Goal: Task Accomplishment & Management: Use online tool/utility

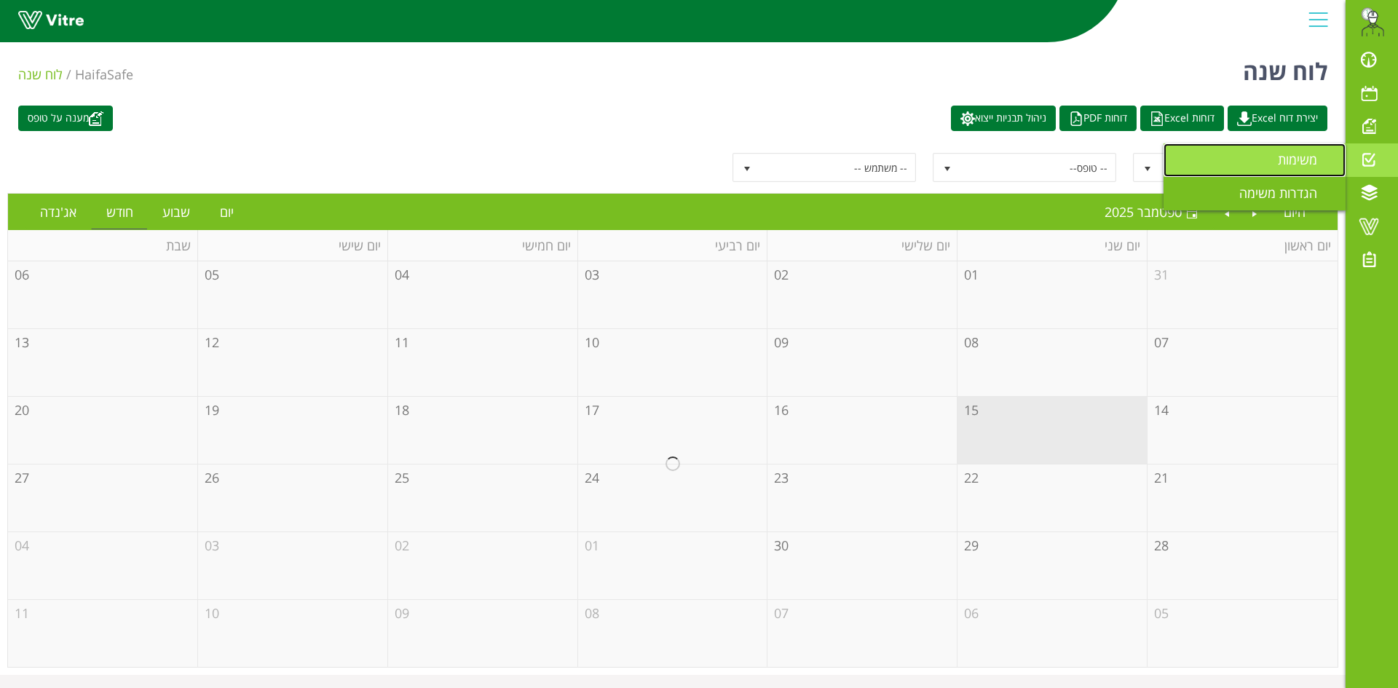
click at [1297, 158] on span "משימות" at bounding box center [1306, 159] width 57 height 17
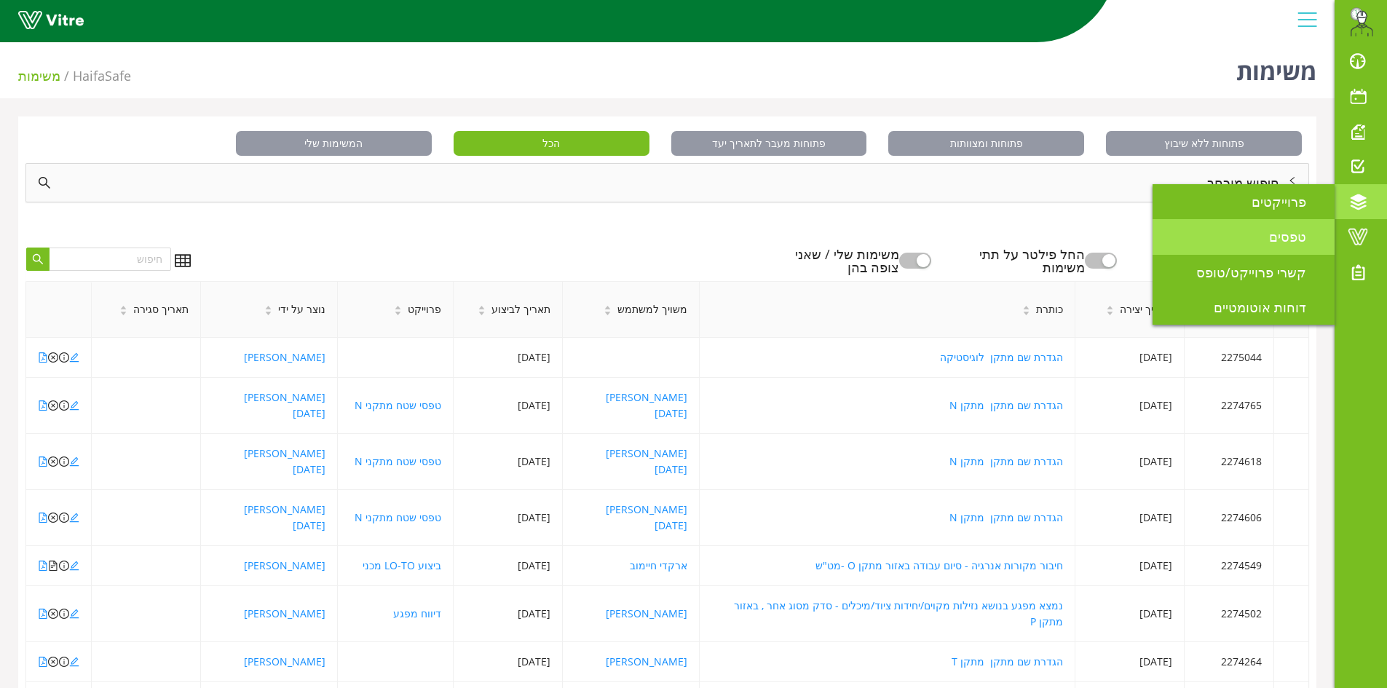
click at [1299, 234] on span "טפסים" at bounding box center [1296, 236] width 55 height 17
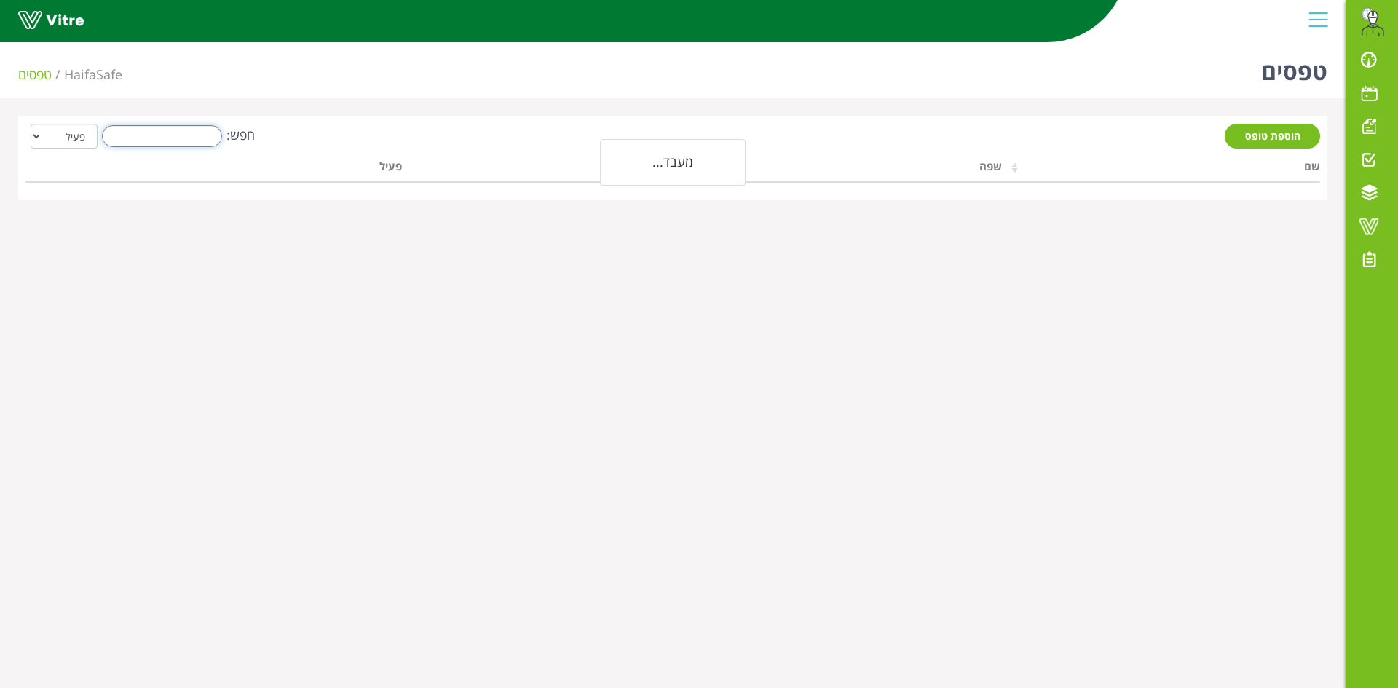
click at [188, 143] on input "חפש:" at bounding box center [162, 136] width 120 height 22
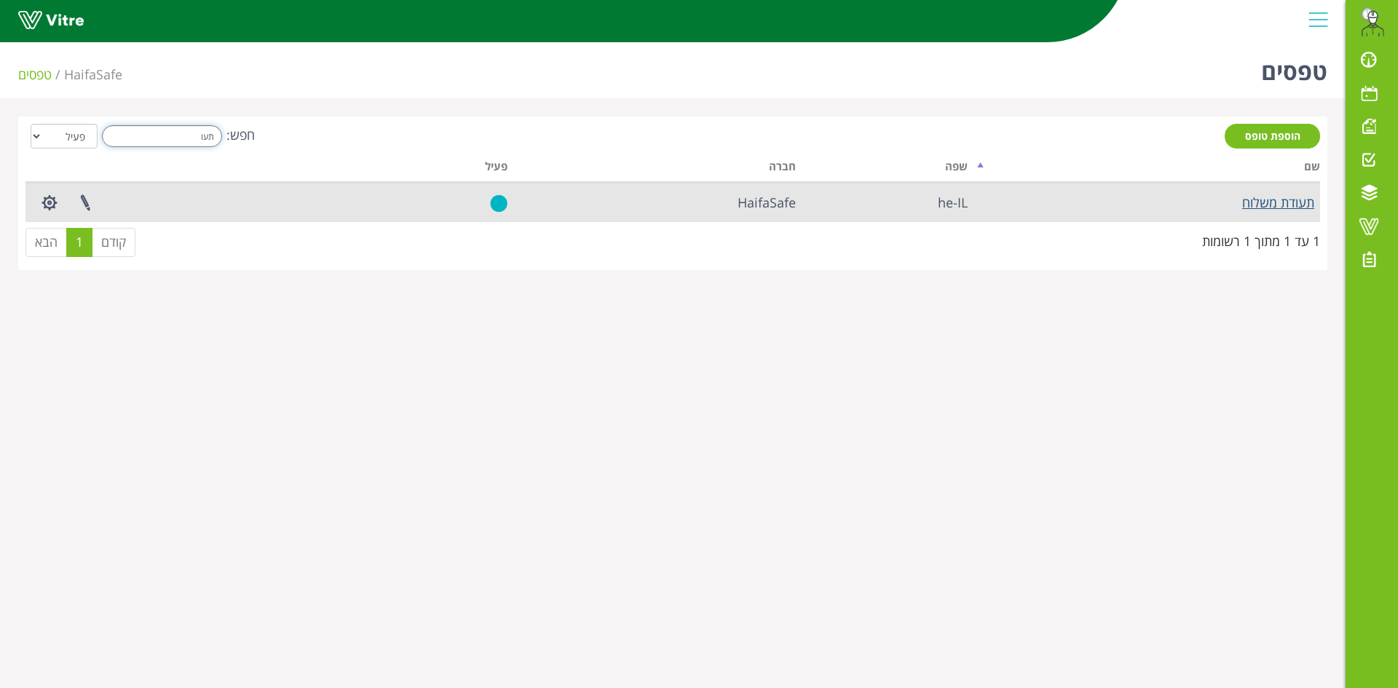
type input "תעו"
click at [1298, 204] on link "תעודת משלוח" at bounding box center [1278, 202] width 72 height 17
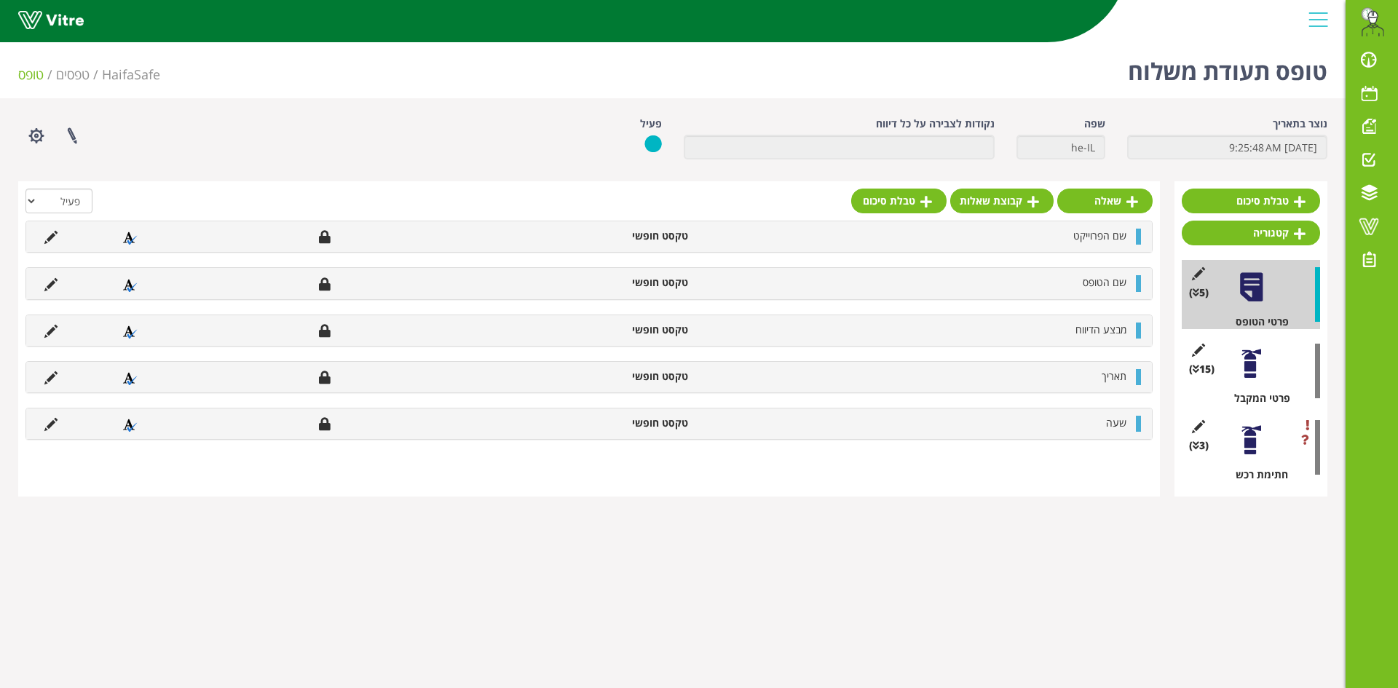
click at [1247, 368] on div at bounding box center [1251, 363] width 33 height 33
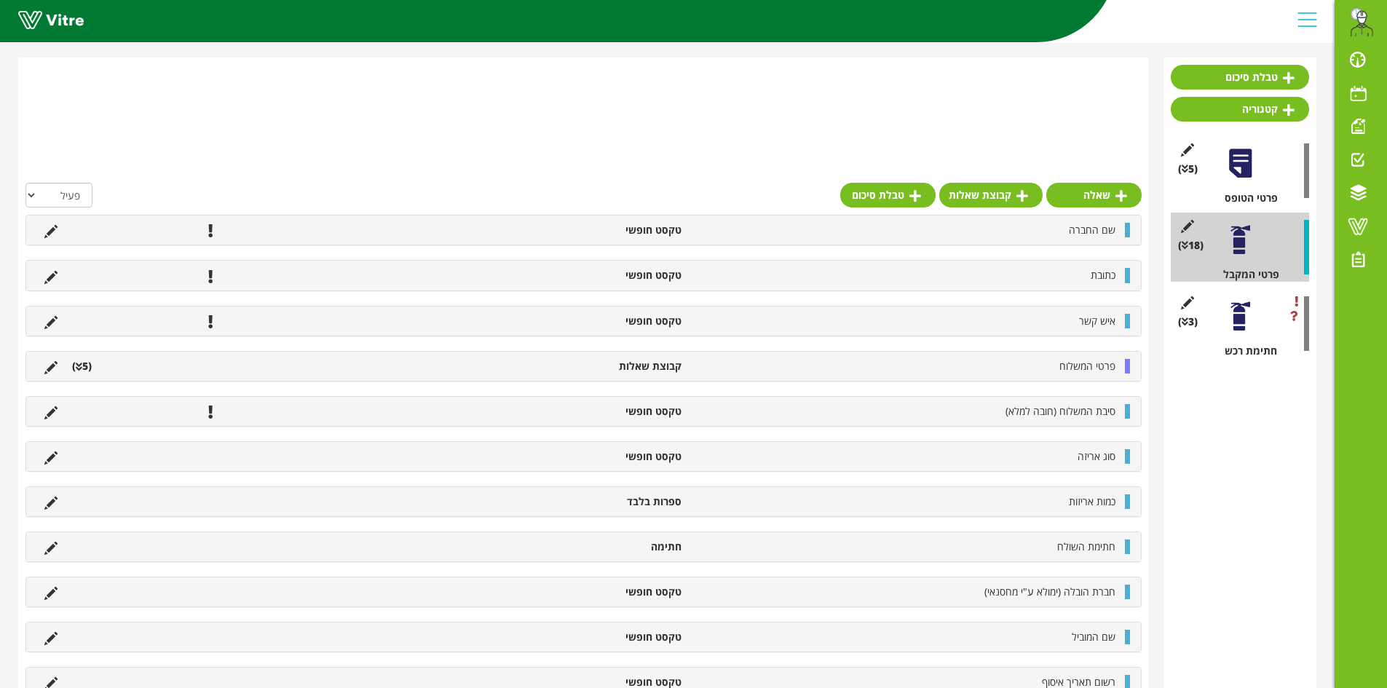
scroll to position [240, 0]
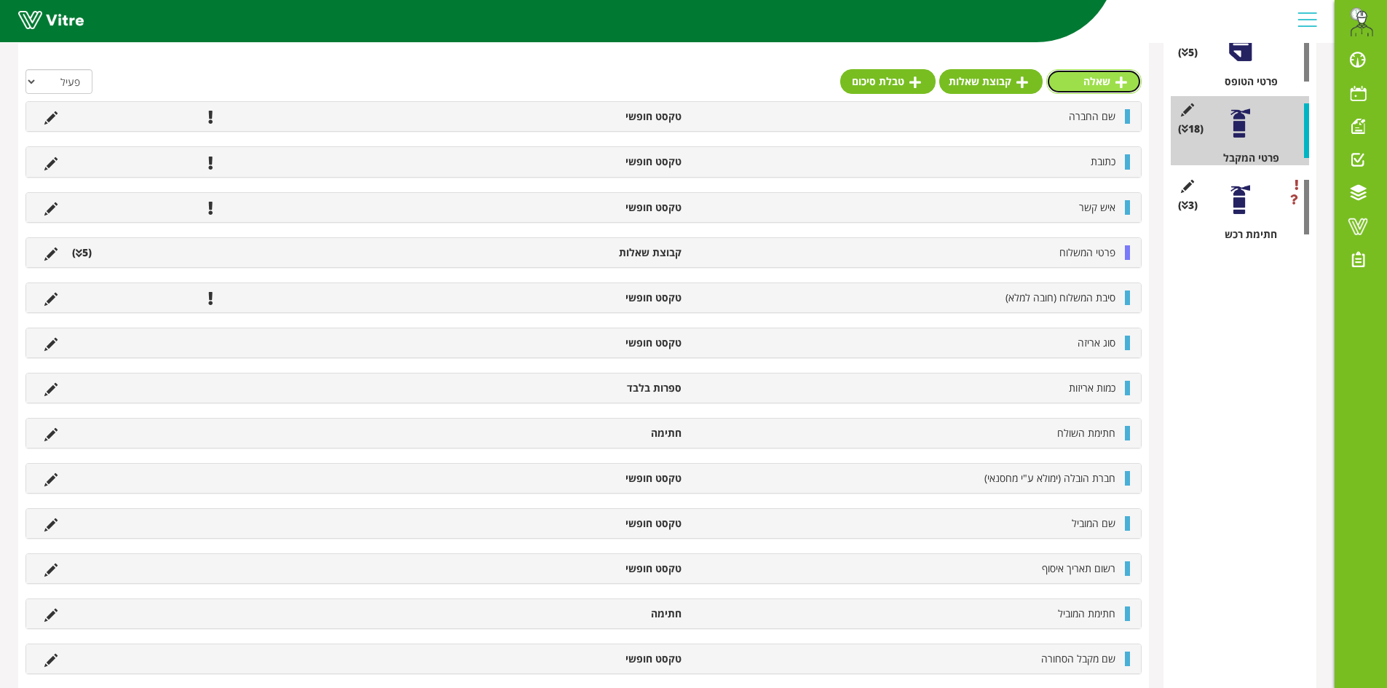
click at [1099, 81] on link "שאלה" at bounding box center [1093, 81] width 95 height 25
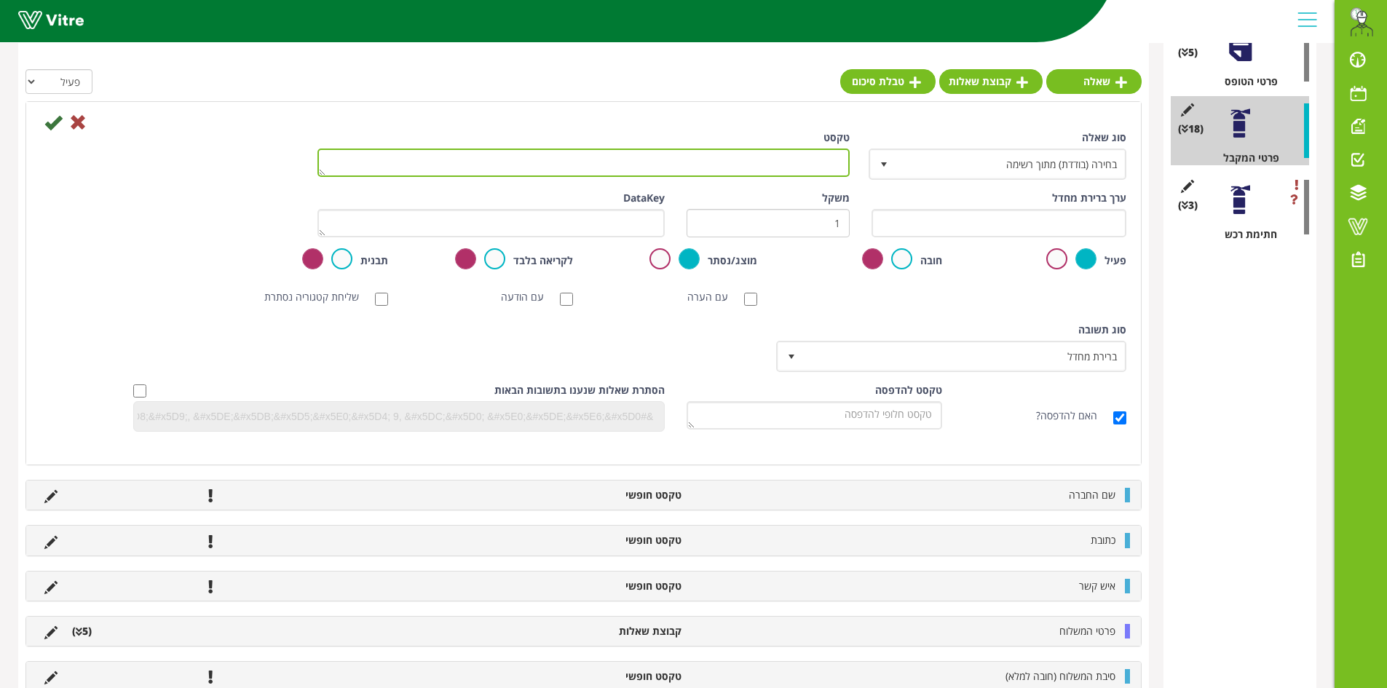
click at [829, 155] on textarea "טקסט" at bounding box center [583, 163] width 532 height 28
type textarea "מלא את הפרטים הבאים"
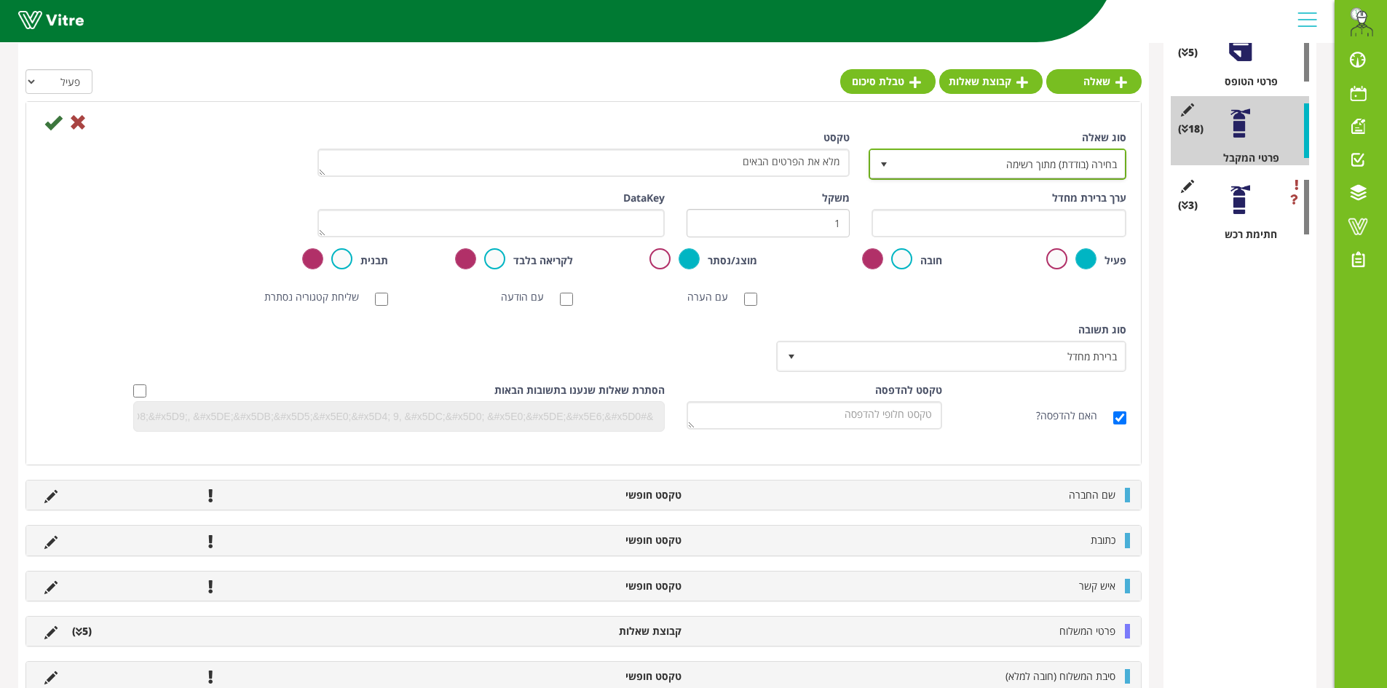
click at [996, 164] on span "בחירה (בודדת) מתוך רשימה" at bounding box center [1010, 164] width 229 height 26
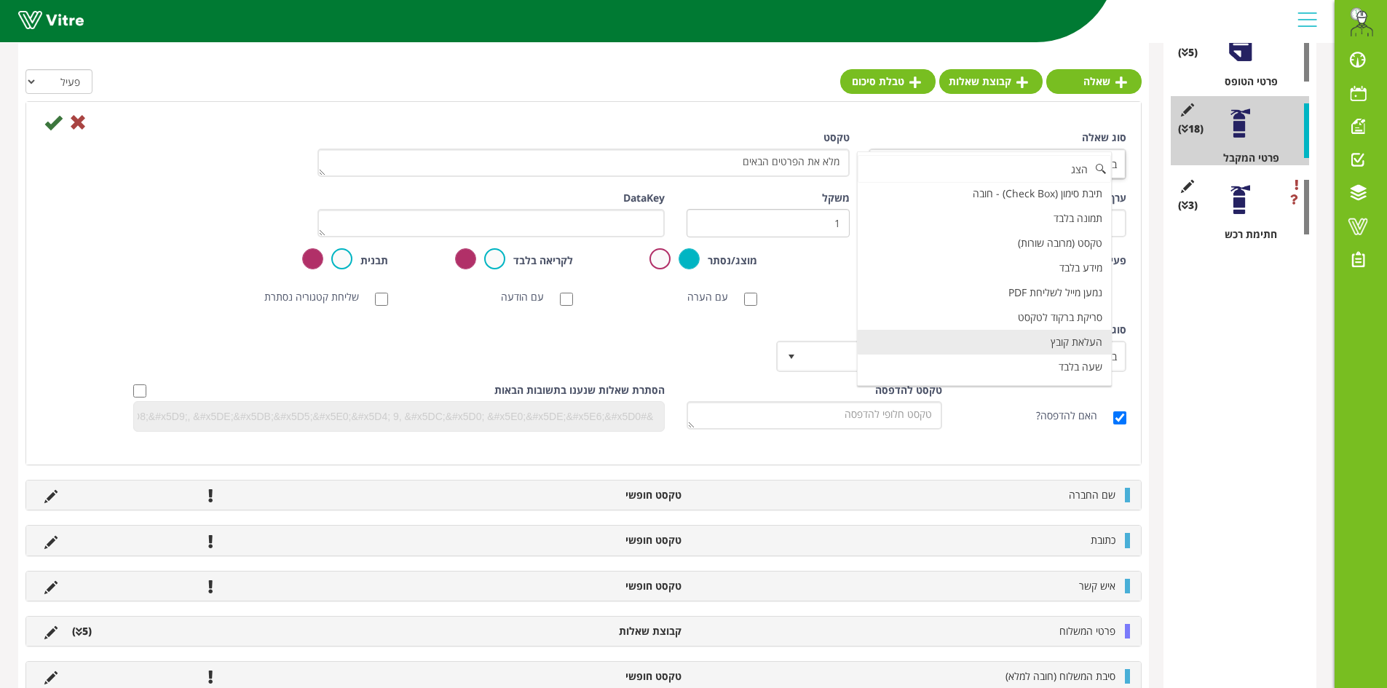
scroll to position [0, 0]
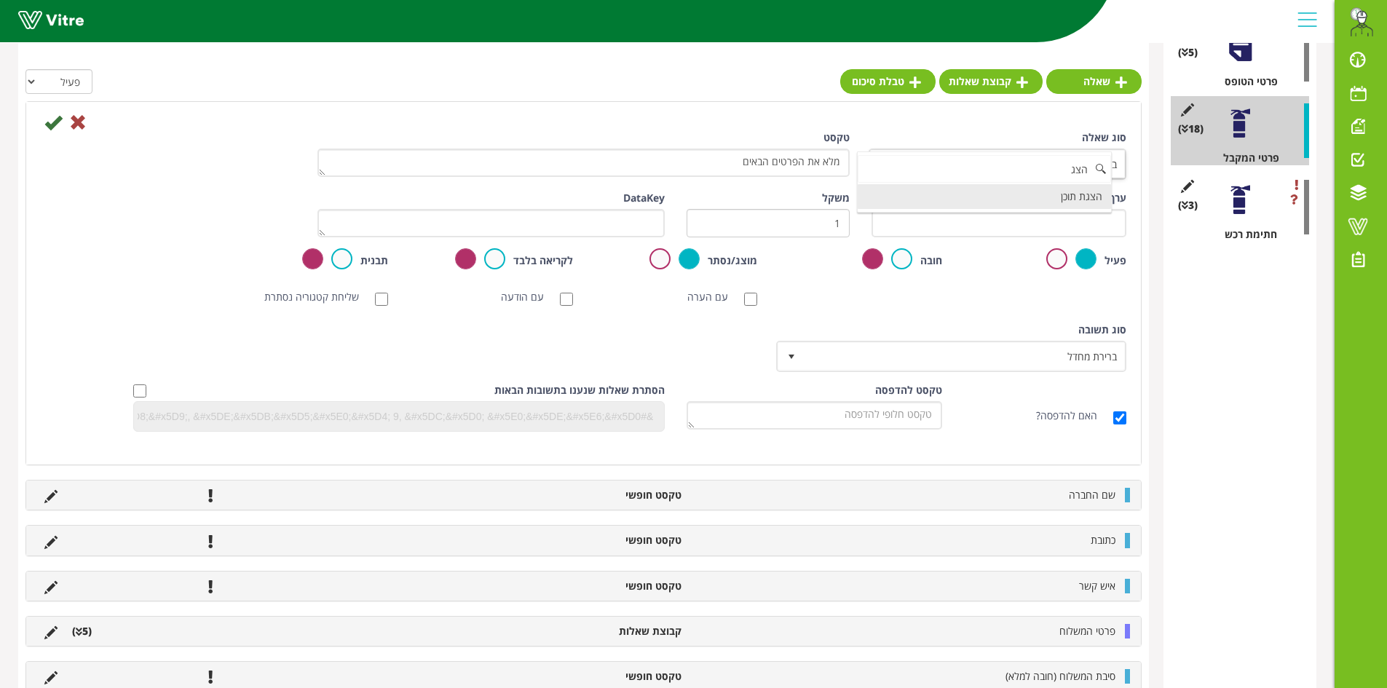
click at [1065, 200] on li "הצגת תוכן" at bounding box center [984, 196] width 253 height 25
type input "הצג"
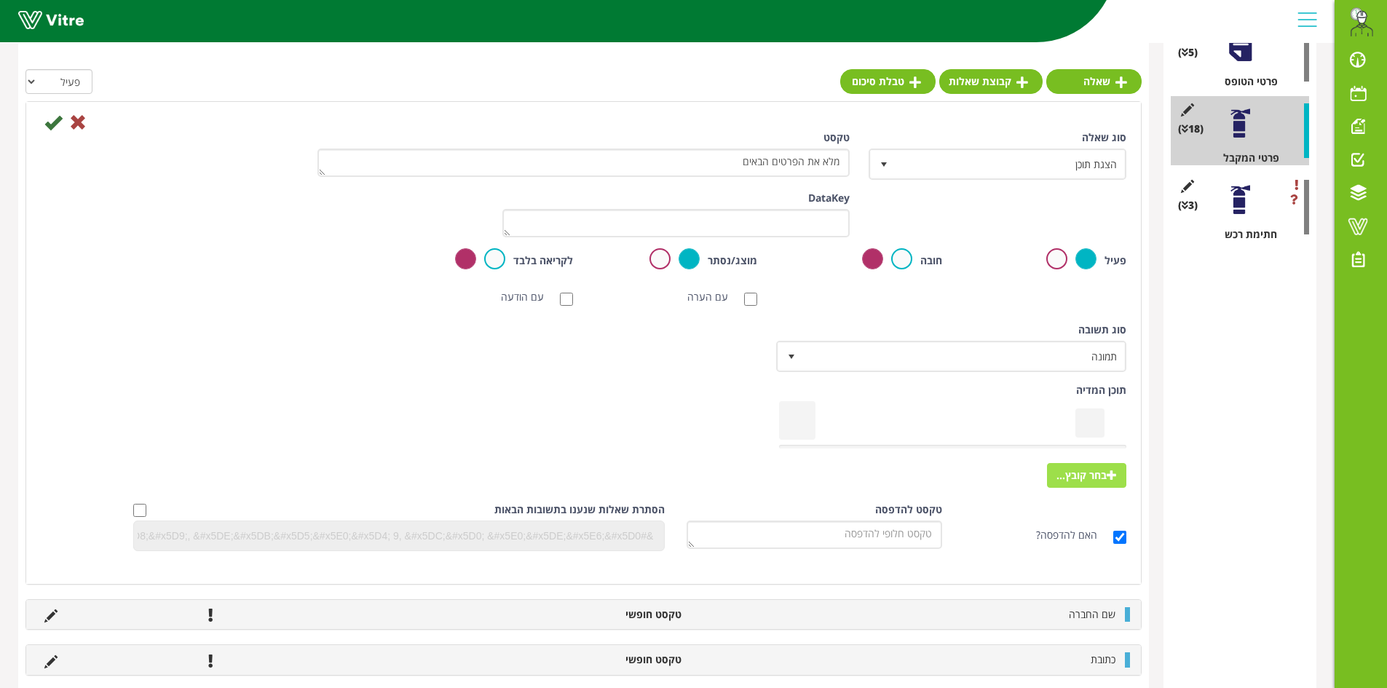
click at [1117, 480] on span "בחר קובץ..." at bounding box center [1086, 475] width 79 height 25
click at [0, 0] on input "בחר קובץ..." at bounding box center [0, 0] width 0 height 0
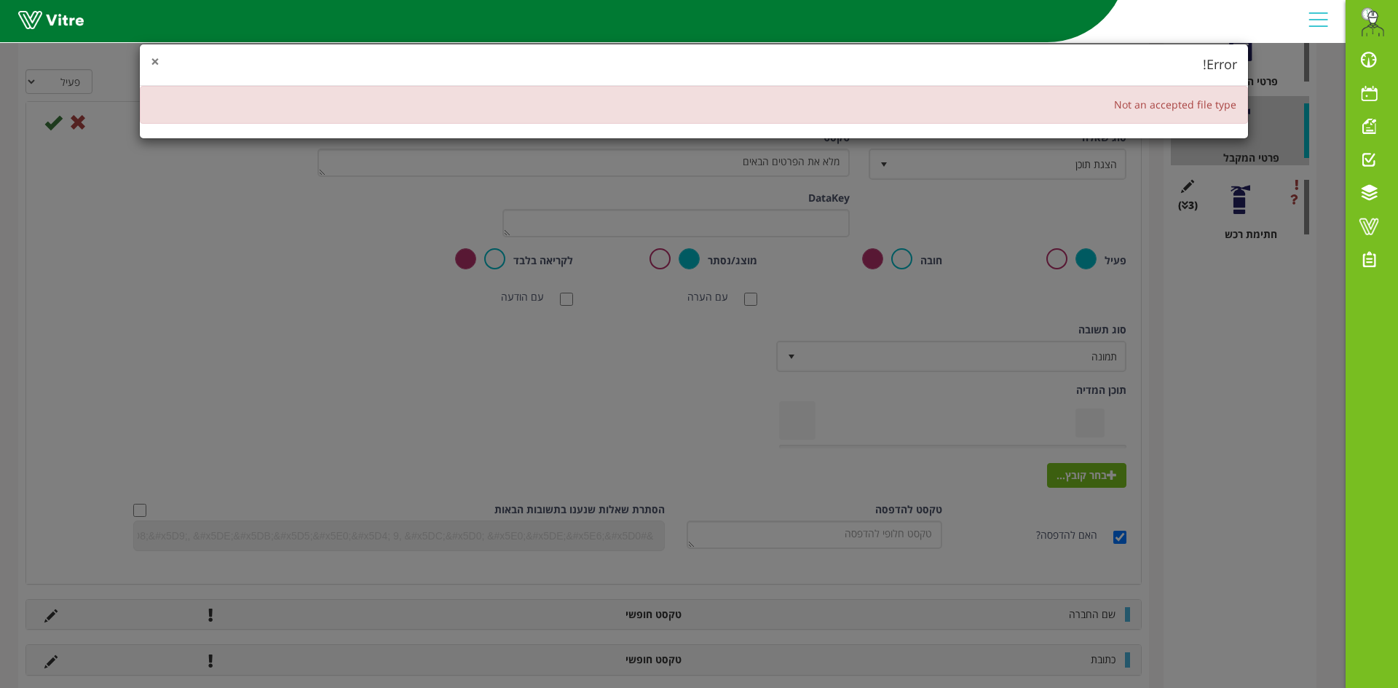
click at [156, 64] on span "×" at bounding box center [155, 61] width 9 height 20
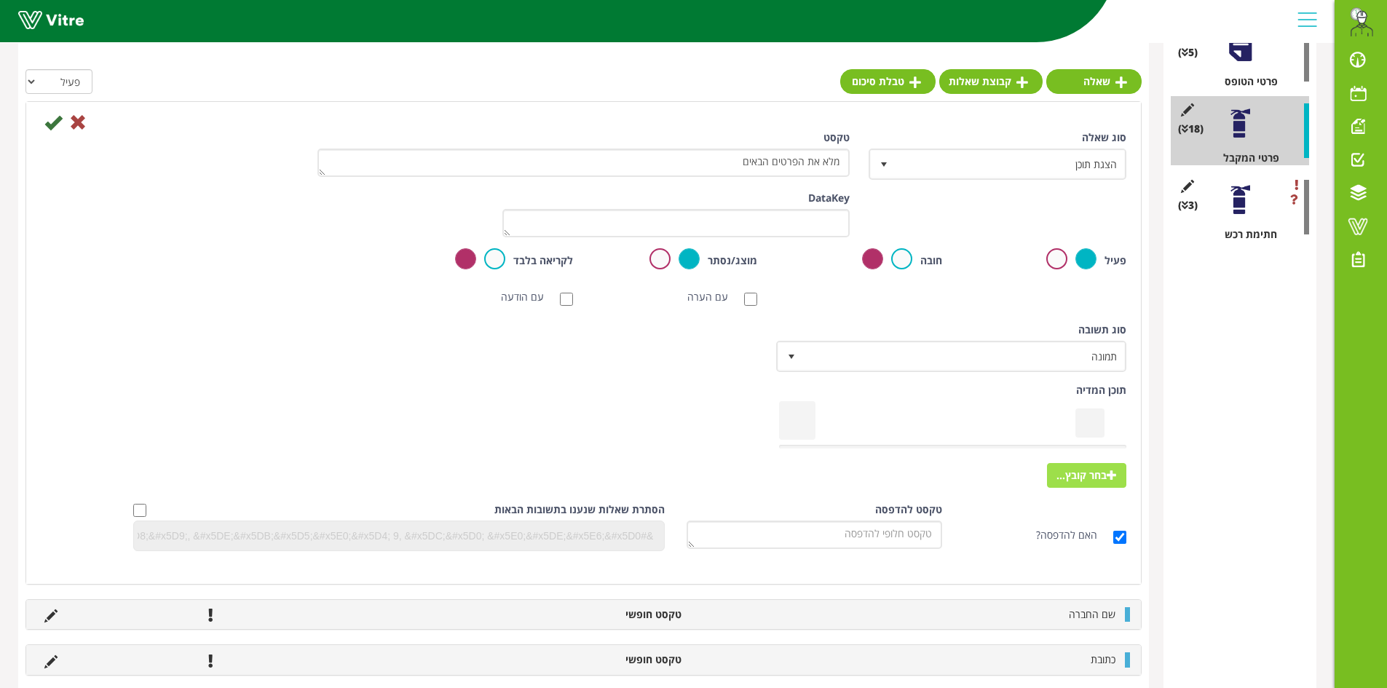
click at [1077, 480] on span "בחר קובץ..." at bounding box center [1086, 475] width 79 height 25
click at [0, 0] on input "בחר קובץ..." at bounding box center [0, 0] width 0 height 0
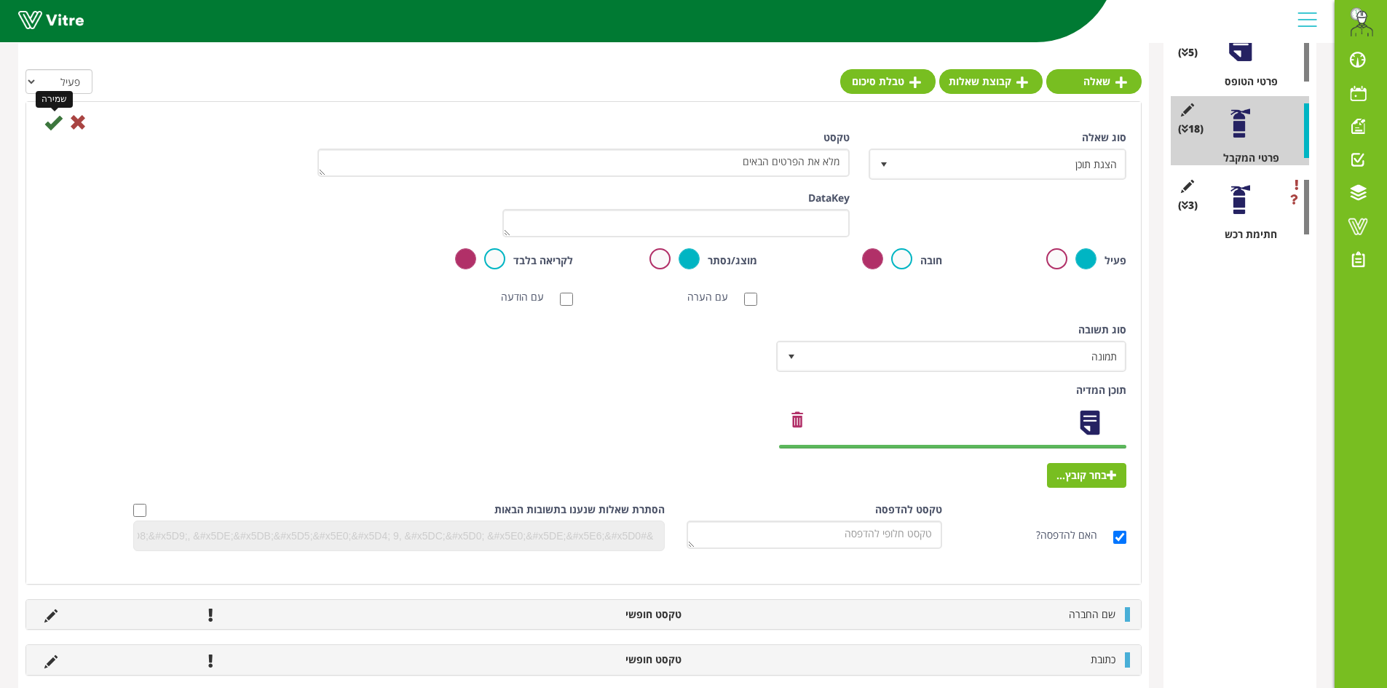
click at [52, 125] on icon at bounding box center [52, 122] width 17 height 17
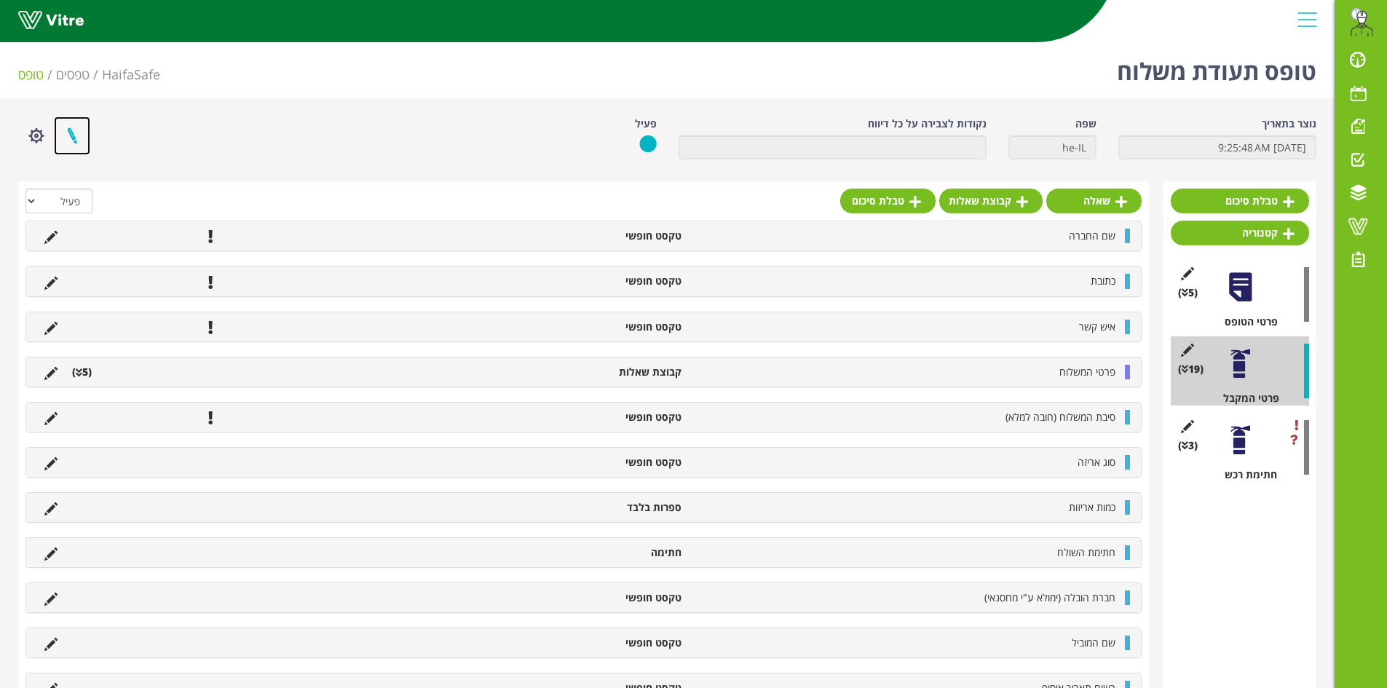
click at [71, 135] on link at bounding box center [72, 135] width 36 height 39
click at [72, 138] on link at bounding box center [72, 135] width 36 height 39
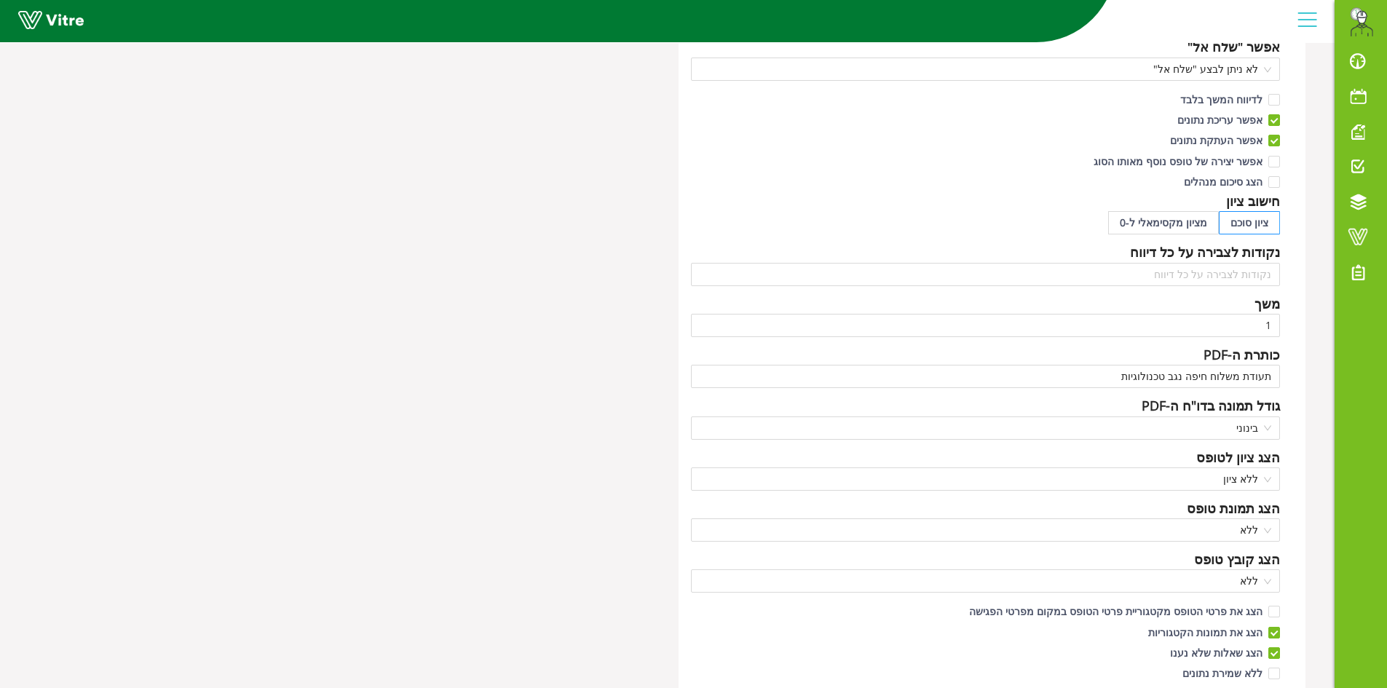
scroll to position [364, 0]
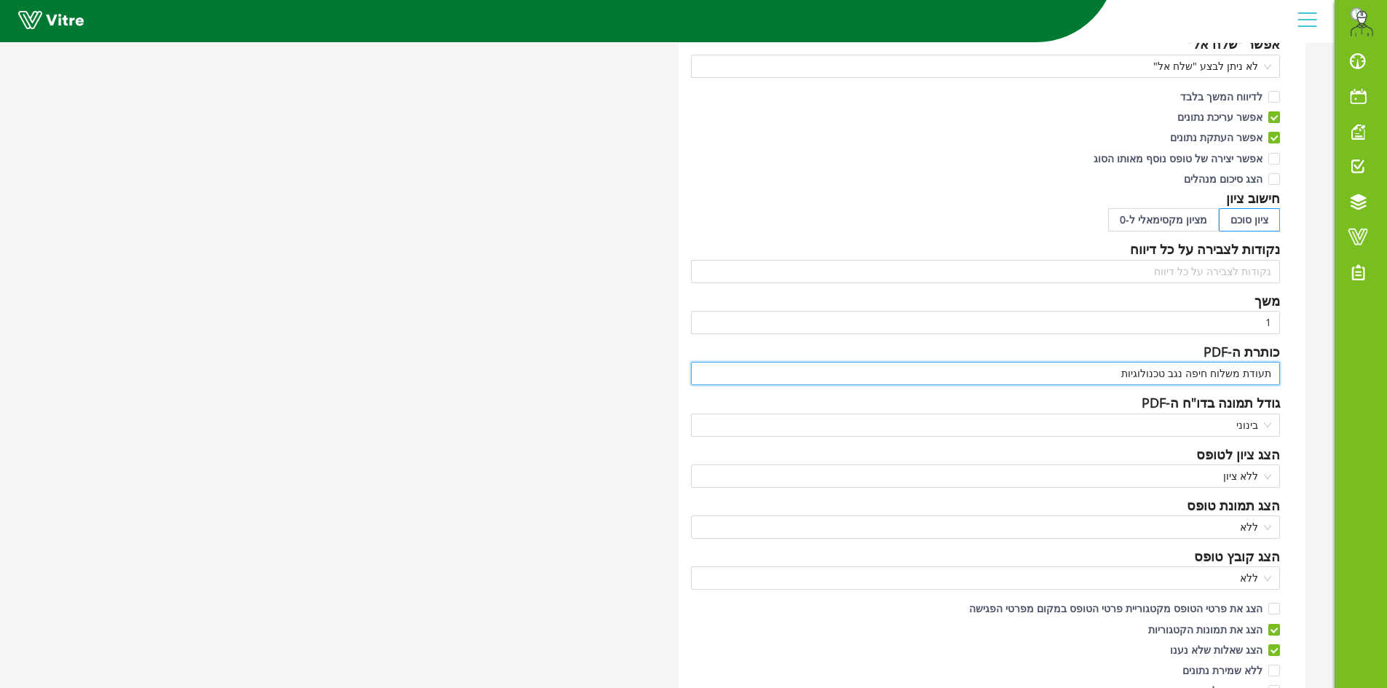
click at [1129, 372] on input "תעודת משלוח חיפה נגב טכנולוגיות" at bounding box center [986, 373] width 590 height 23
drag, startPoint x: 1083, startPoint y: 375, endPoint x: 1133, endPoint y: 374, distance: 50.2
click at [1133, 374] on input "תעודת משלוח חיפה נגב טכנולוגיות - ד.[GEOGRAPHIC_DATA]" at bounding box center [986, 373] width 590 height 23
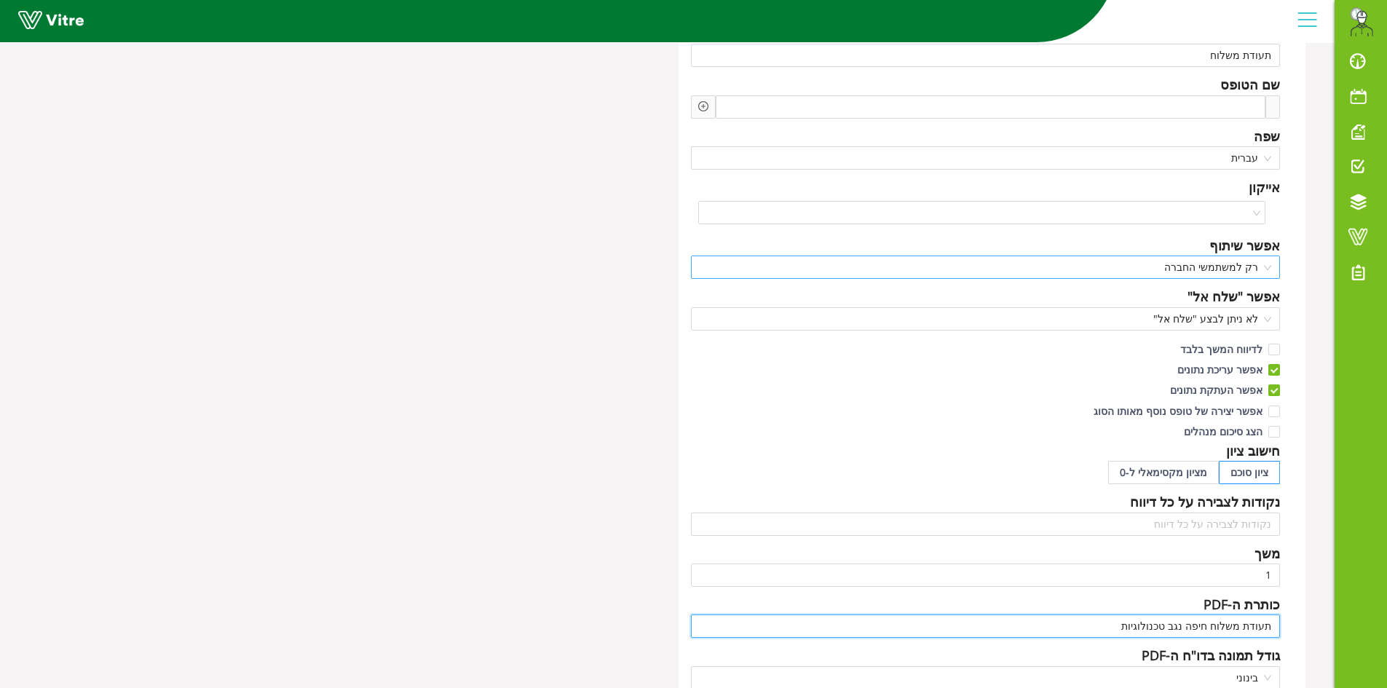
scroll to position [0, 0]
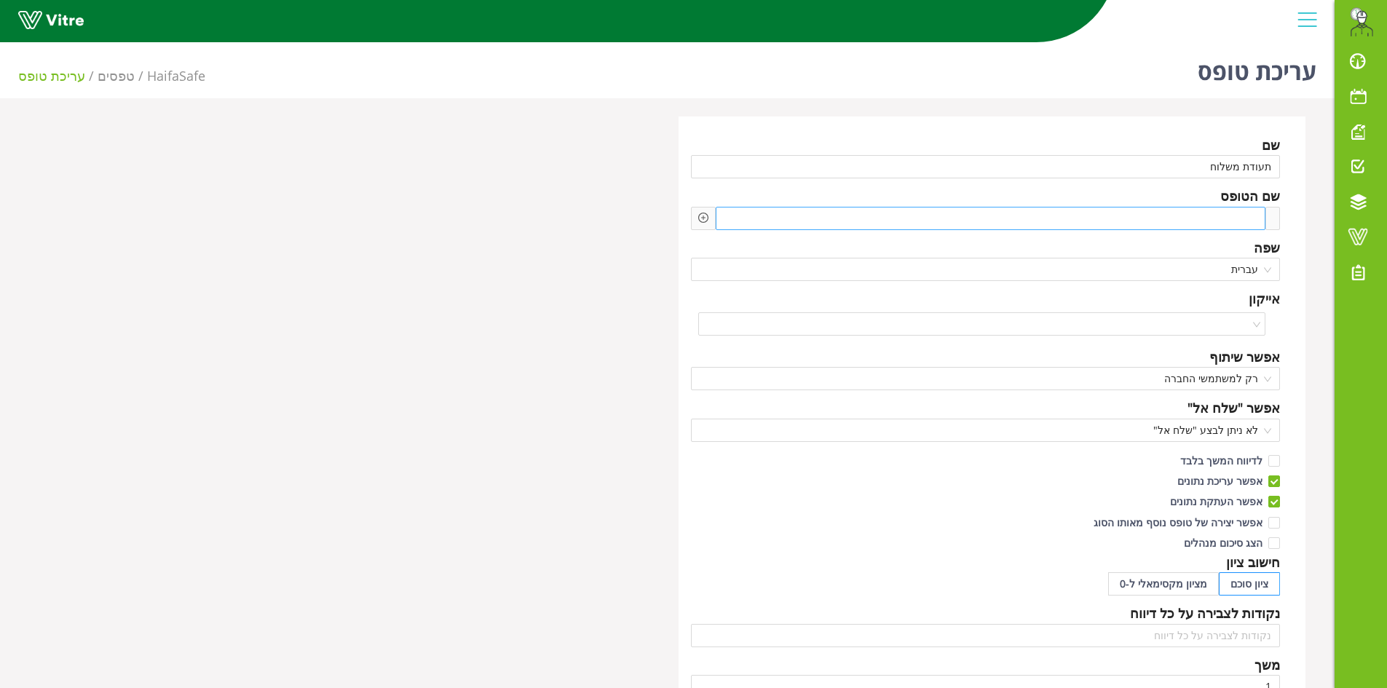
type input "תעודת משלוח חיפה נגב טכנולוגיות"
click at [1214, 217] on span at bounding box center [1200, 218] width 108 height 16
click at [1152, 218] on span at bounding box center [1200, 218] width 108 height 16
paste span
drag, startPoint x: 1019, startPoint y: 217, endPoint x: 1065, endPoint y: 216, distance: 45.9
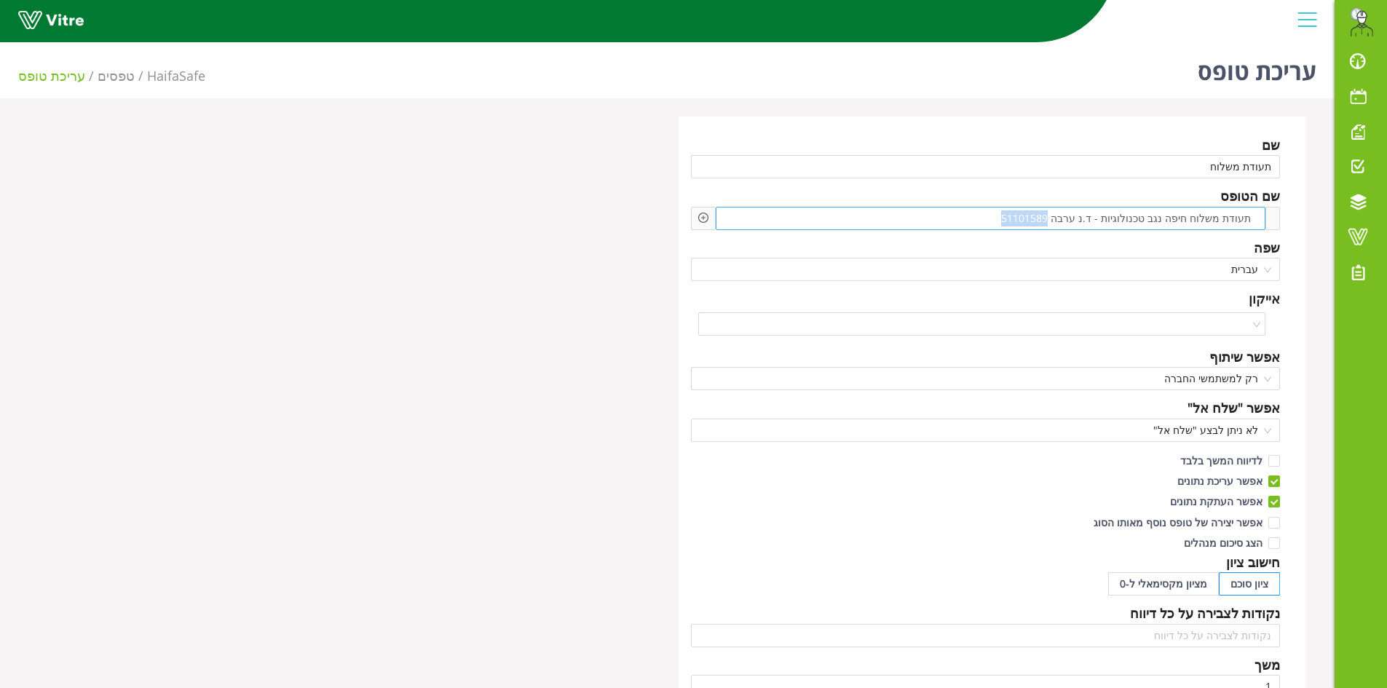
click at [1065, 216] on span "תעודת משלוח חיפה נגב טכנולוגיות - ד.נ ערבה 51101589" at bounding box center [1125, 218] width 257 height 16
click at [1034, 234] on div "שם תעודת משלוח שם הטופס תעודת משלוח חיפה נגב טכנולוגיות - ד.נ ערבה 51101589 שפה…" at bounding box center [993, 630] width 628 height 1028
drag, startPoint x: 1066, startPoint y: 217, endPoint x: 1016, endPoint y: 215, distance: 50.3
click at [1016, 215] on div "תעודת משלוח חיפה נגב טכנולוגיות - ד.נ ערבה 51101589" at bounding box center [991, 218] width 550 height 23
click at [1049, 221] on span "תעודת משלוח חיפה נגב טכנולוגיות - ד.נ ערבה 51101589" at bounding box center [1125, 218] width 257 height 16
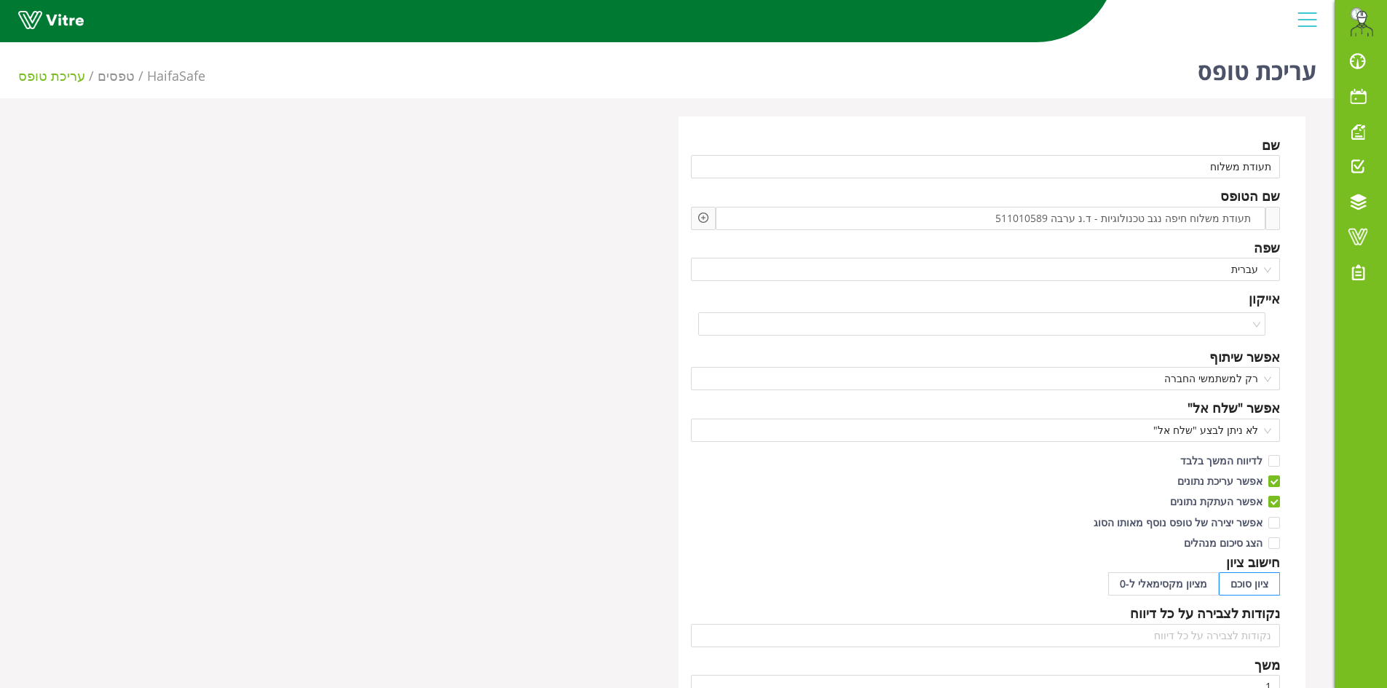
click at [1072, 240] on div "שפה" at bounding box center [986, 247] width 590 height 20
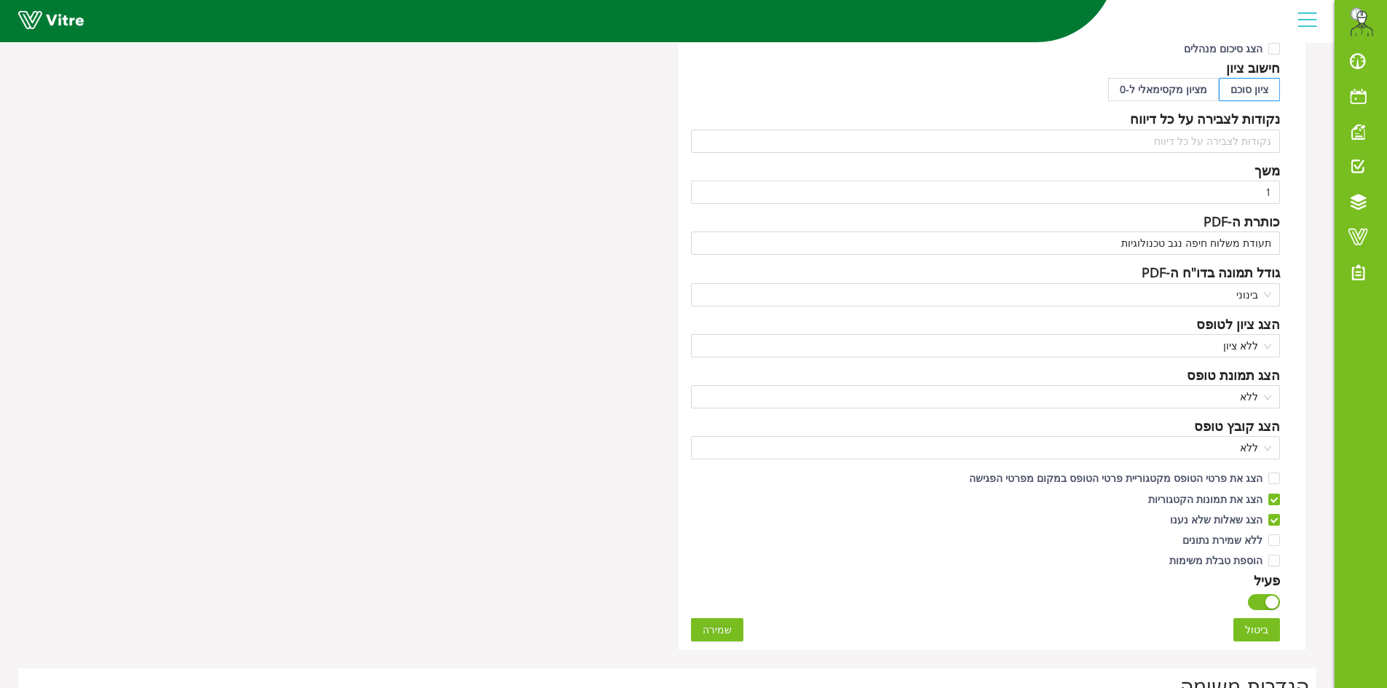
scroll to position [527, 0]
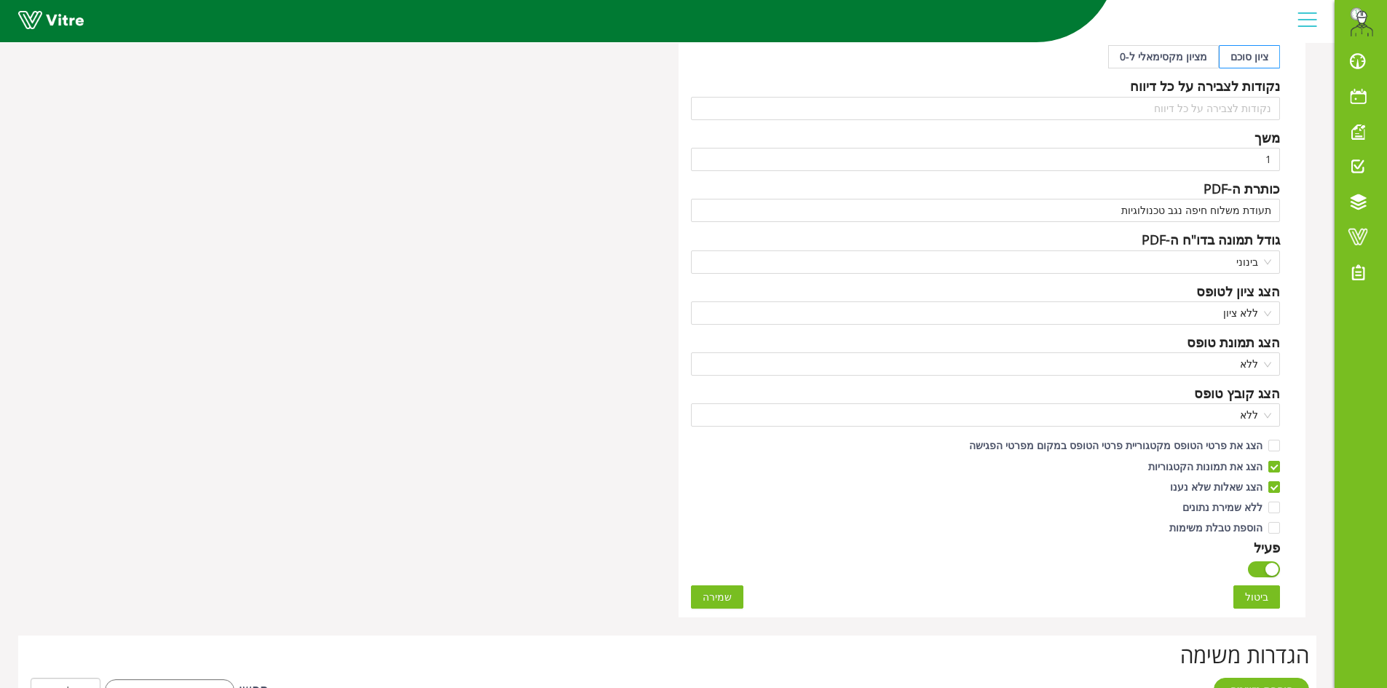
click at [722, 595] on span "שמירה" at bounding box center [717, 597] width 29 height 16
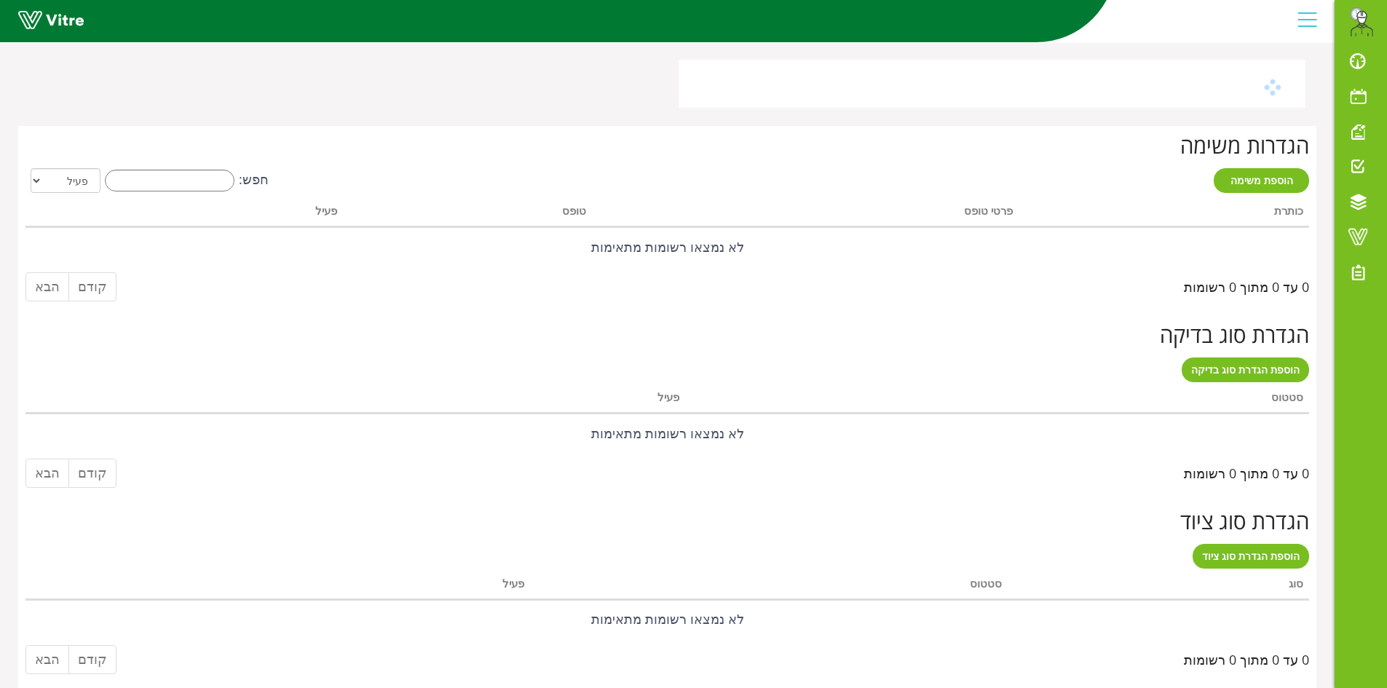
scroll to position [0, 0]
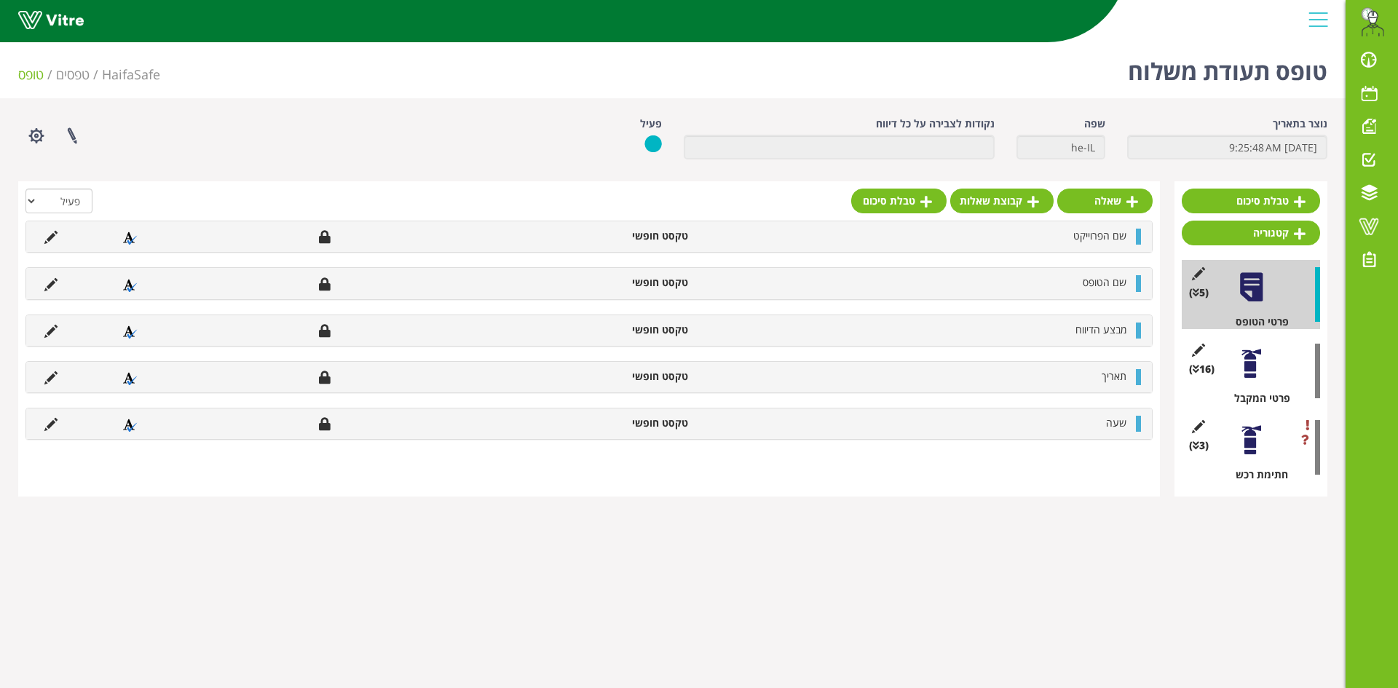
click at [1241, 368] on div at bounding box center [1251, 363] width 33 height 33
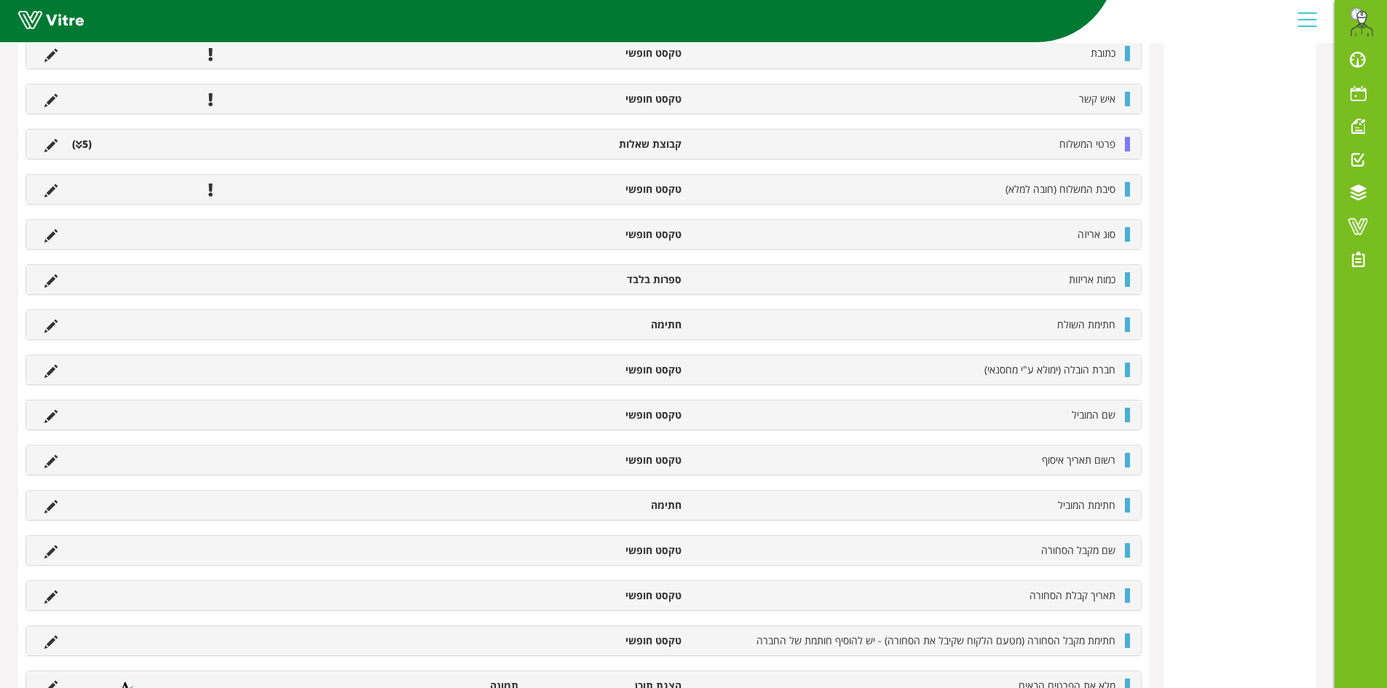
scroll to position [519, 0]
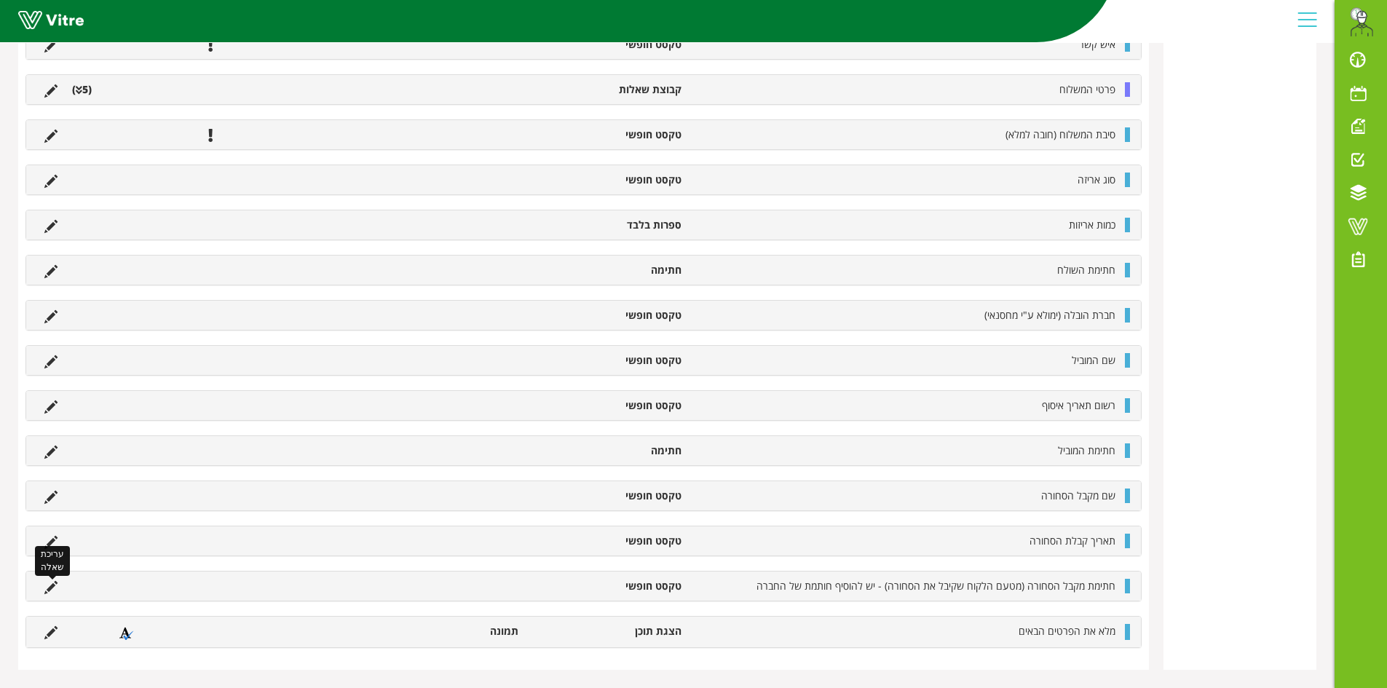
click at [50, 585] on icon at bounding box center [50, 587] width 13 height 13
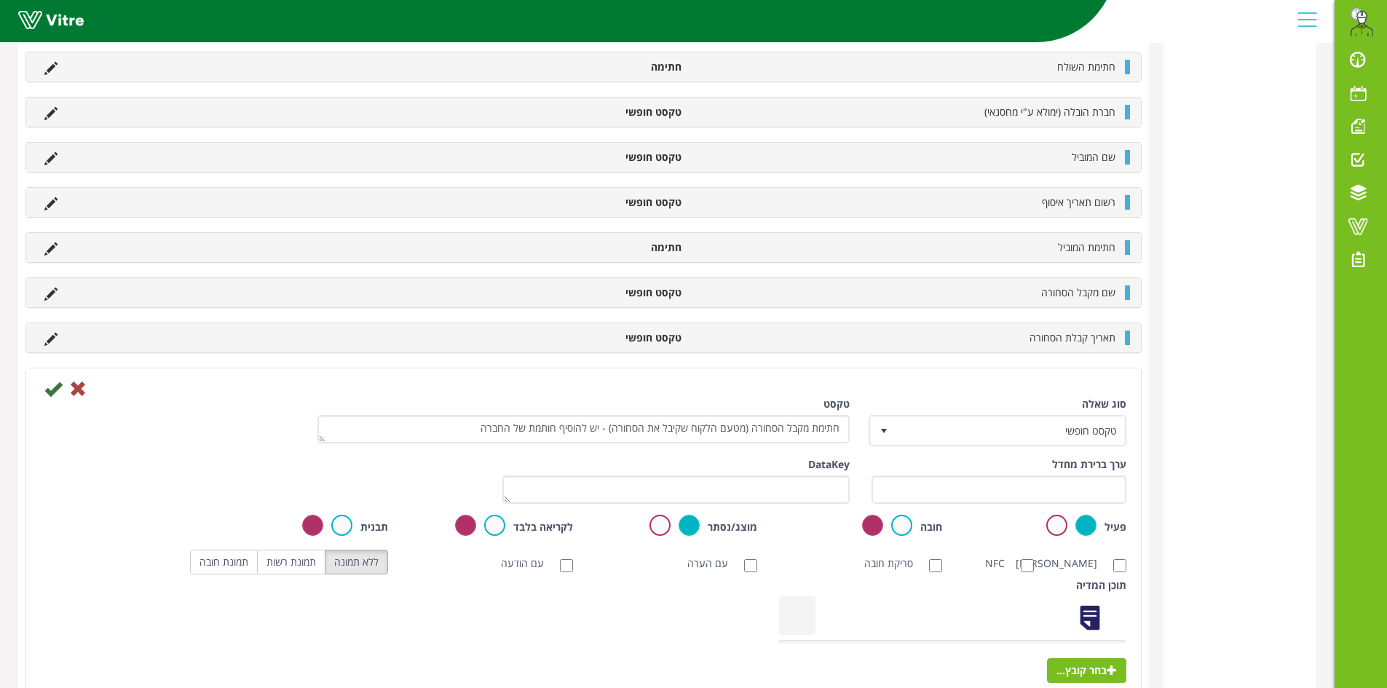
scroll to position [737, 0]
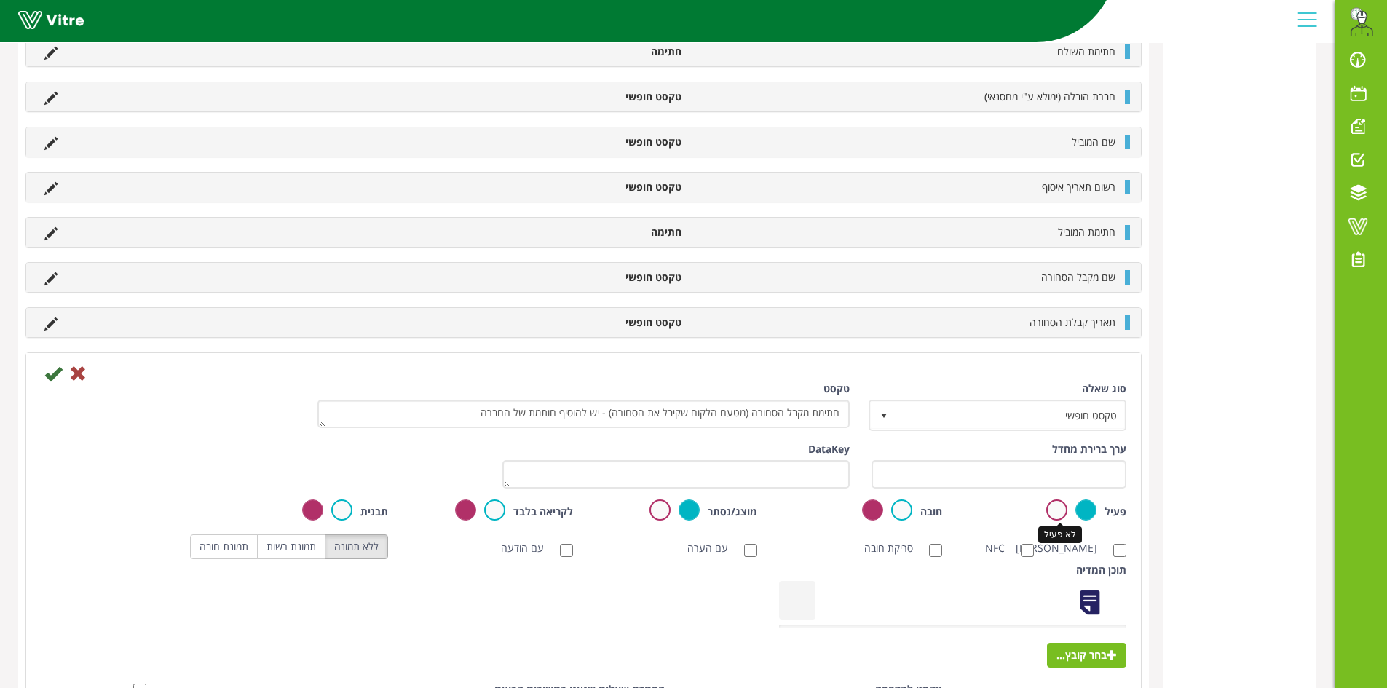
click at [1051, 512] on label at bounding box center [1056, 509] width 21 height 21
click at [0, 0] on input "radio" at bounding box center [0, 0] width 0 height 0
click at [55, 379] on icon at bounding box center [52, 373] width 17 height 17
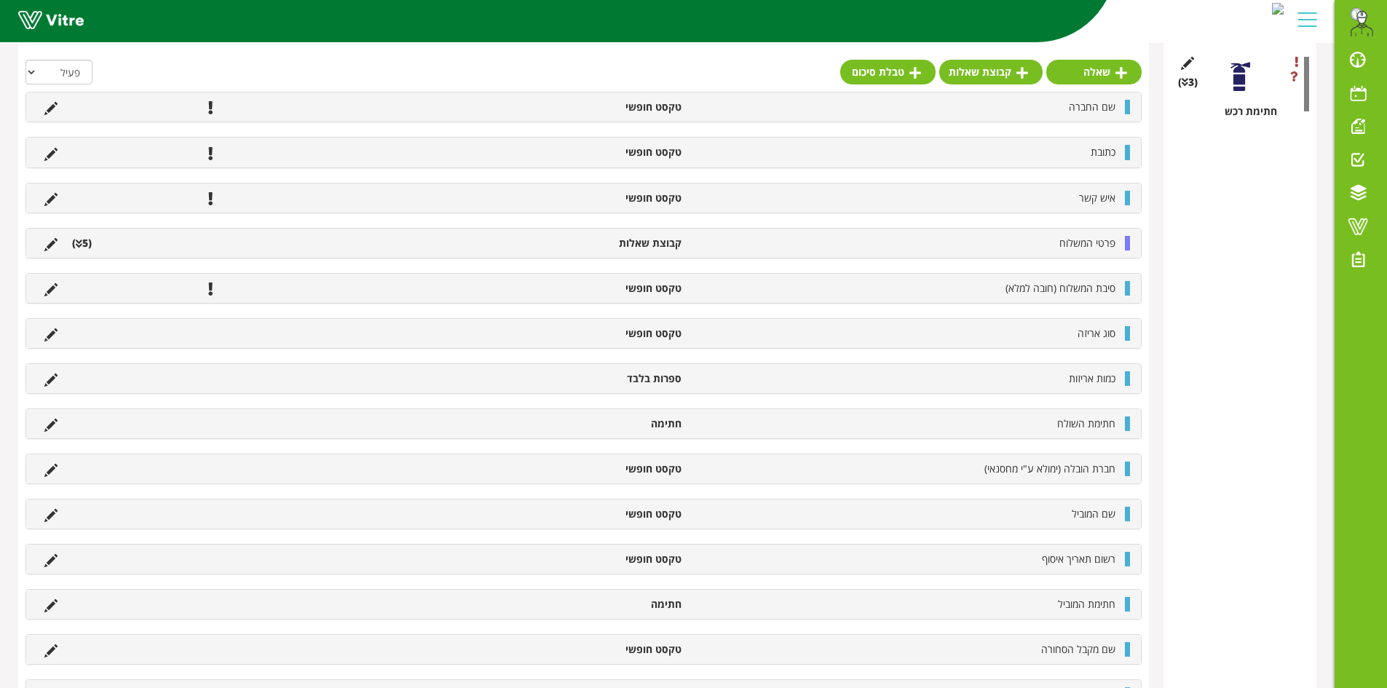
scroll to position [472, 0]
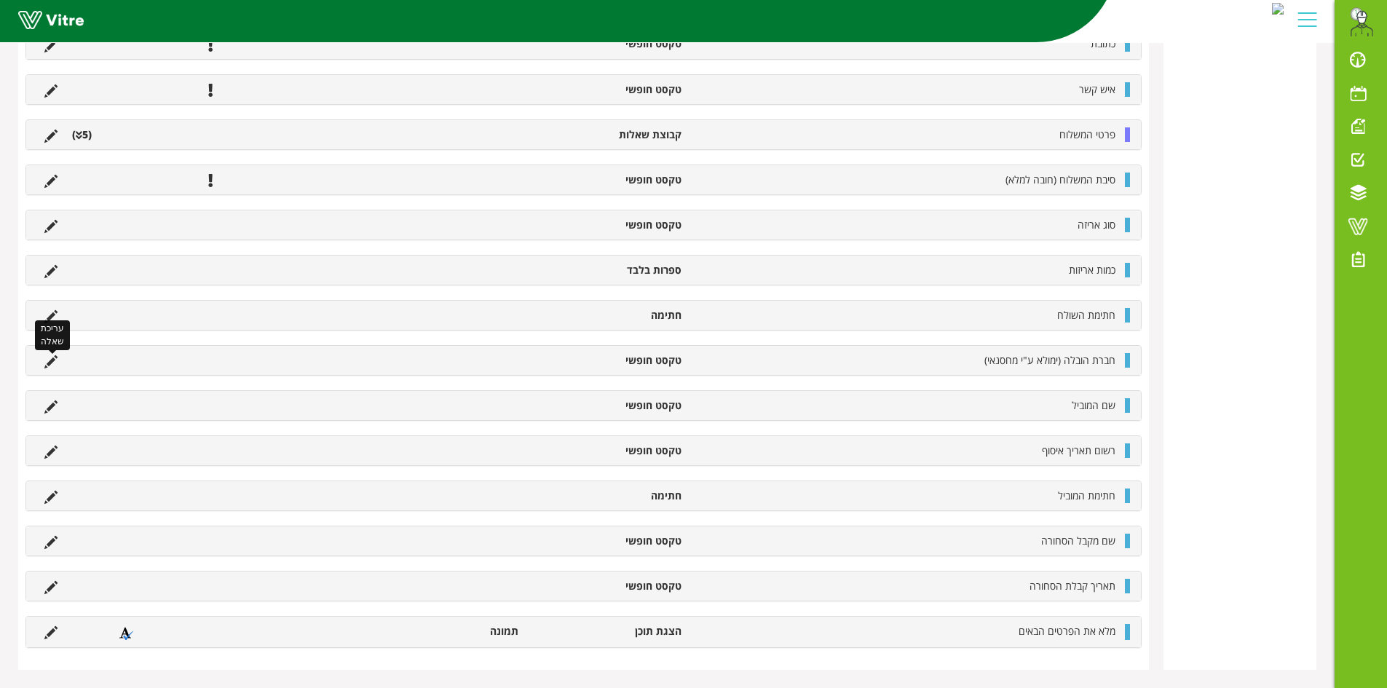
click at [58, 364] on li "עריכת שאלה" at bounding box center [51, 360] width 28 height 15
click at [47, 356] on icon at bounding box center [50, 361] width 13 height 13
click at [49, 363] on icon at bounding box center [50, 361] width 13 height 13
click at [50, 365] on icon at bounding box center [50, 361] width 13 height 13
click at [53, 359] on icon at bounding box center [50, 361] width 13 height 13
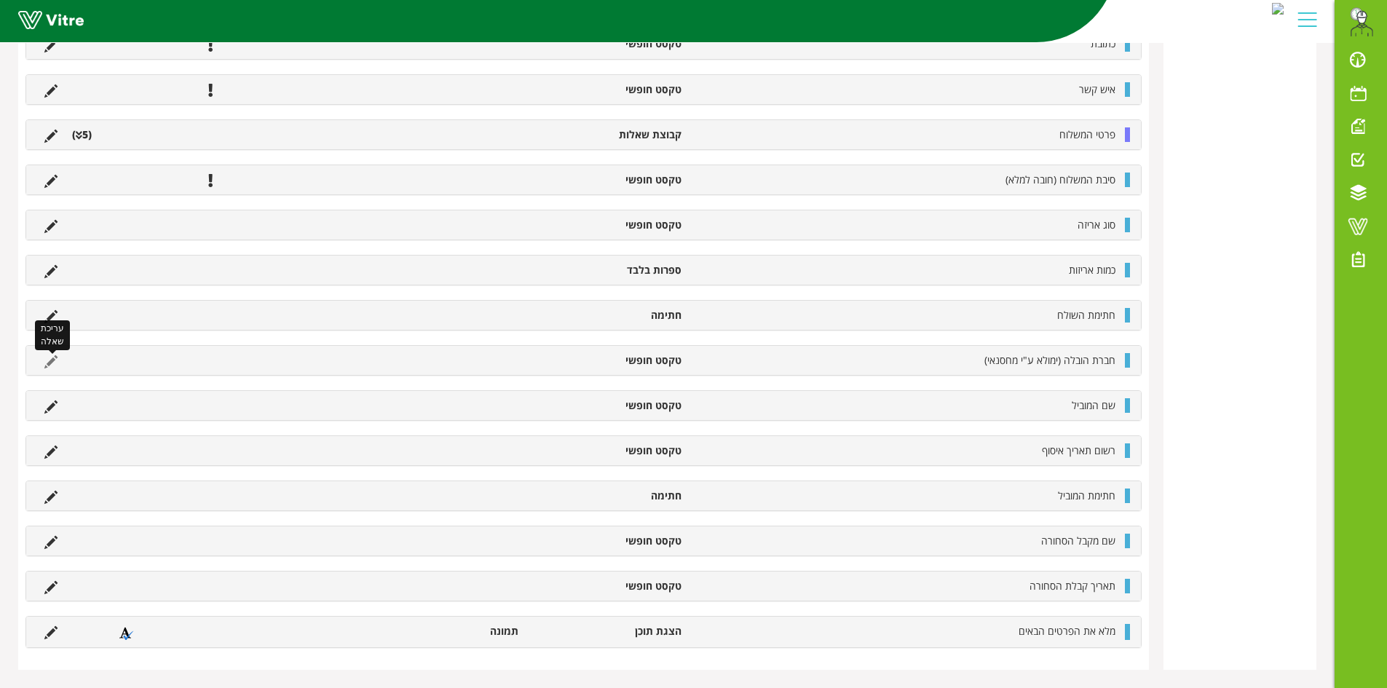
click at [53, 361] on icon at bounding box center [50, 361] width 13 height 13
click at [52, 408] on icon at bounding box center [50, 406] width 13 height 13
click at [52, 407] on icon at bounding box center [50, 406] width 13 height 13
click at [52, 406] on icon at bounding box center [50, 406] width 13 height 13
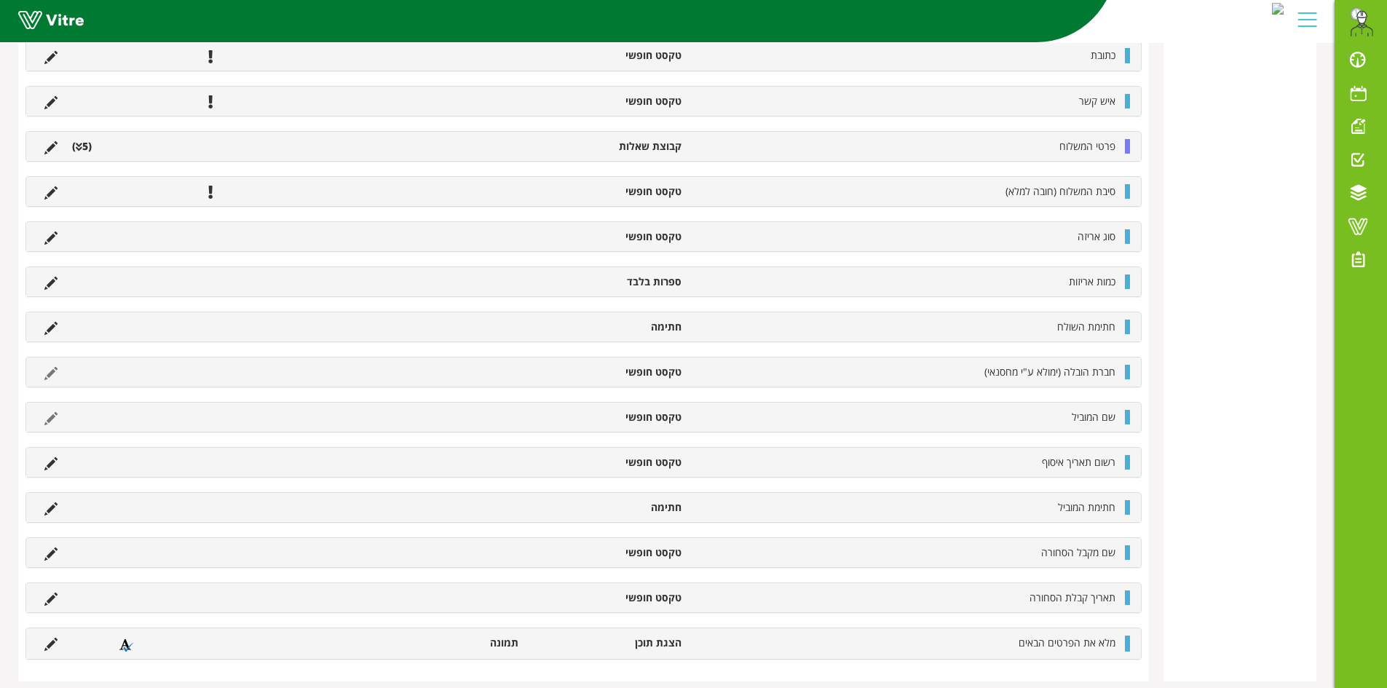
scroll to position [461, 0]
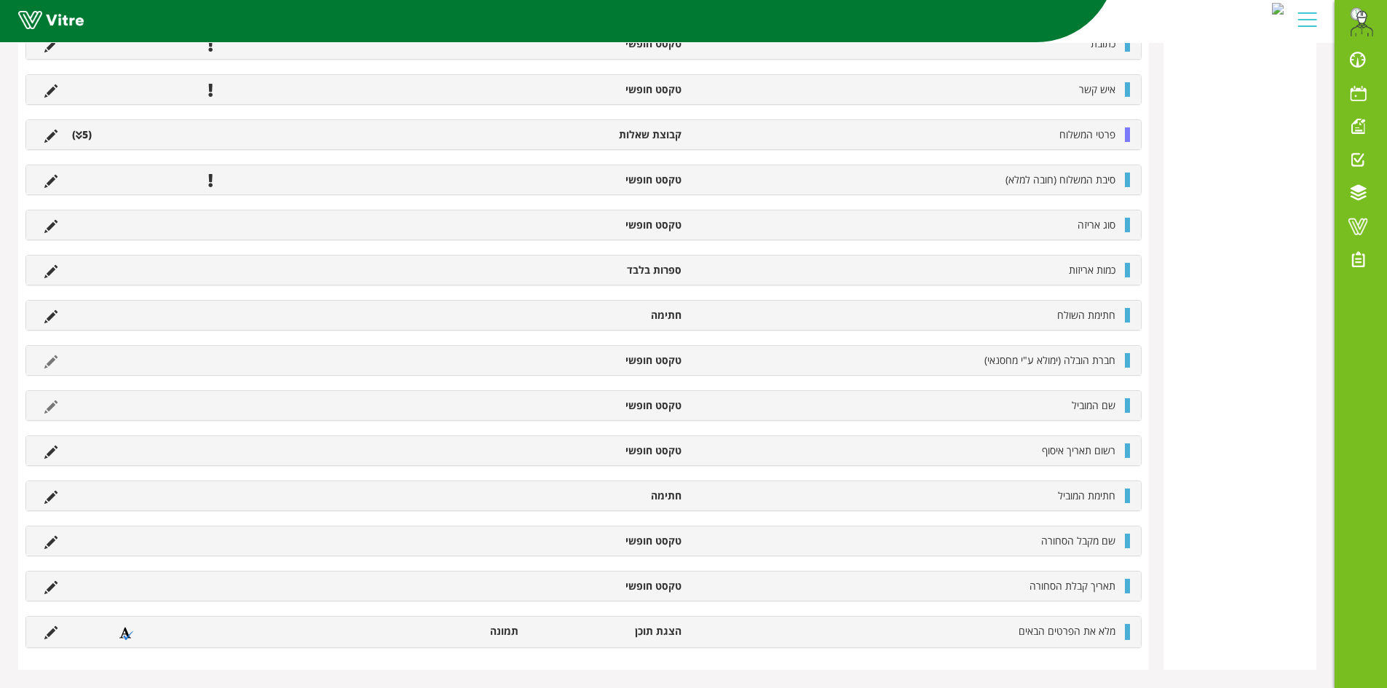
click at [95, 374] on div "חברת הובלה (ימולא ע"י מחסנאי) טקסט חופשי" at bounding box center [583, 360] width 1115 height 29
click at [93, 366] on li at bounding box center [100, 360] width 28 height 15
click at [52, 361] on icon at bounding box center [50, 361] width 13 height 13
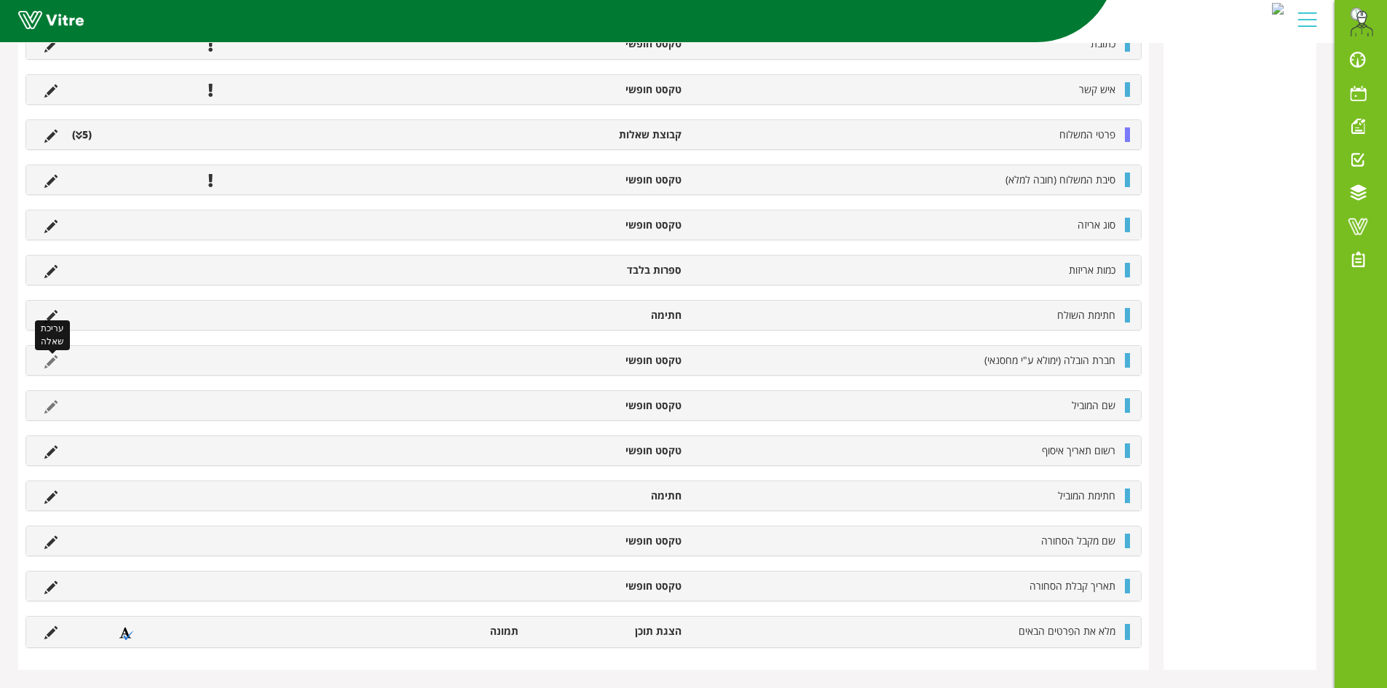
click at [52, 361] on icon at bounding box center [50, 361] width 13 height 13
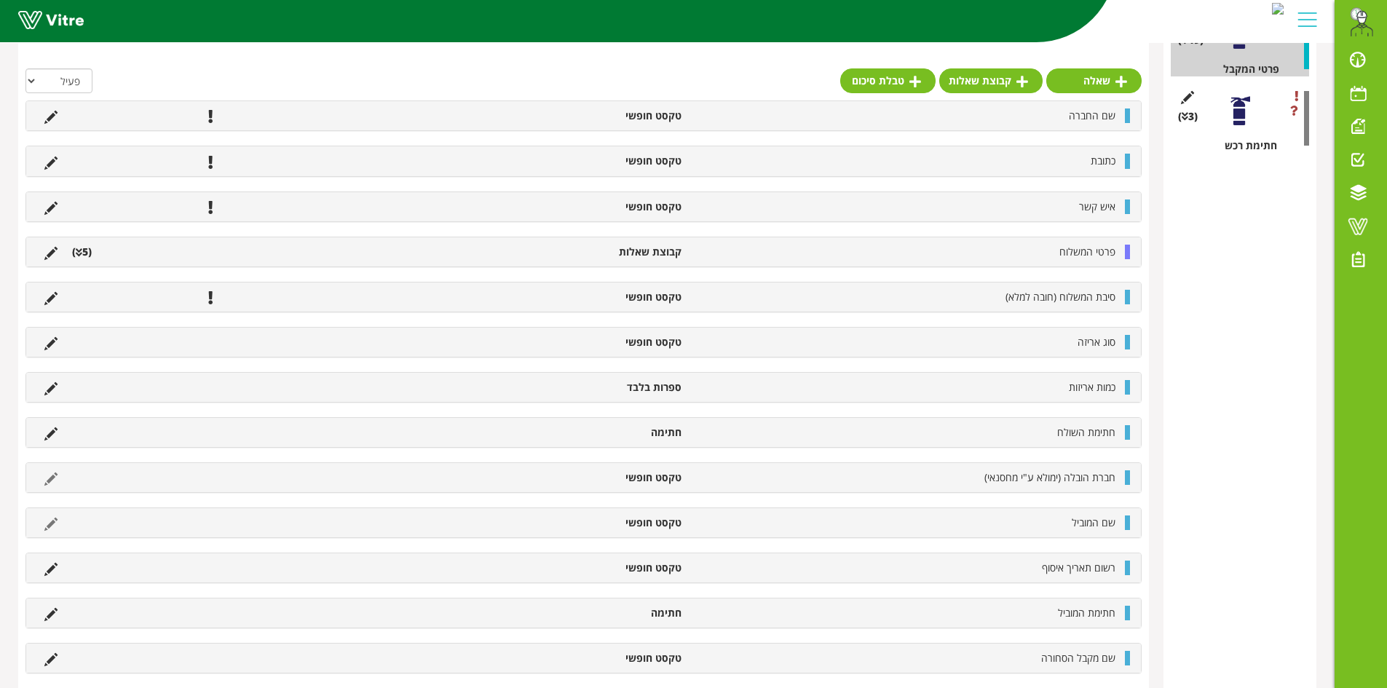
scroll to position [328, 0]
click at [50, 481] on icon at bounding box center [50, 479] width 13 height 13
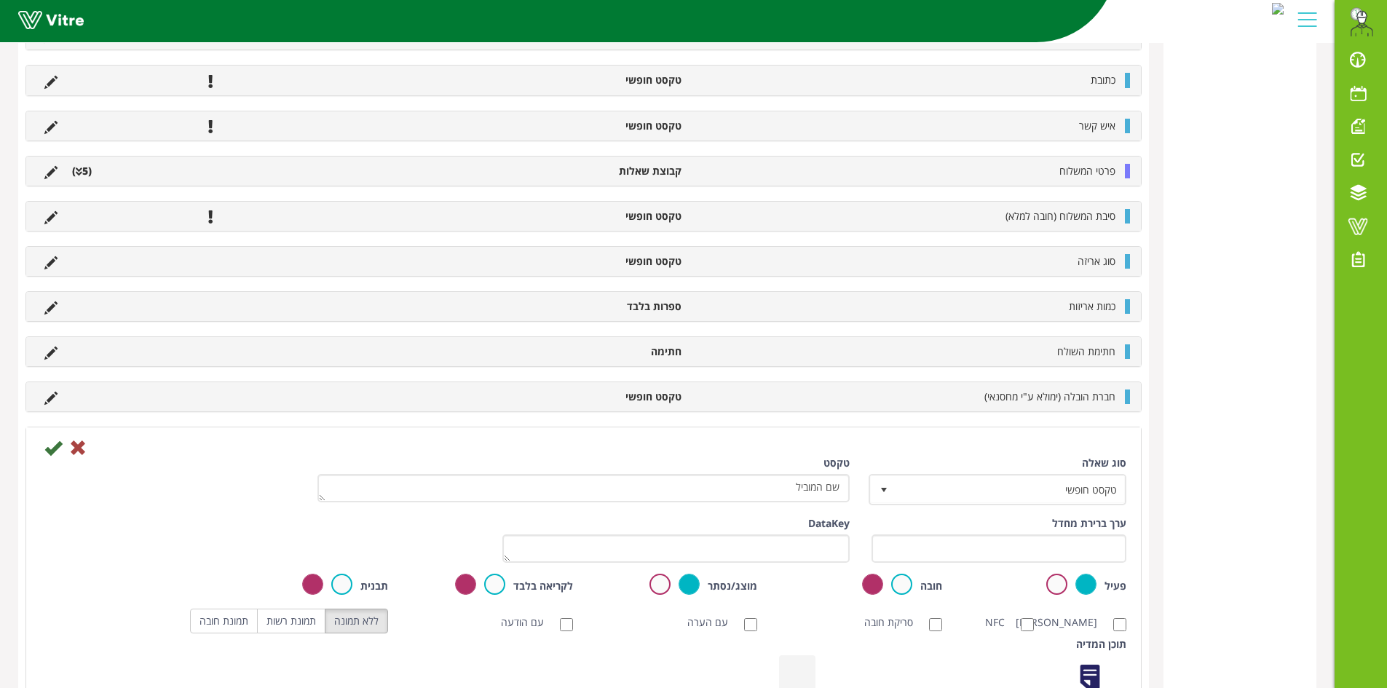
scroll to position [474, 0]
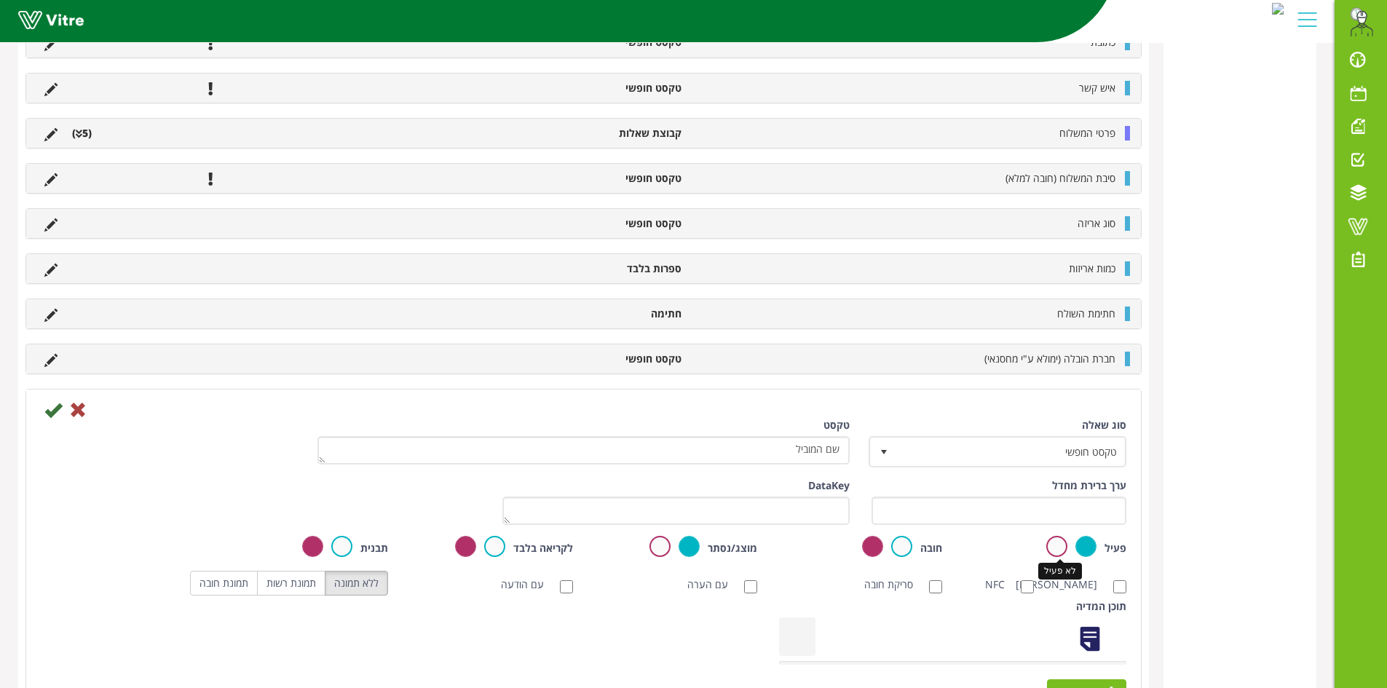
click at [1056, 548] on label at bounding box center [1056, 546] width 21 height 21
click at [0, 0] on input "radio" at bounding box center [0, 0] width 0 height 0
click at [60, 411] on icon at bounding box center [52, 409] width 17 height 17
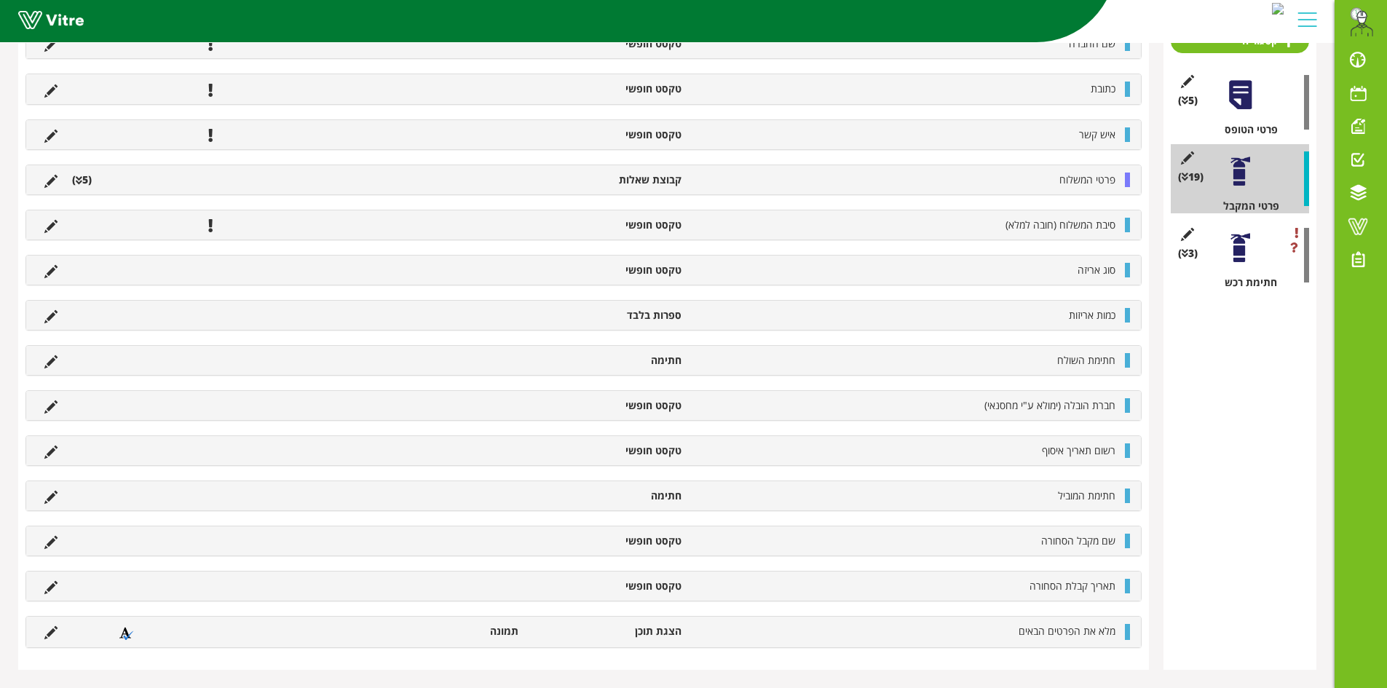
scroll to position [293, 0]
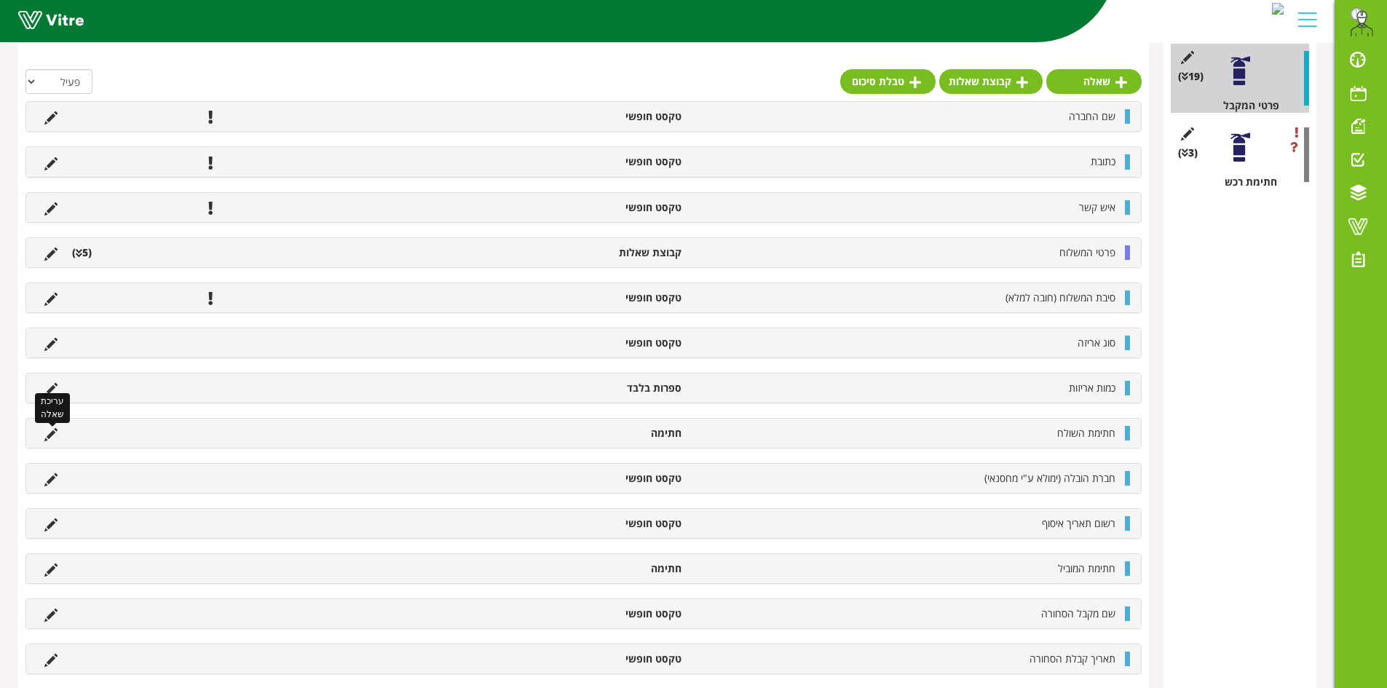
click at [50, 432] on icon at bounding box center [50, 434] width 13 height 13
click at [54, 480] on div "רשום את תאריך יציאת המשלוח תאריך בלבד שם החברה טקסט חופשי כתובת טקסט חופשי איש …" at bounding box center [583, 411] width 1116 height 620
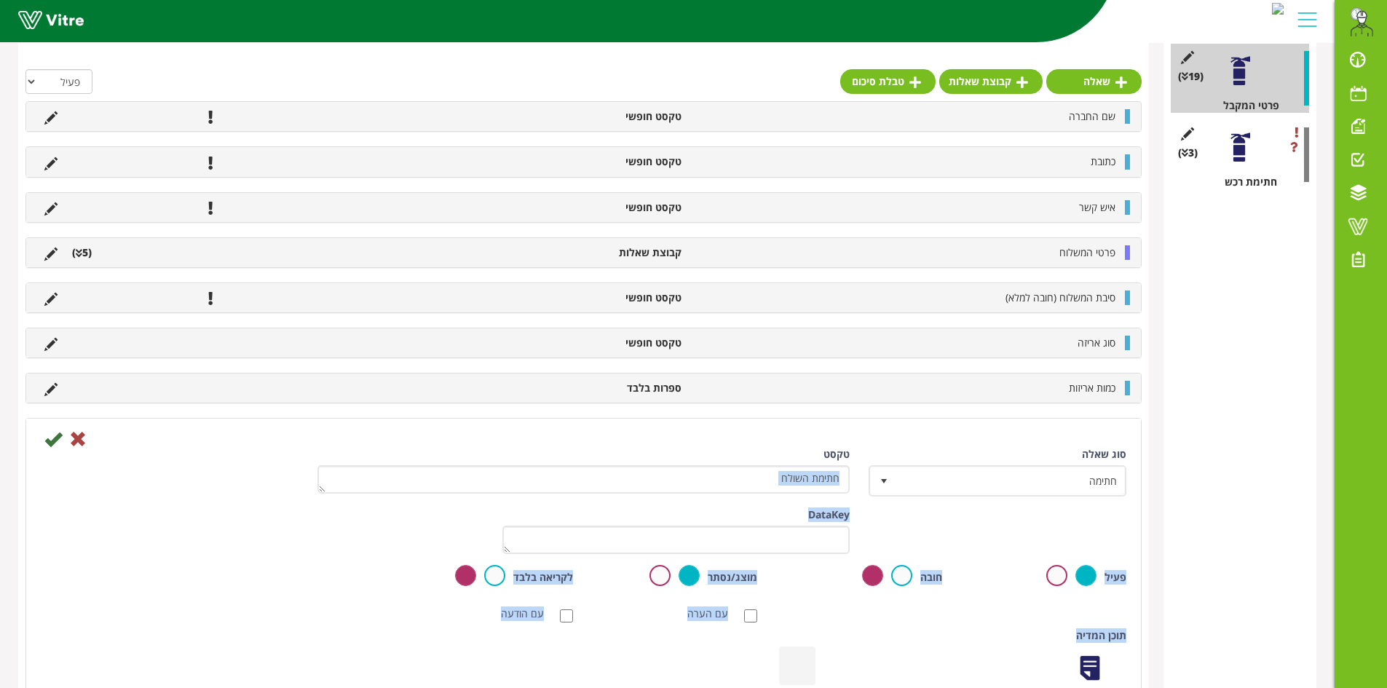
click at [55, 480] on div "סוג שאלה חתימה 14 טקסט חתימת השולח" at bounding box center [583, 477] width 1107 height 60
click at [87, 448] on div "סוג שאלה חתימה 14 טקסט חתימת השולח" at bounding box center [583, 477] width 1107 height 60
click at [85, 440] on icon at bounding box center [77, 438] width 17 height 17
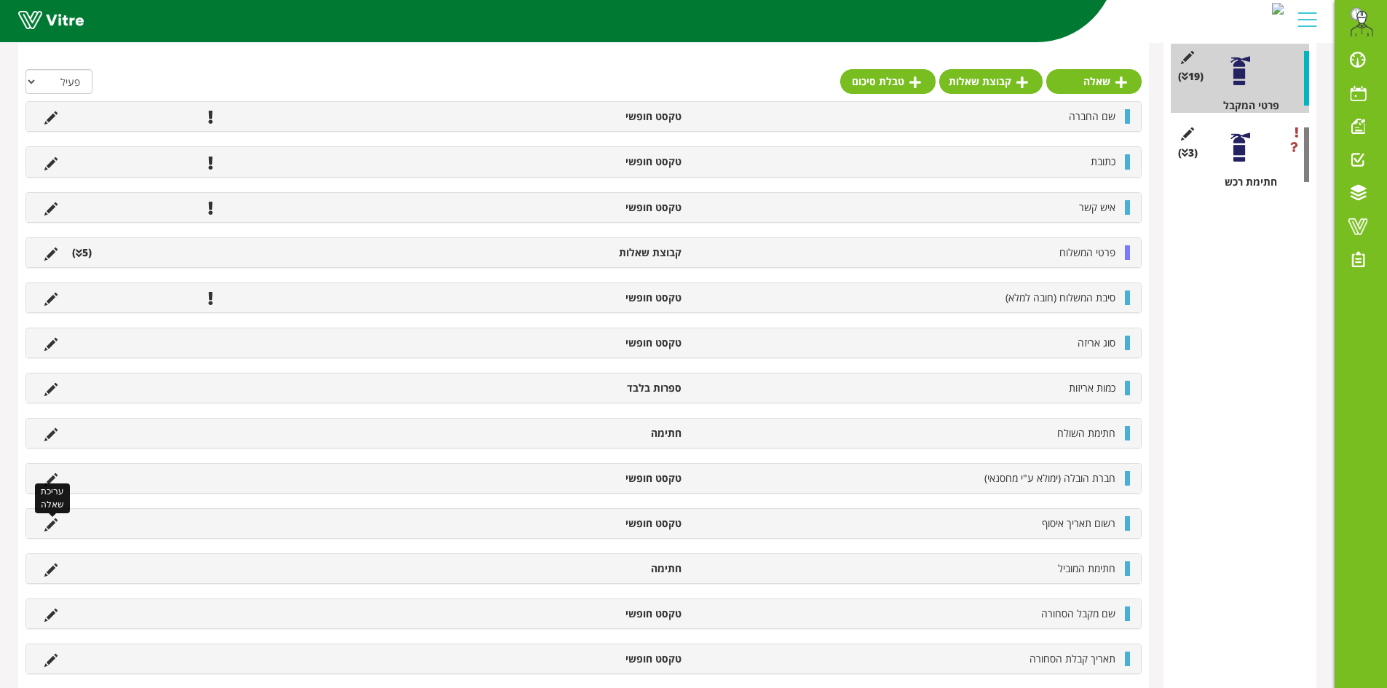
click at [51, 522] on icon at bounding box center [50, 524] width 13 height 13
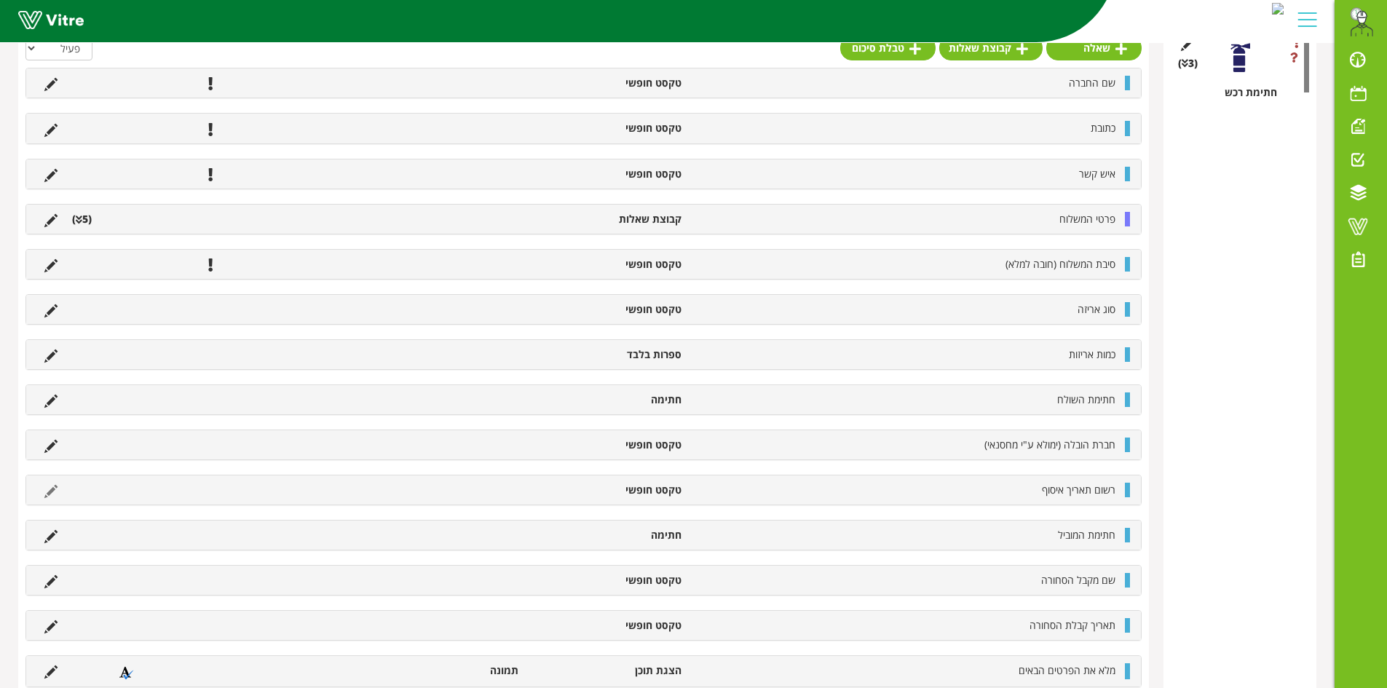
scroll to position [422, 0]
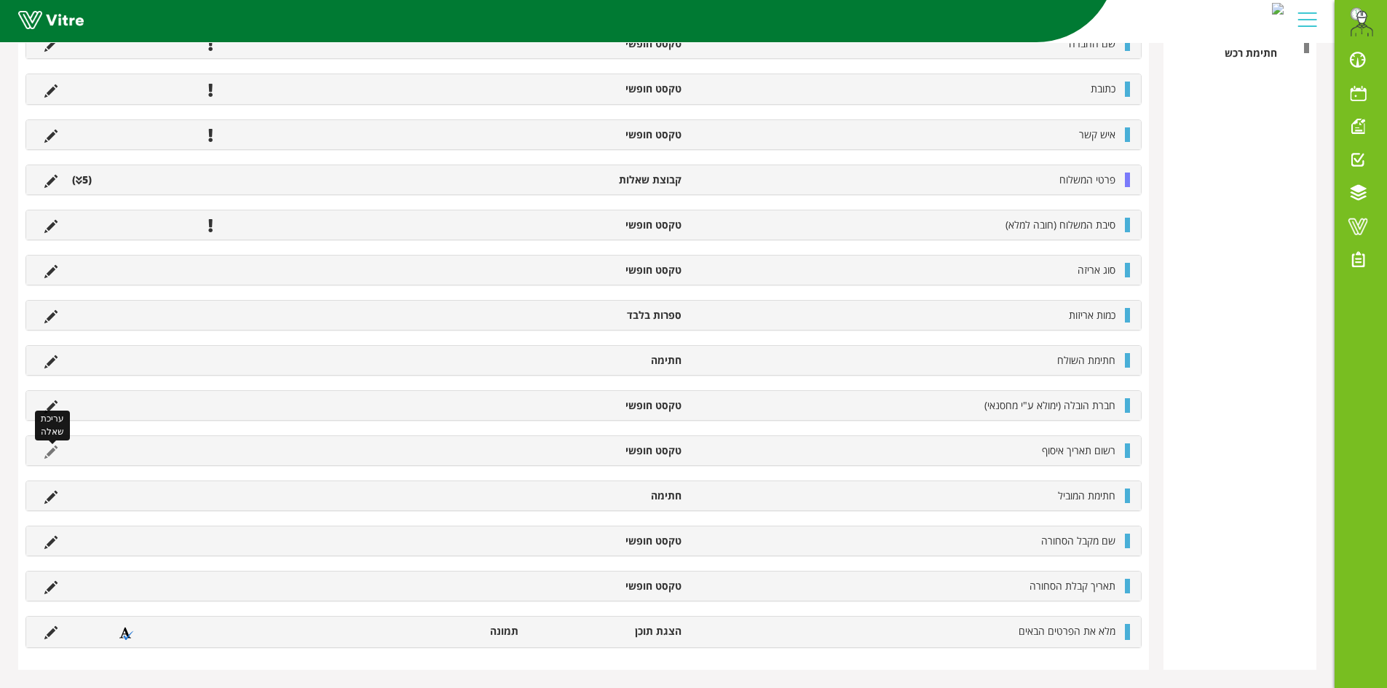
click at [50, 452] on icon at bounding box center [50, 452] width 13 height 13
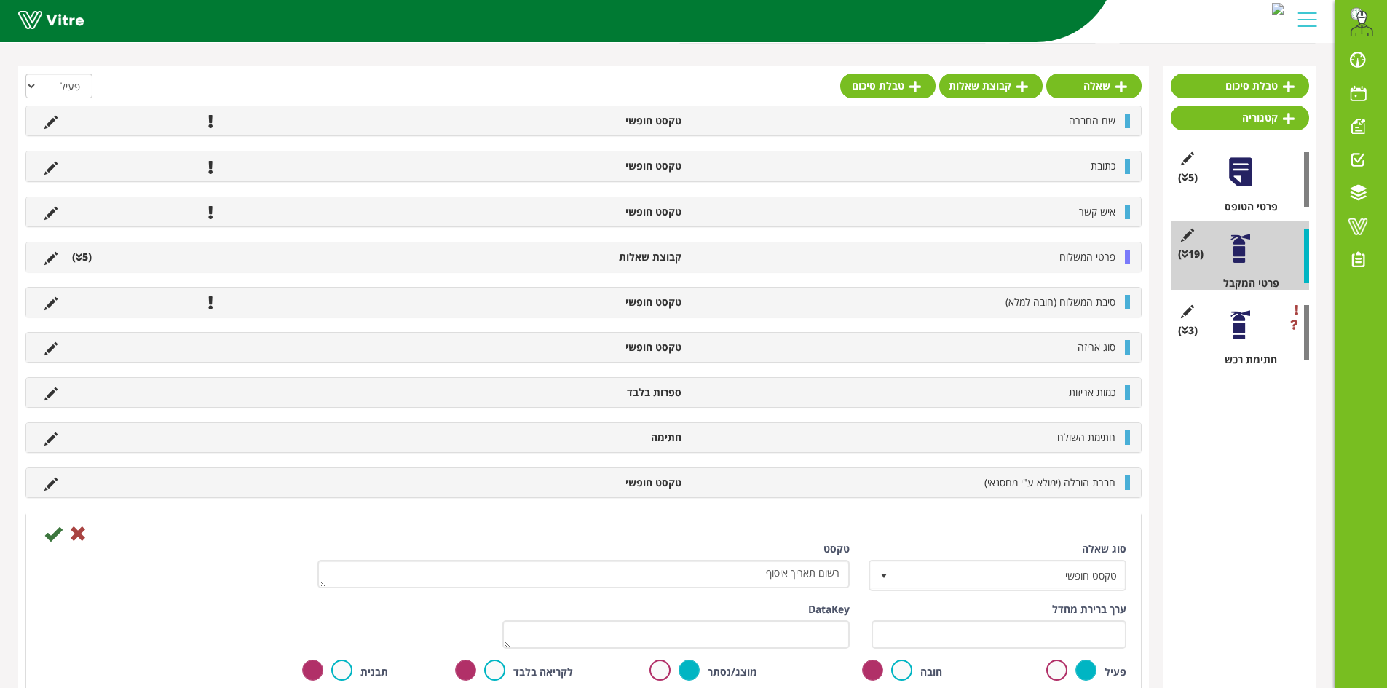
scroll to position [364, 0]
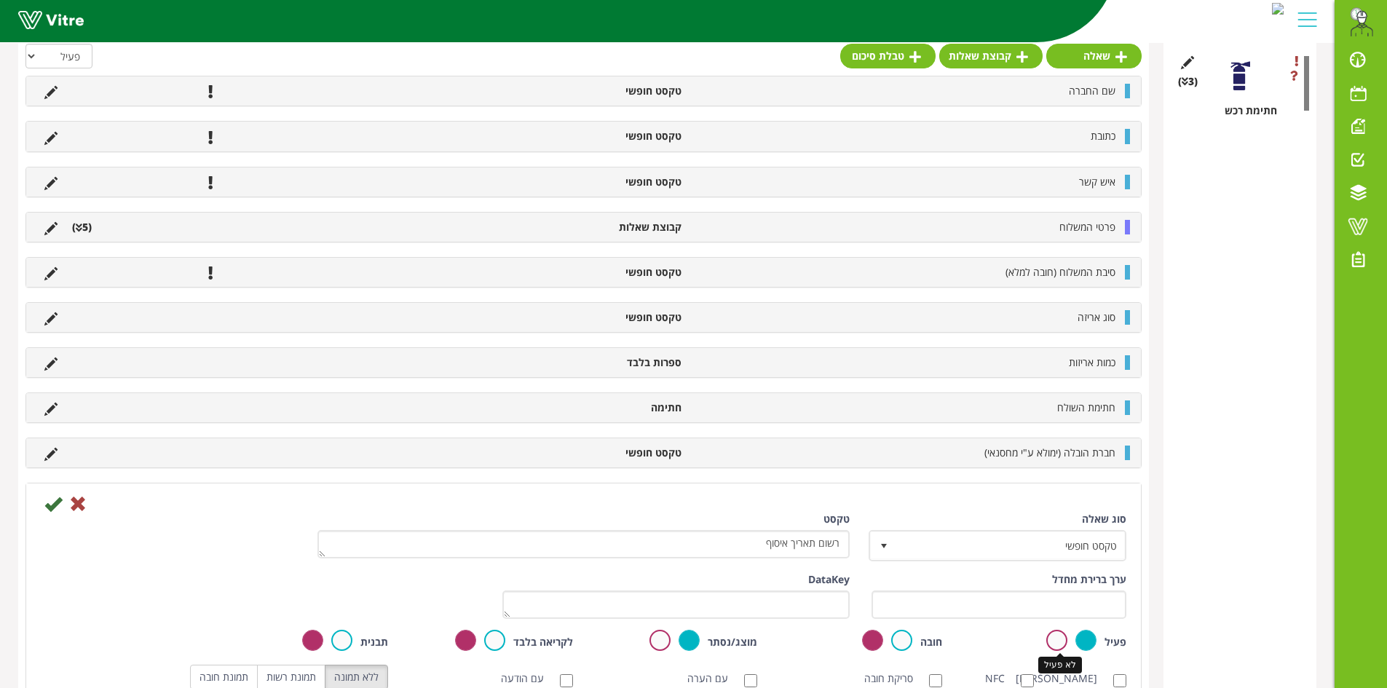
click at [1058, 640] on label at bounding box center [1056, 640] width 21 height 21
click at [0, 0] on input "radio" at bounding box center [0, 0] width 0 height 0
click at [58, 507] on icon at bounding box center [52, 503] width 17 height 17
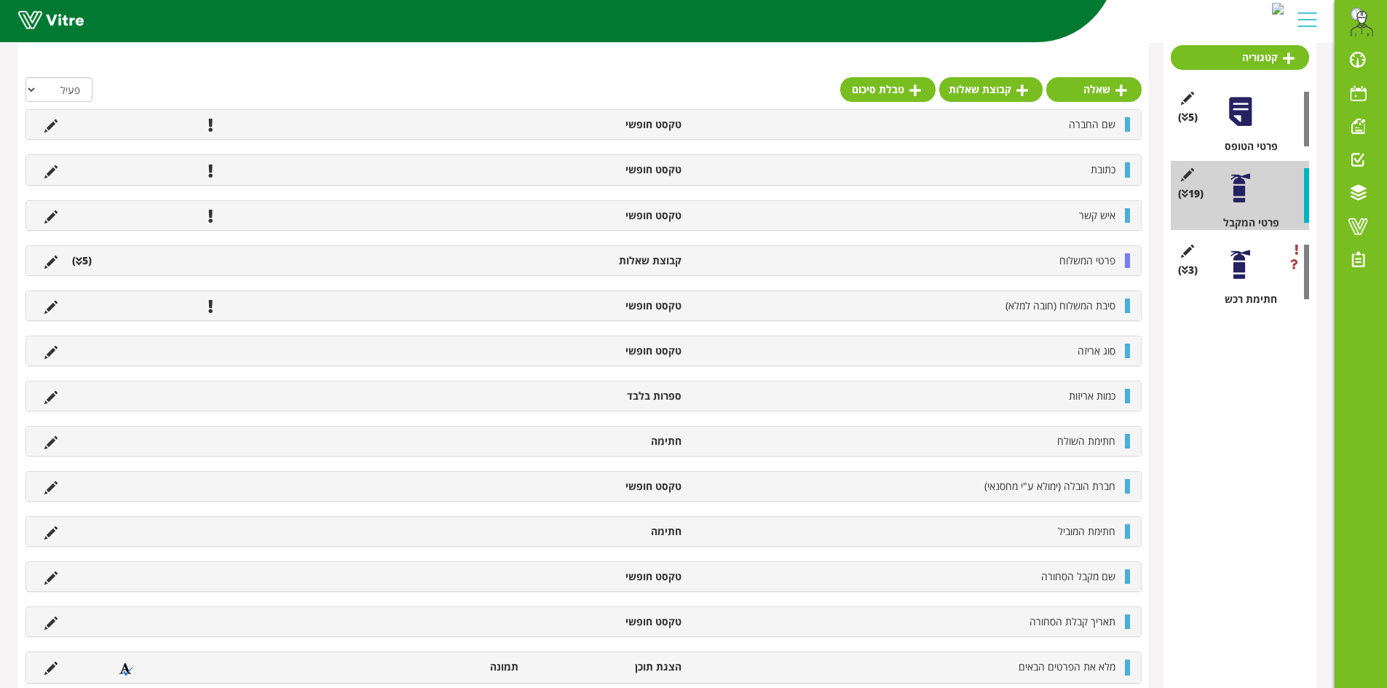
scroll to position [184, 0]
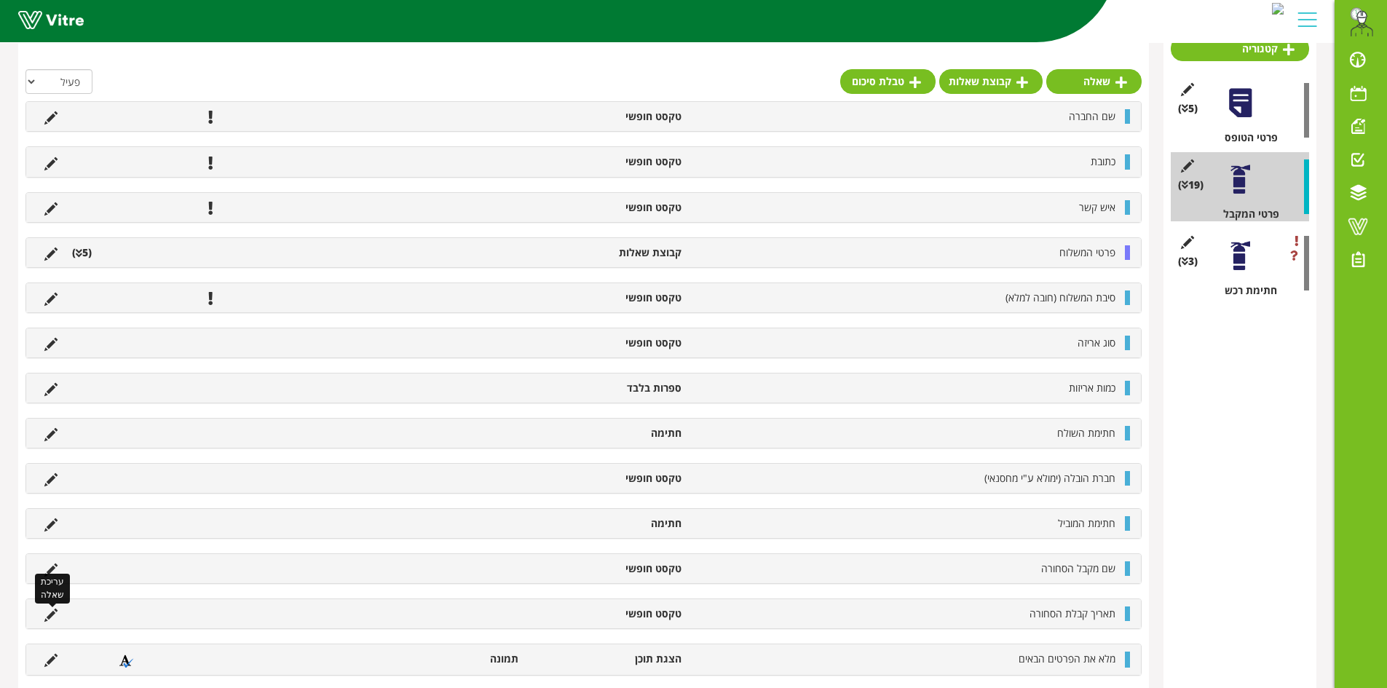
click at [54, 614] on icon at bounding box center [50, 615] width 13 height 13
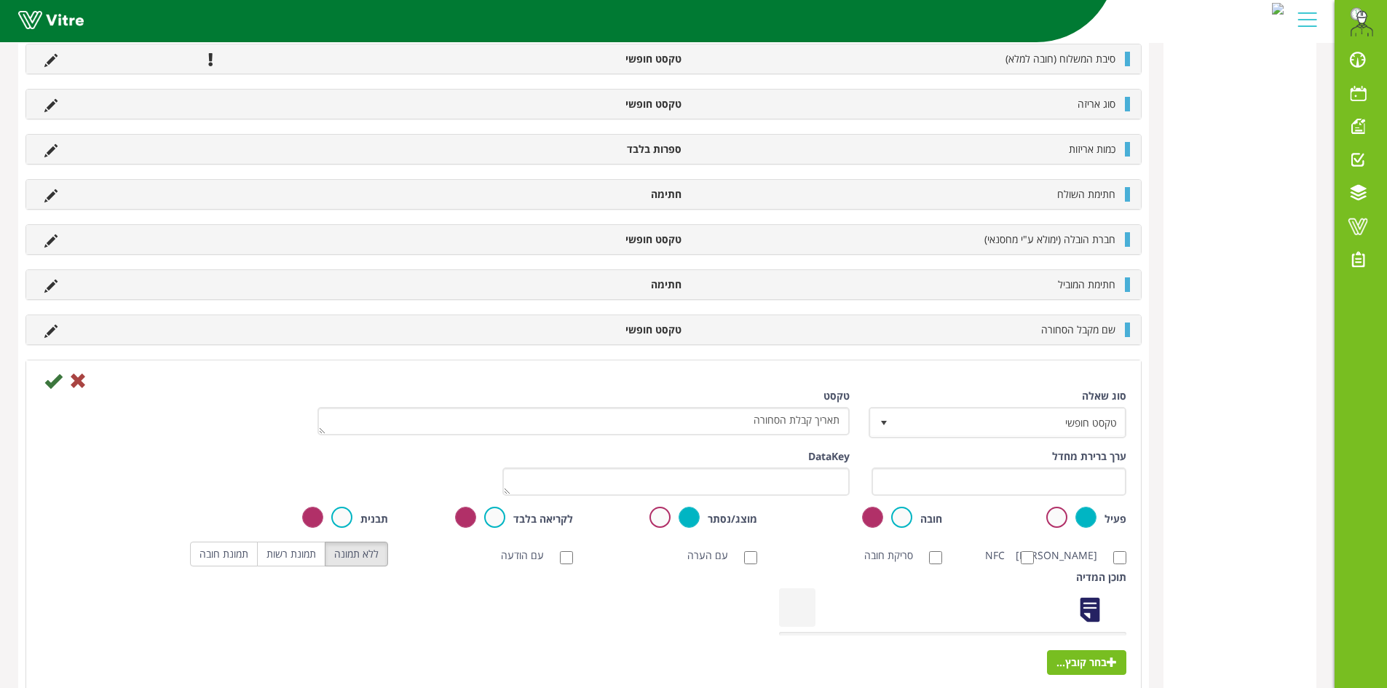
scroll to position [475, 0]
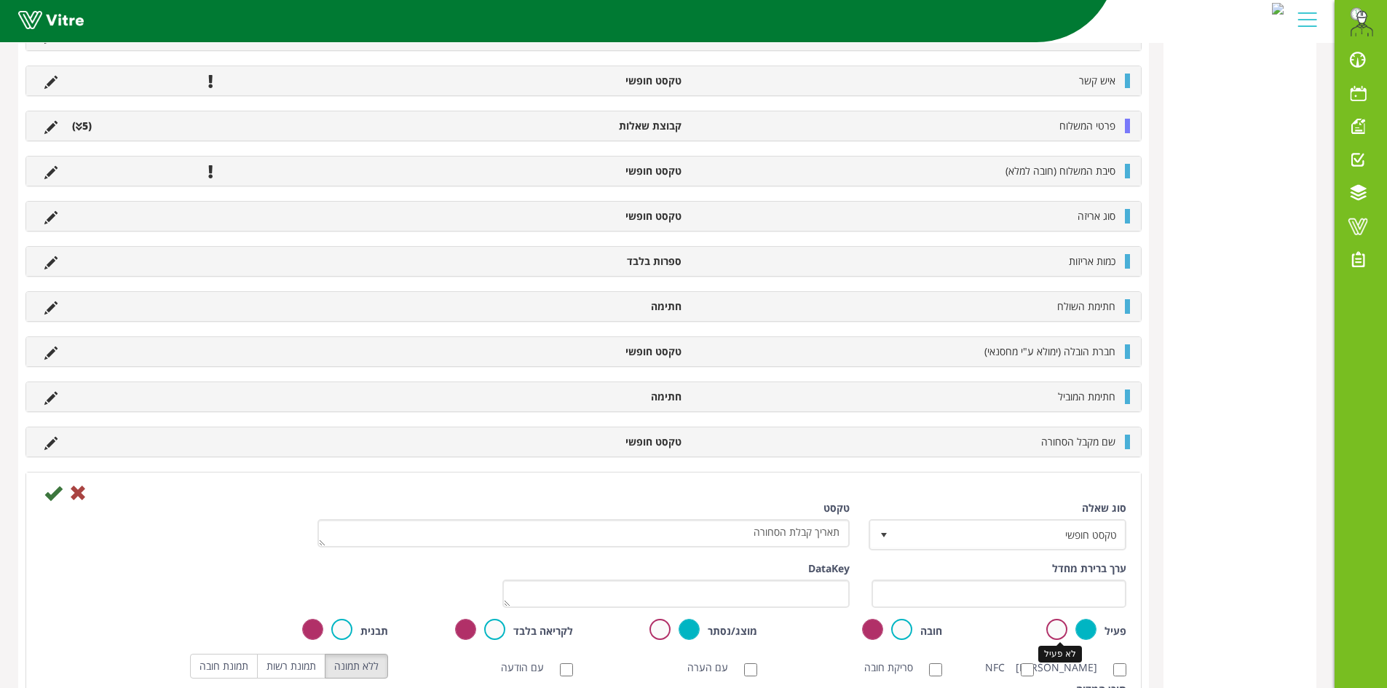
click at [1054, 633] on label at bounding box center [1056, 629] width 21 height 21
click at [0, 0] on input "radio" at bounding box center [0, 0] width 0 height 0
click at [55, 493] on icon at bounding box center [52, 492] width 17 height 17
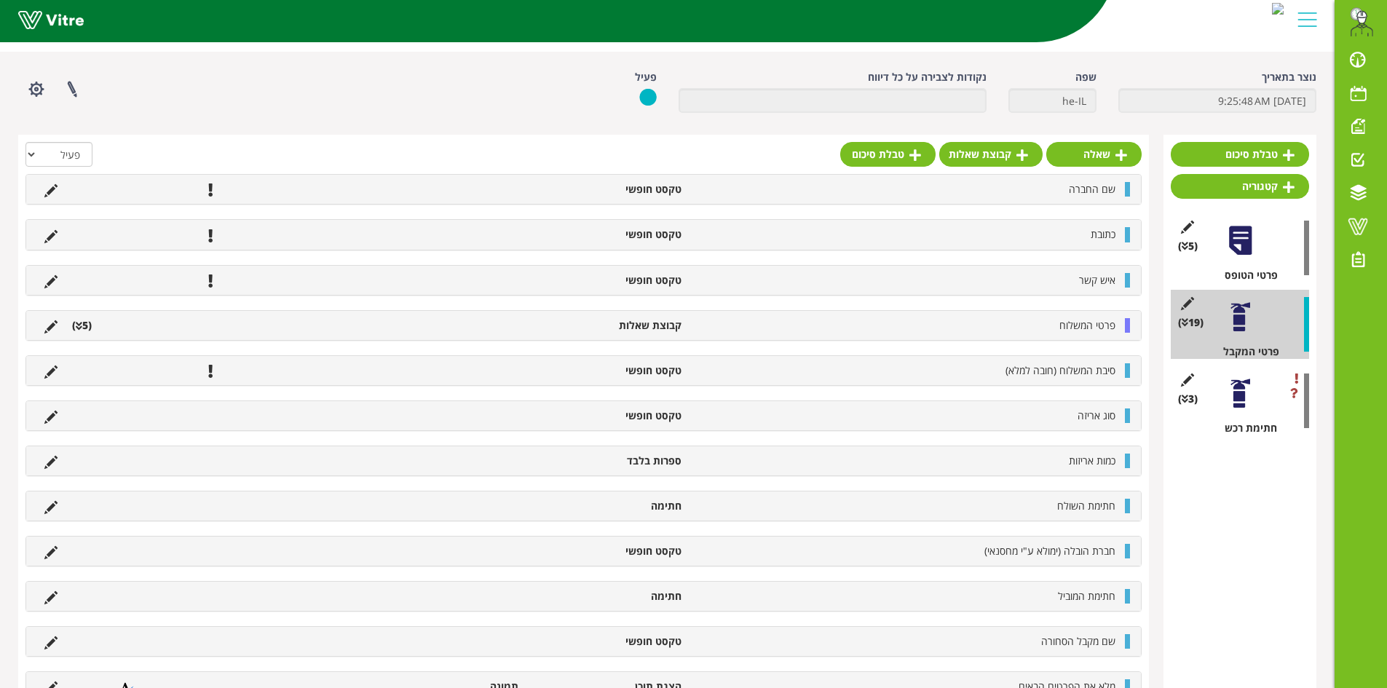
scroll to position [102, 0]
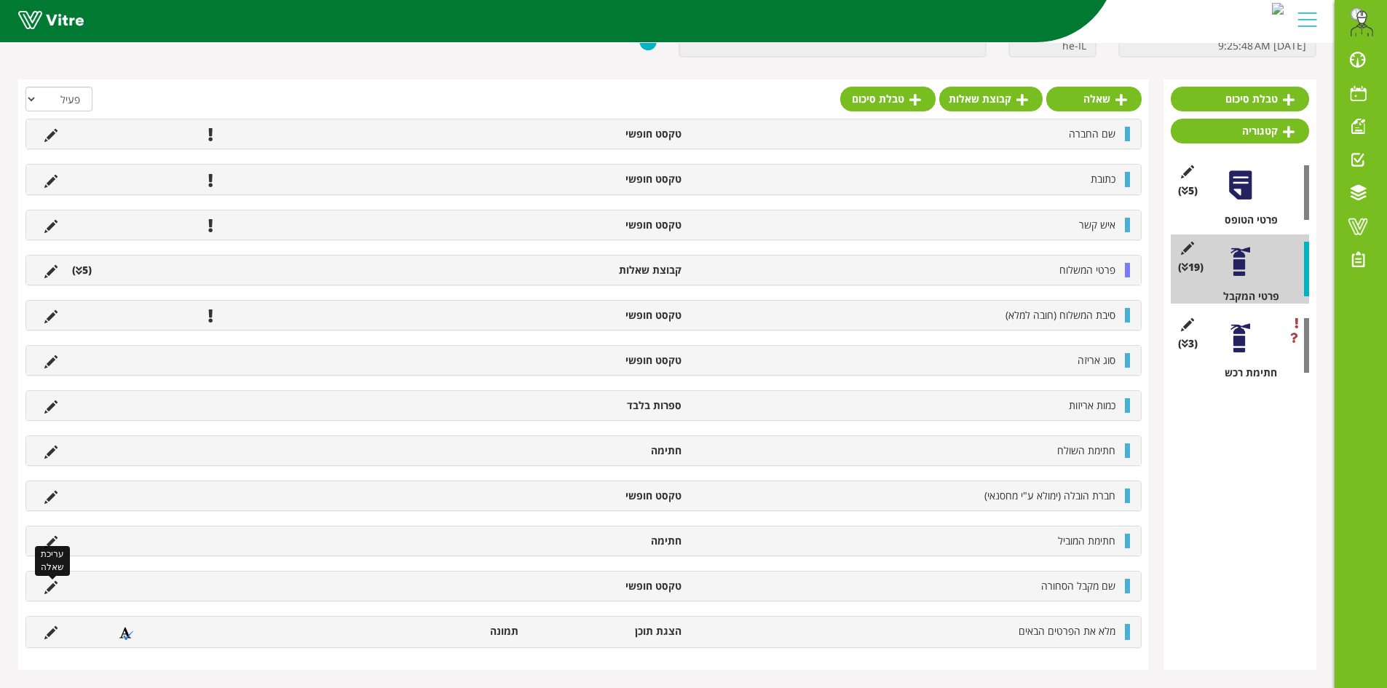
click at [54, 587] on icon at bounding box center [50, 587] width 13 height 13
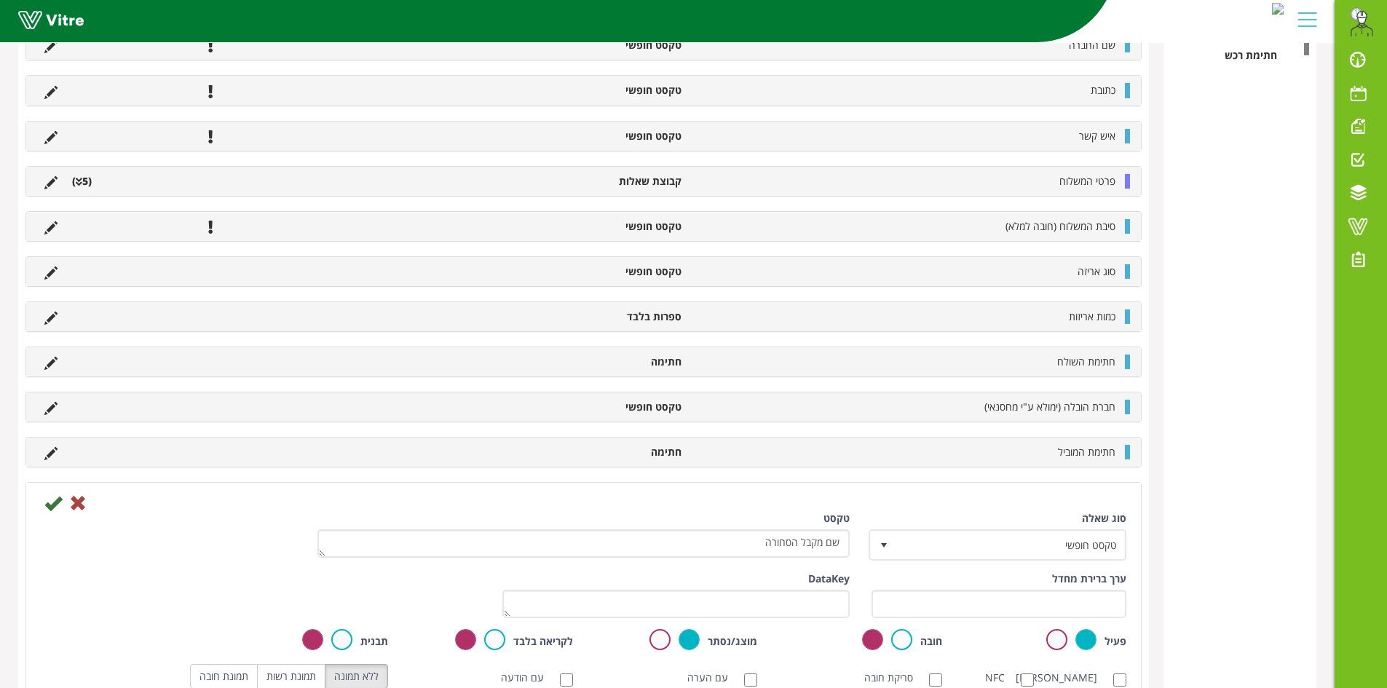
scroll to position [684, 0]
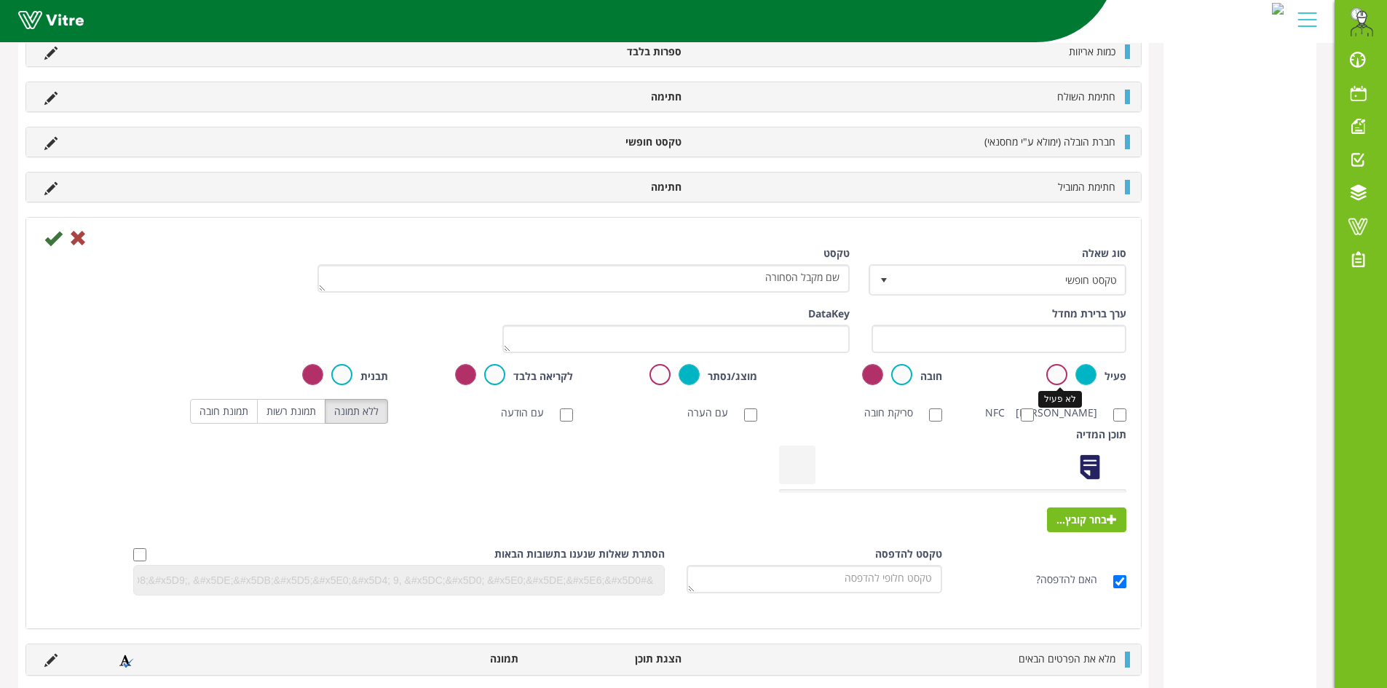
click at [1059, 376] on label at bounding box center [1056, 374] width 21 height 21
click at [0, 0] on input "radio" at bounding box center [0, 0] width 0 height 0
click at [55, 240] on icon at bounding box center [52, 237] width 17 height 17
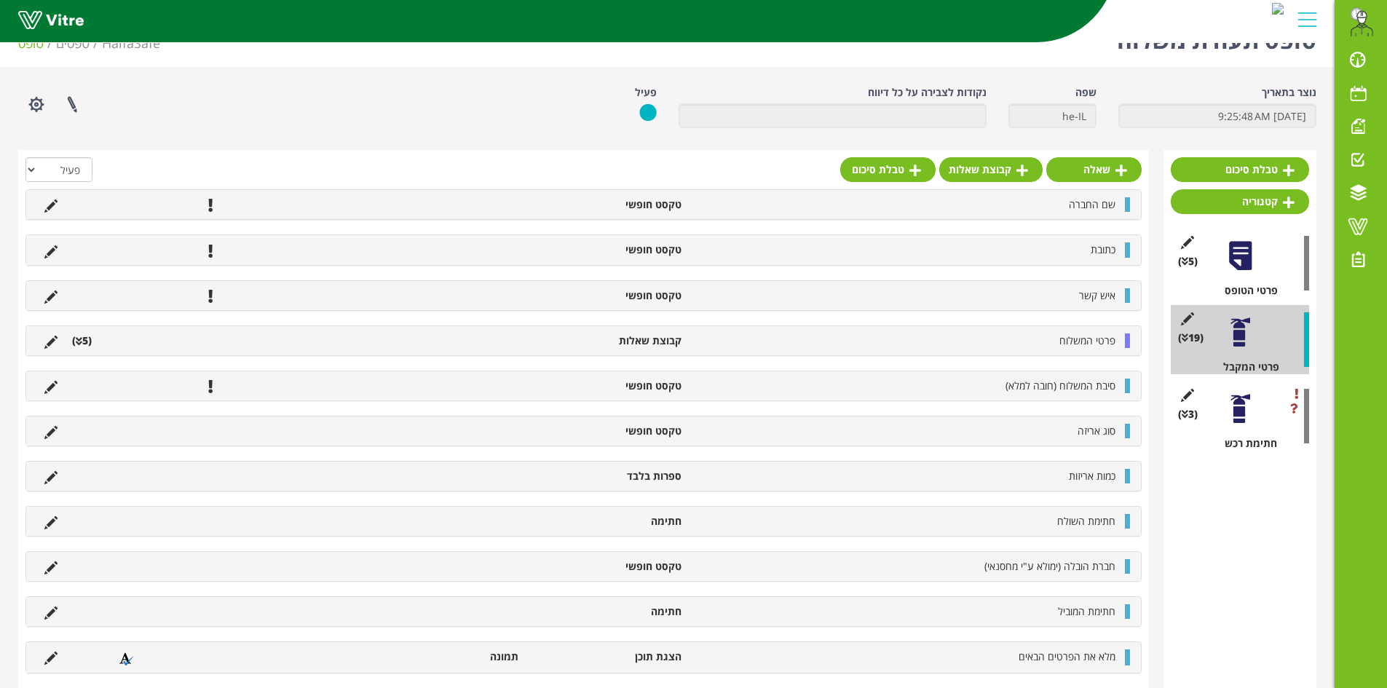
scroll to position [57, 0]
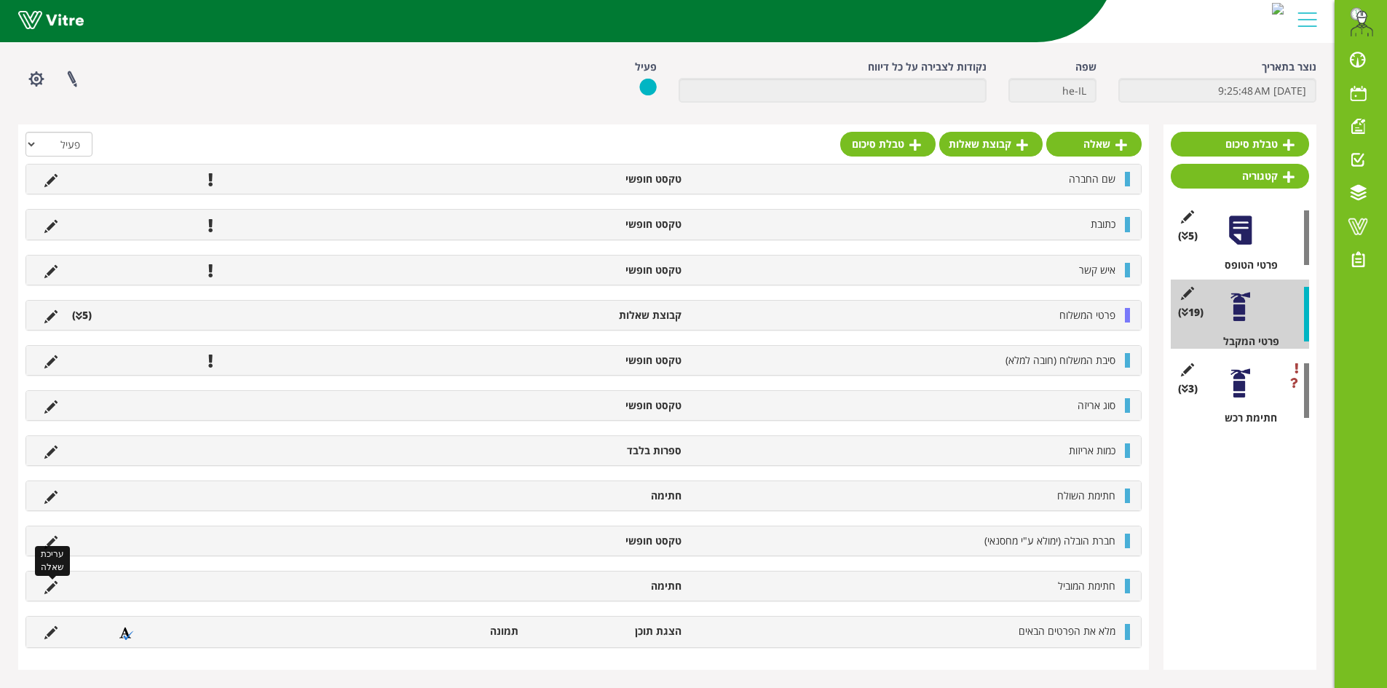
click at [50, 591] on icon at bounding box center [50, 587] width 13 height 13
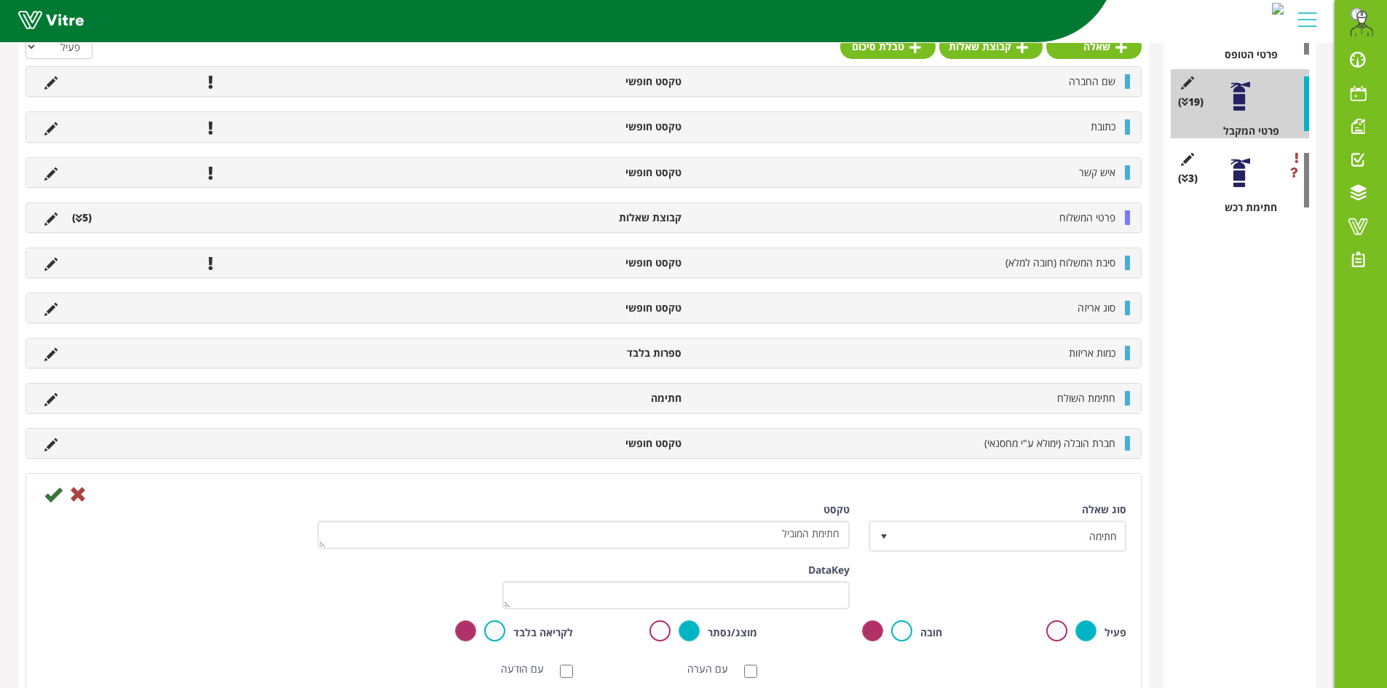
scroll to position [275, 0]
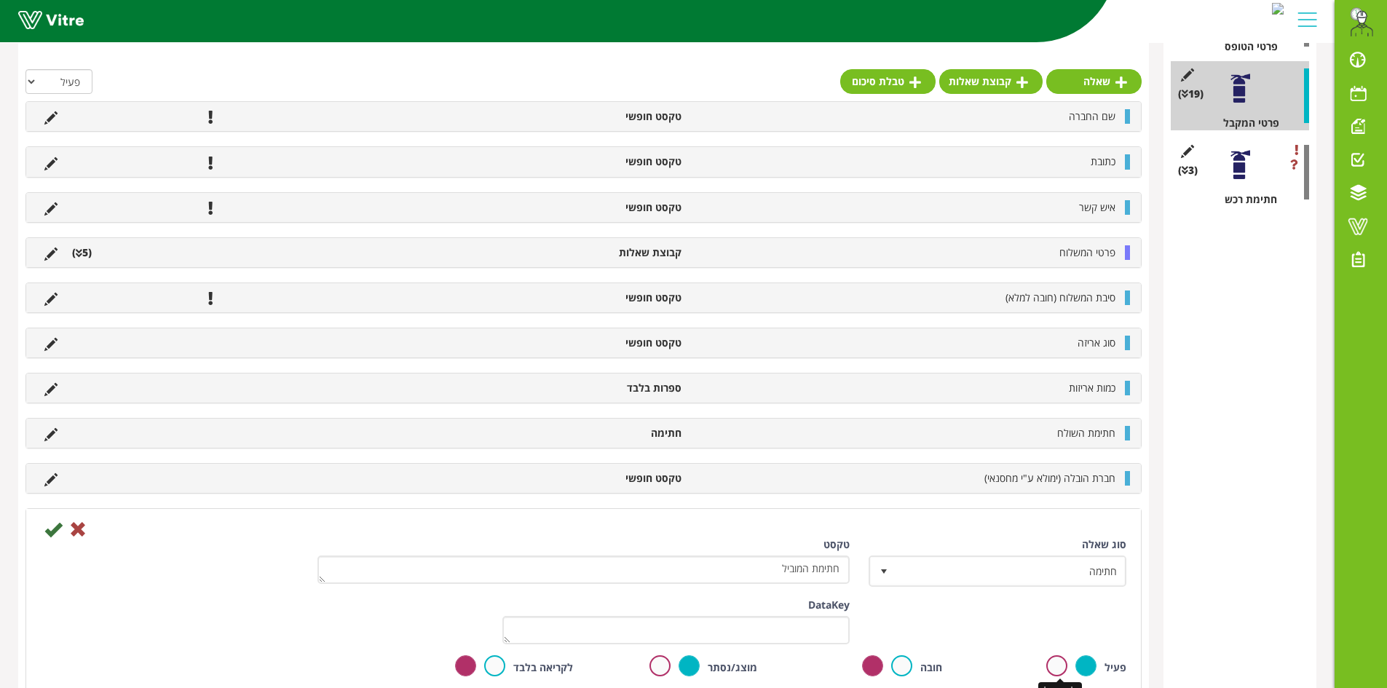
click at [1058, 665] on label at bounding box center [1056, 665] width 21 height 21
click at [0, 0] on input "radio" at bounding box center [0, 0] width 0 height 0
click at [56, 534] on icon at bounding box center [52, 529] width 17 height 17
click at [49, 529] on icon at bounding box center [52, 529] width 17 height 17
click at [55, 528] on icon at bounding box center [52, 529] width 17 height 17
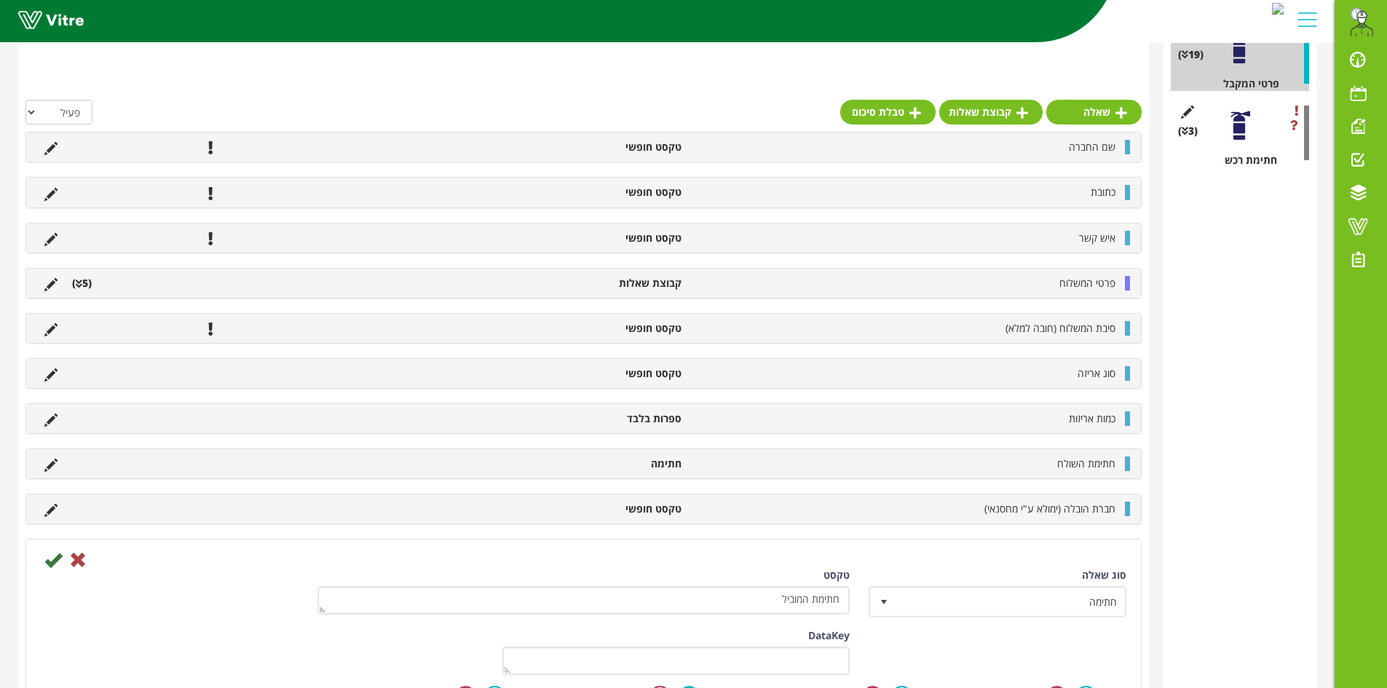
scroll to position [494, 0]
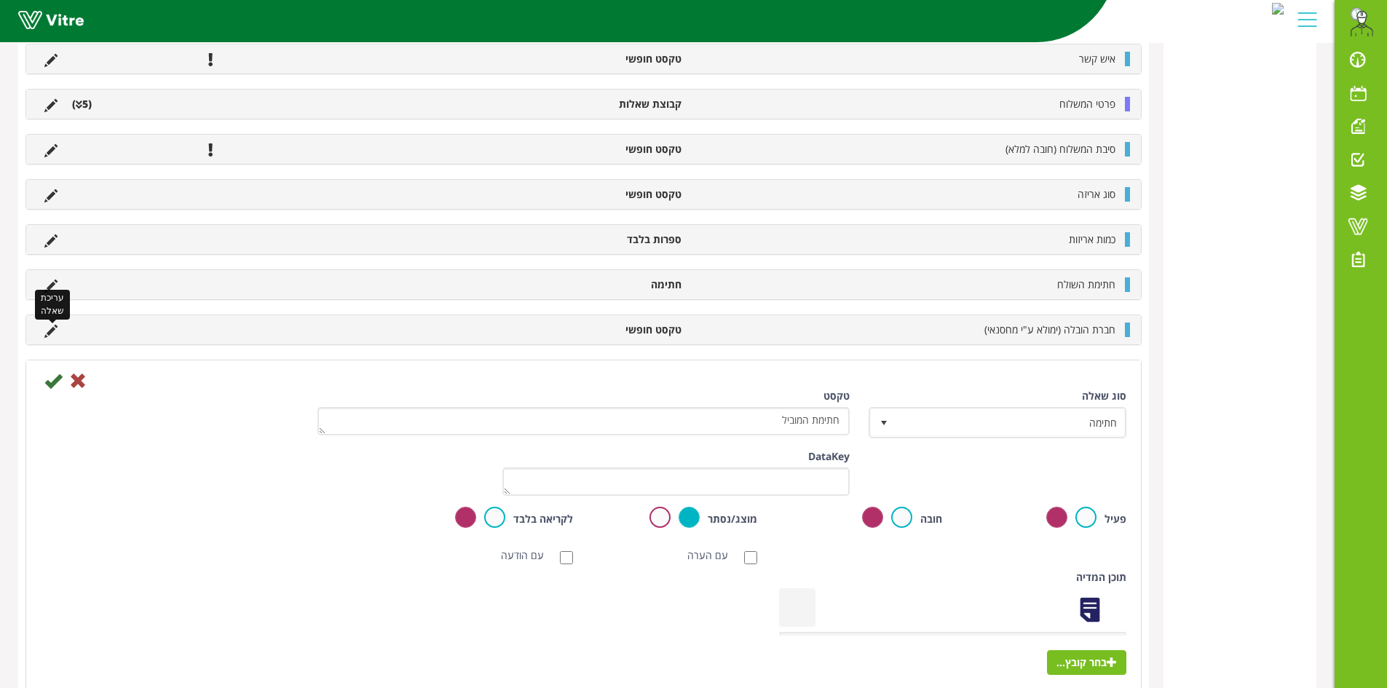
click at [52, 329] on icon at bounding box center [50, 331] width 13 height 13
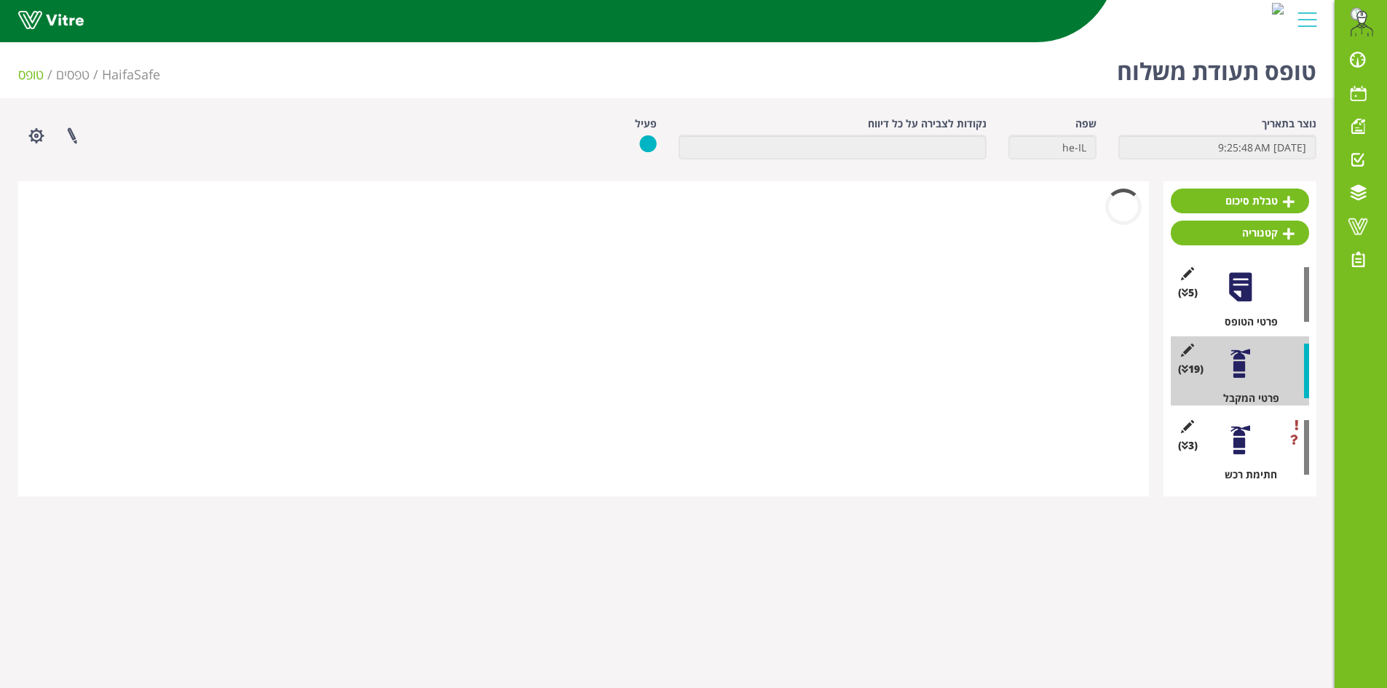
scroll to position [0, 0]
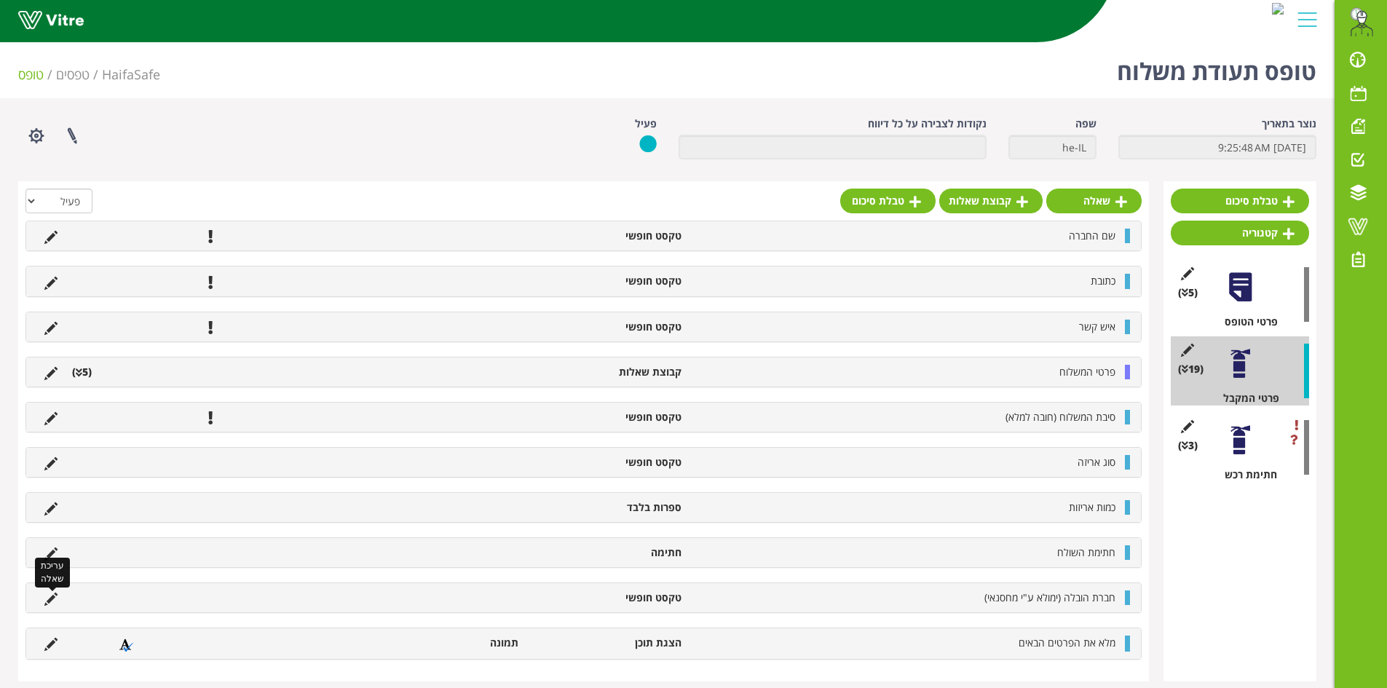
click at [56, 599] on icon at bounding box center [50, 599] width 13 height 13
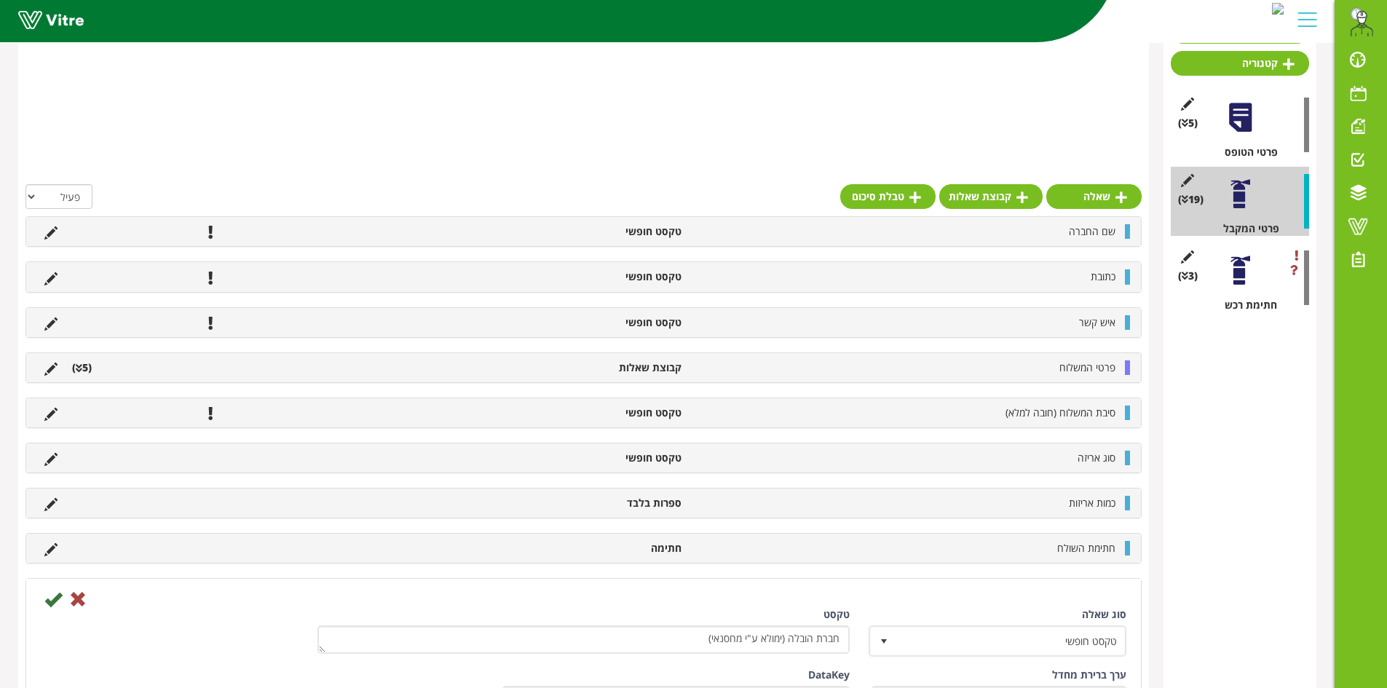
scroll to position [291, 0]
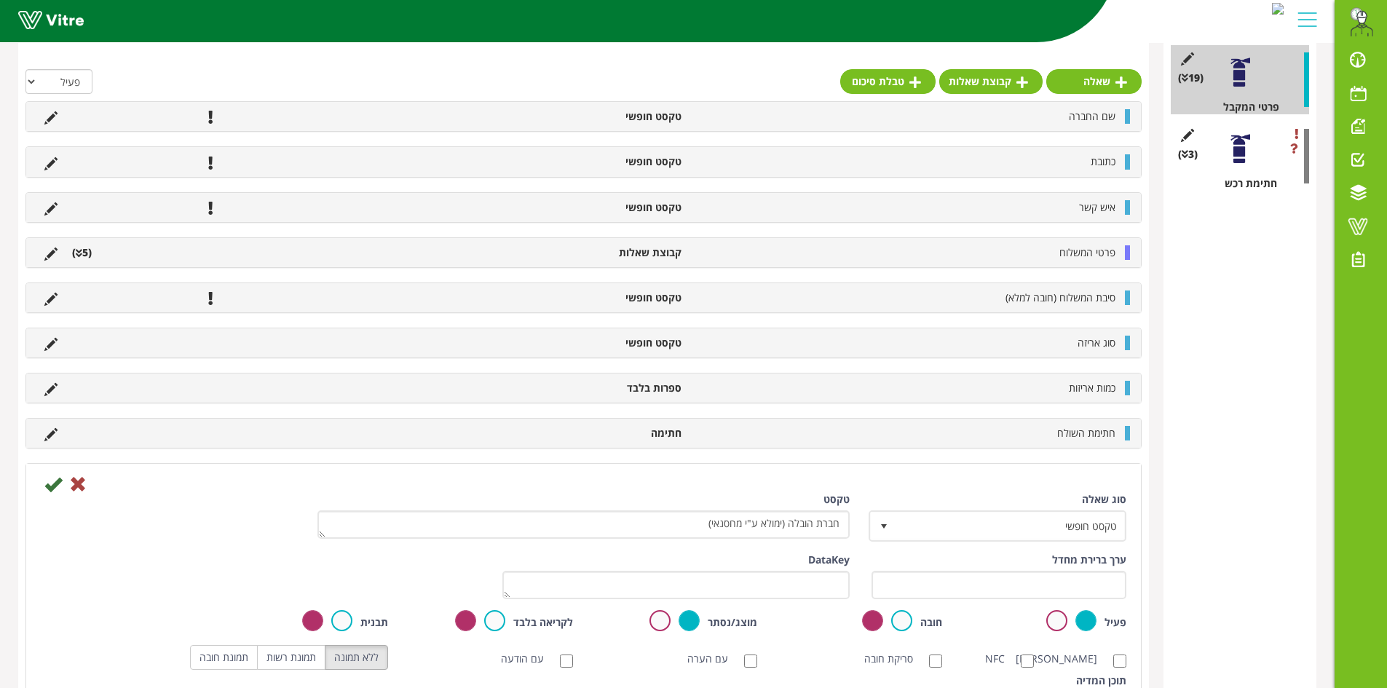
click at [1059, 617] on label at bounding box center [1056, 620] width 21 height 21
click at [0, 0] on input "radio" at bounding box center [0, 0] width 0 height 0
click at [58, 485] on icon at bounding box center [52, 483] width 17 height 17
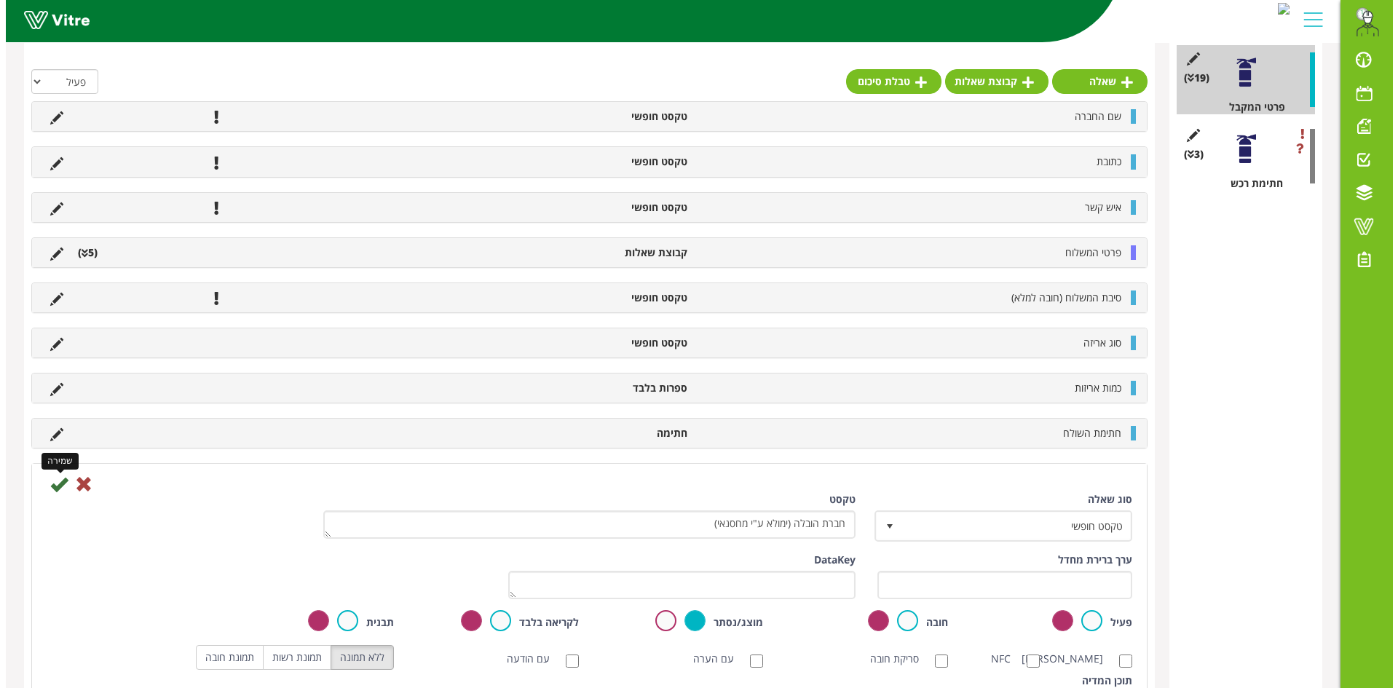
scroll to position [0, 0]
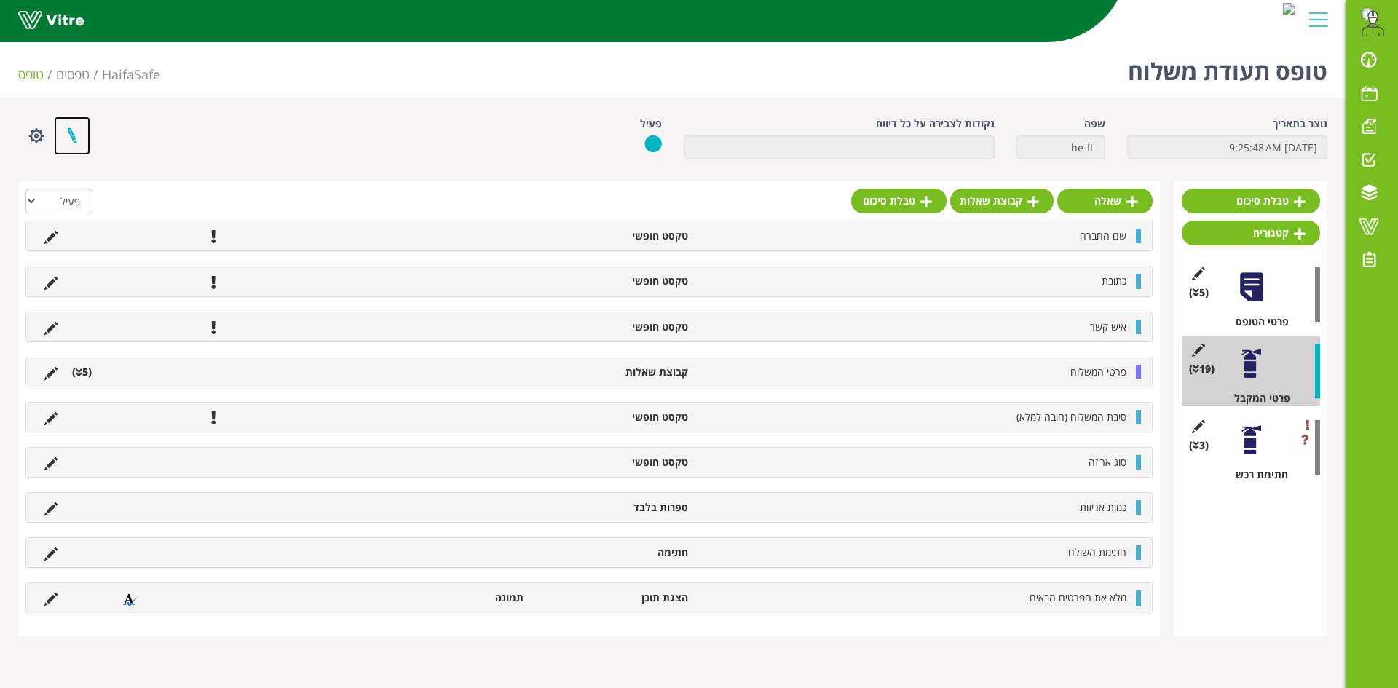
click at [73, 141] on link at bounding box center [72, 135] width 36 height 39
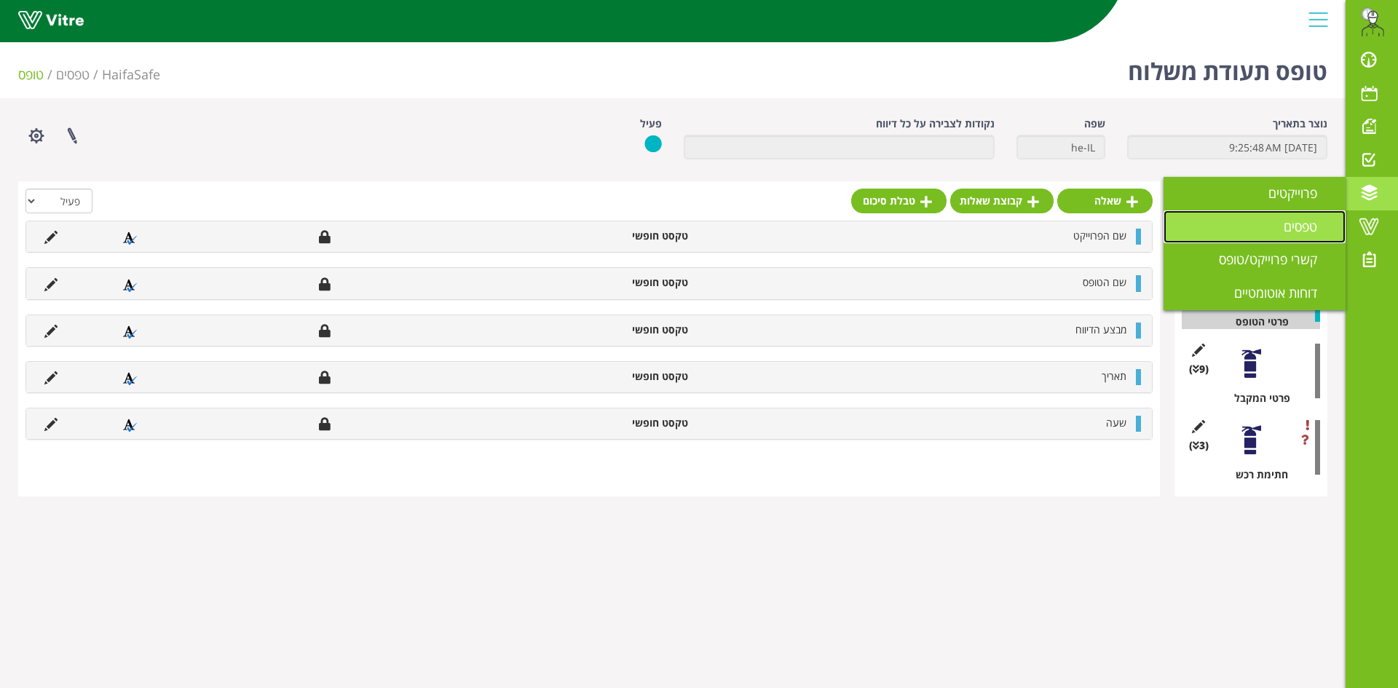
click at [1281, 229] on link "טפסים" at bounding box center [1254, 226] width 182 height 33
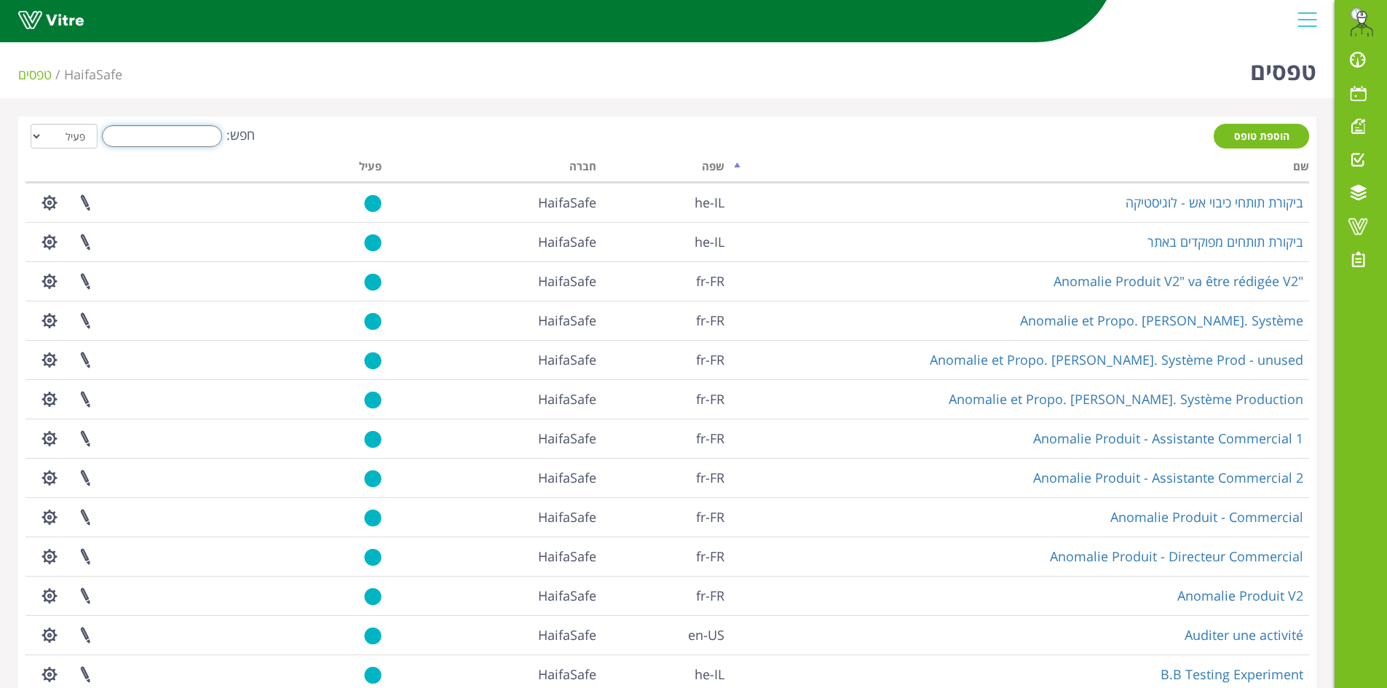
click at [178, 136] on input "חפש:" at bounding box center [162, 136] width 120 height 22
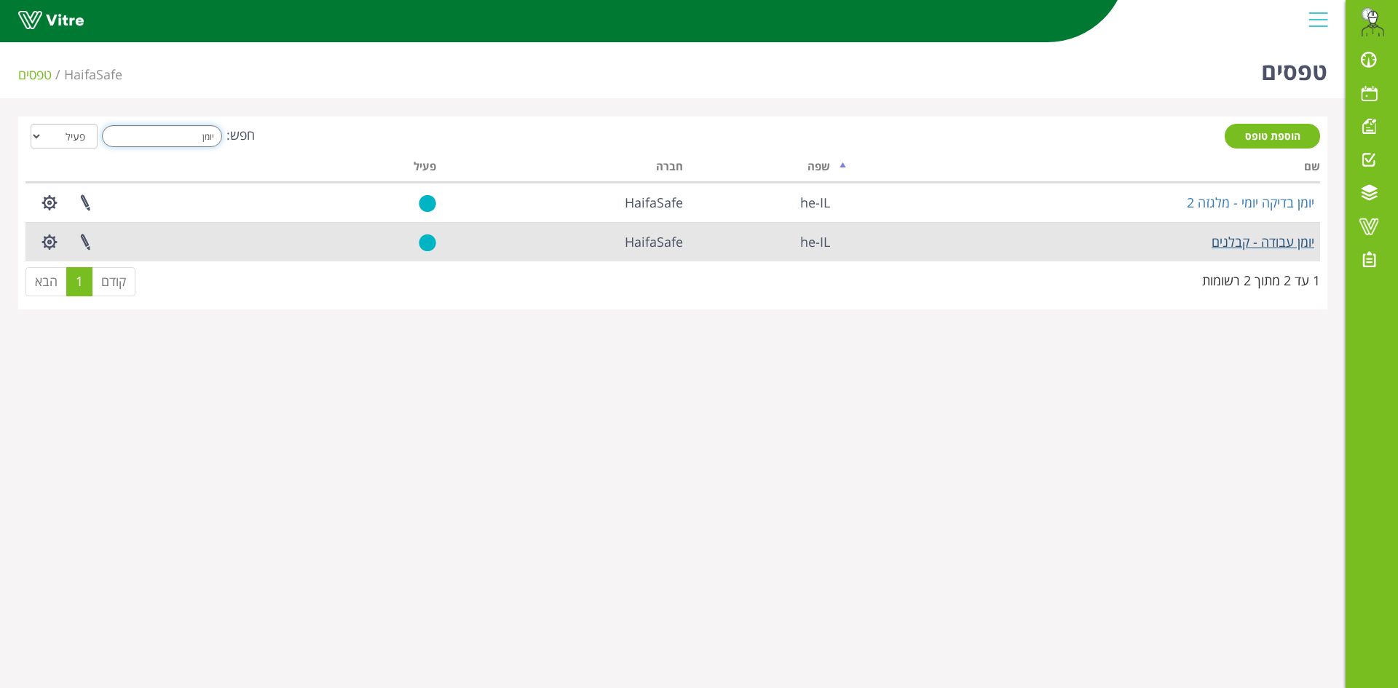
type input "יומן"
click at [1278, 242] on link "יומן עבודה - קבלנים" at bounding box center [1262, 241] width 103 height 17
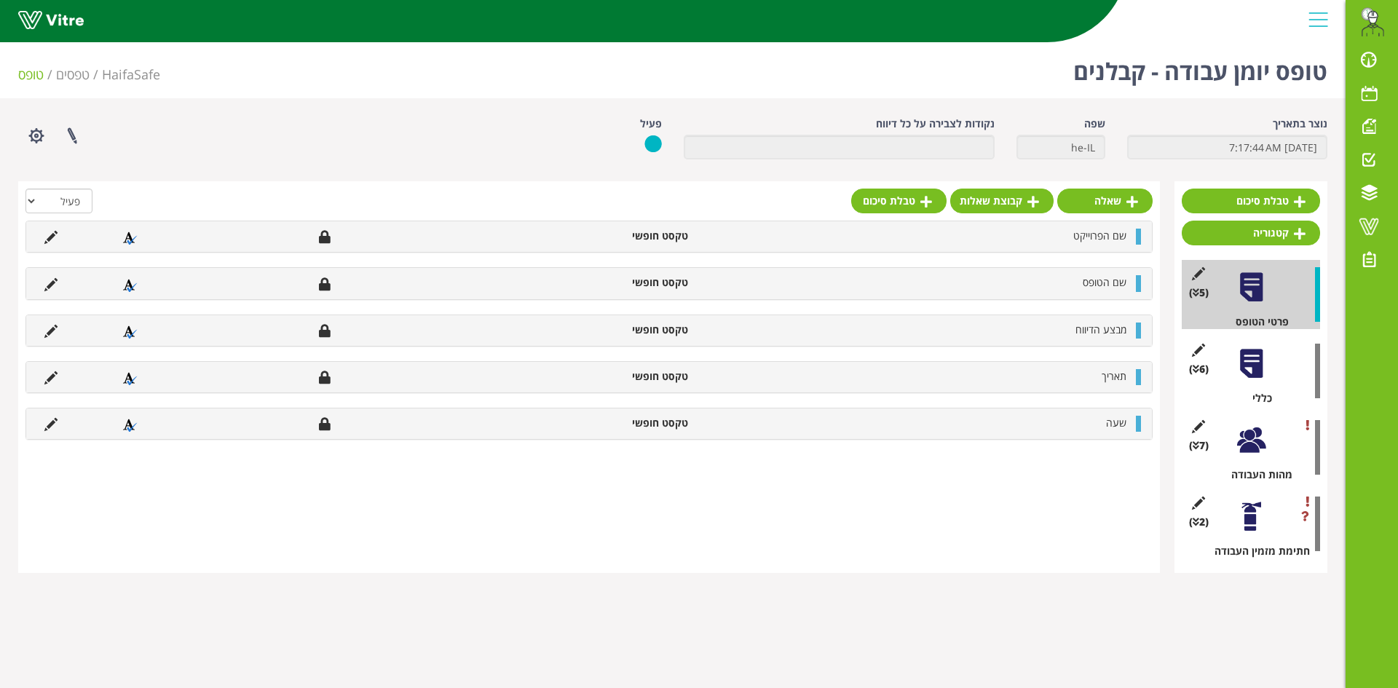
click at [1257, 358] on div at bounding box center [1251, 363] width 33 height 33
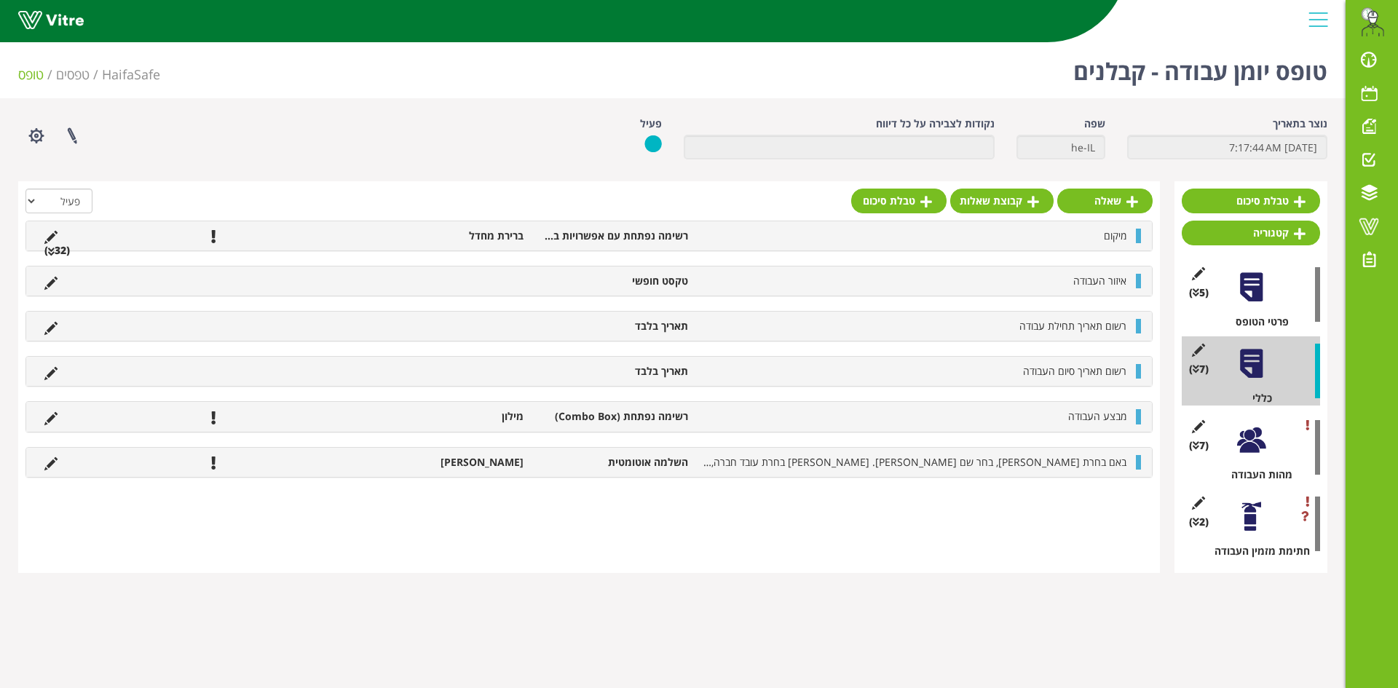
click at [1256, 432] on div at bounding box center [1251, 440] width 33 height 33
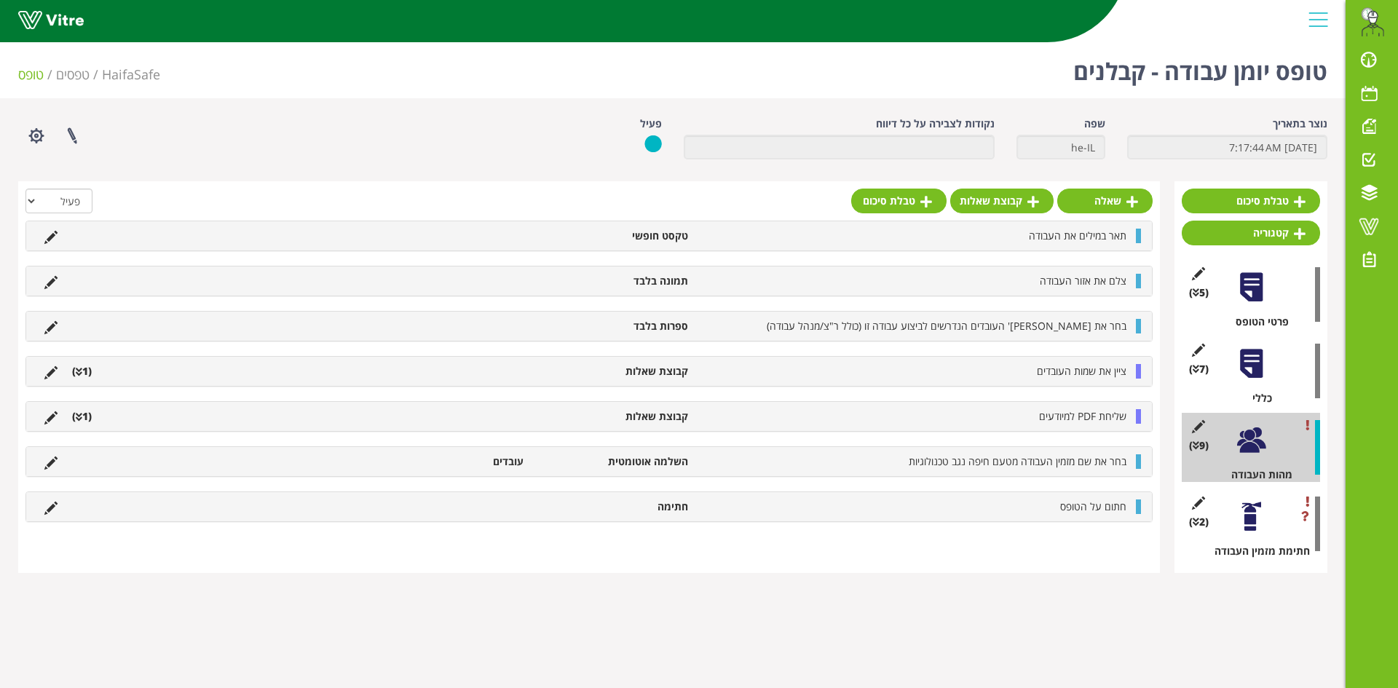
click at [1243, 304] on div at bounding box center [1251, 287] width 33 height 33
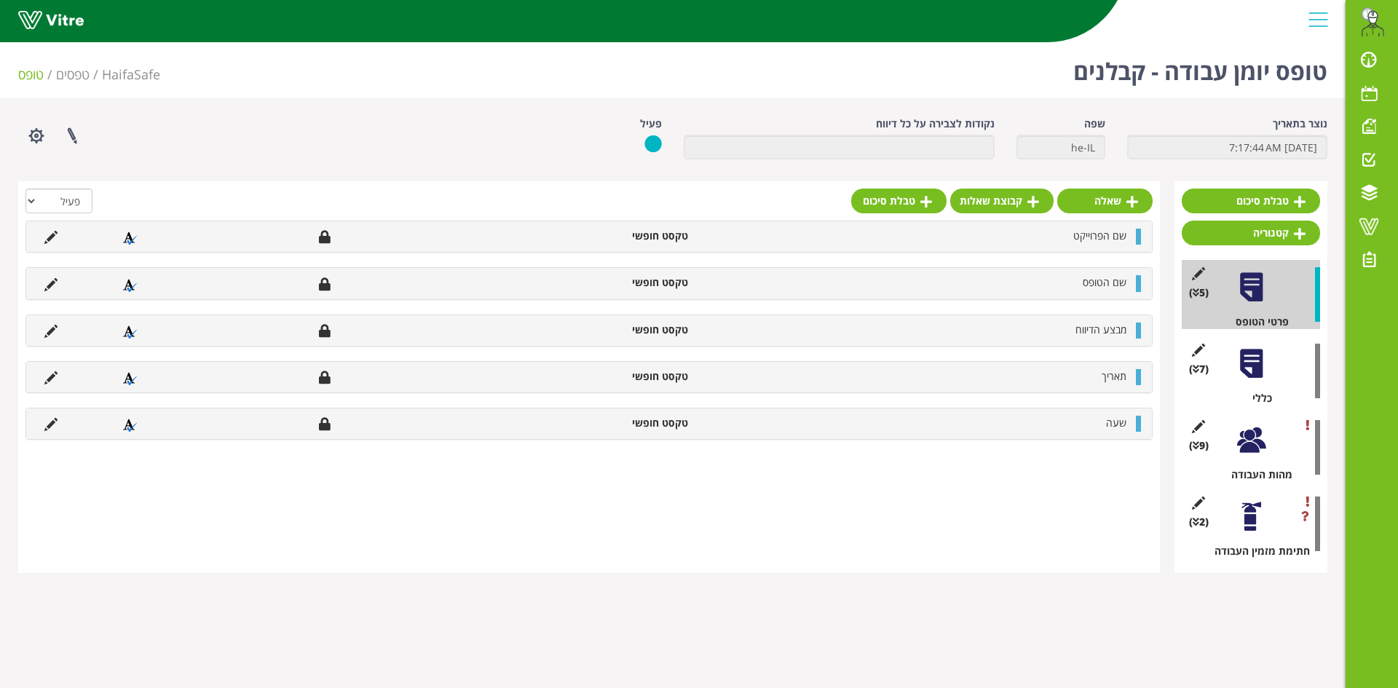
click at [1251, 362] on div at bounding box center [1251, 363] width 33 height 33
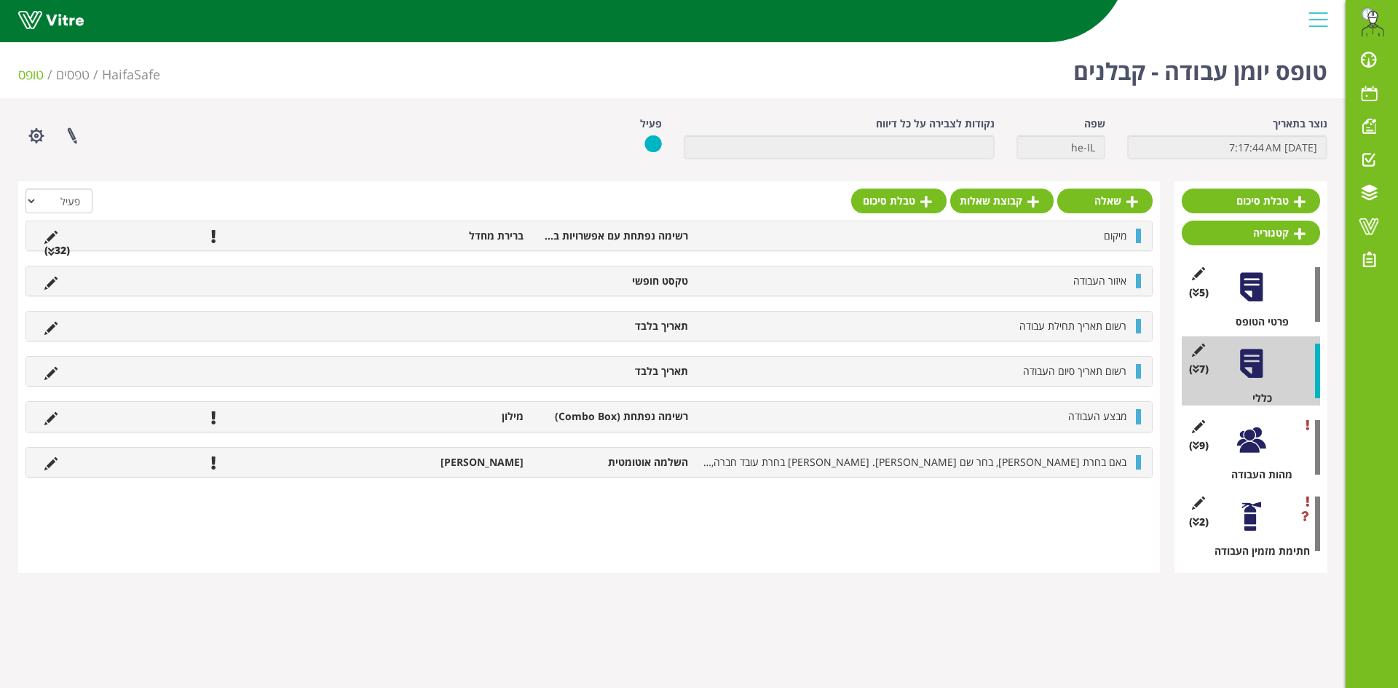
click at [1248, 448] on div at bounding box center [1251, 440] width 33 height 33
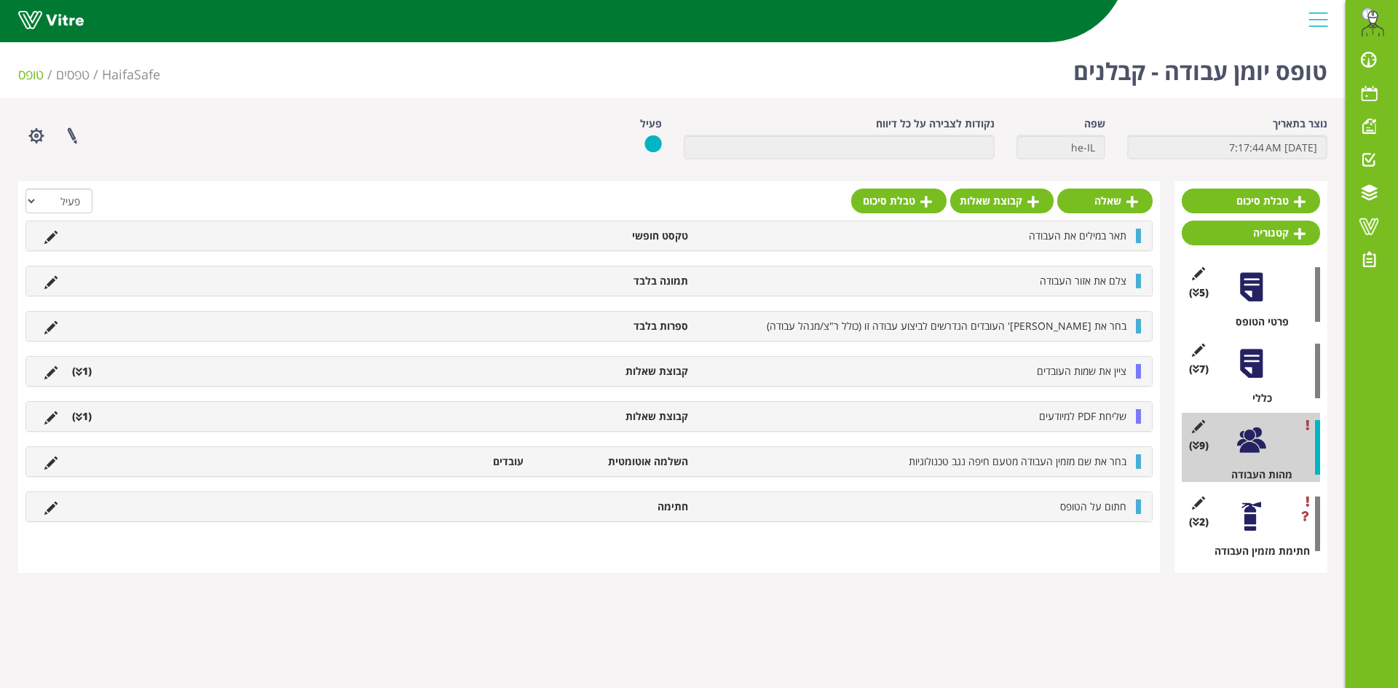
click at [82, 371] on icon at bounding box center [79, 372] width 7 height 10
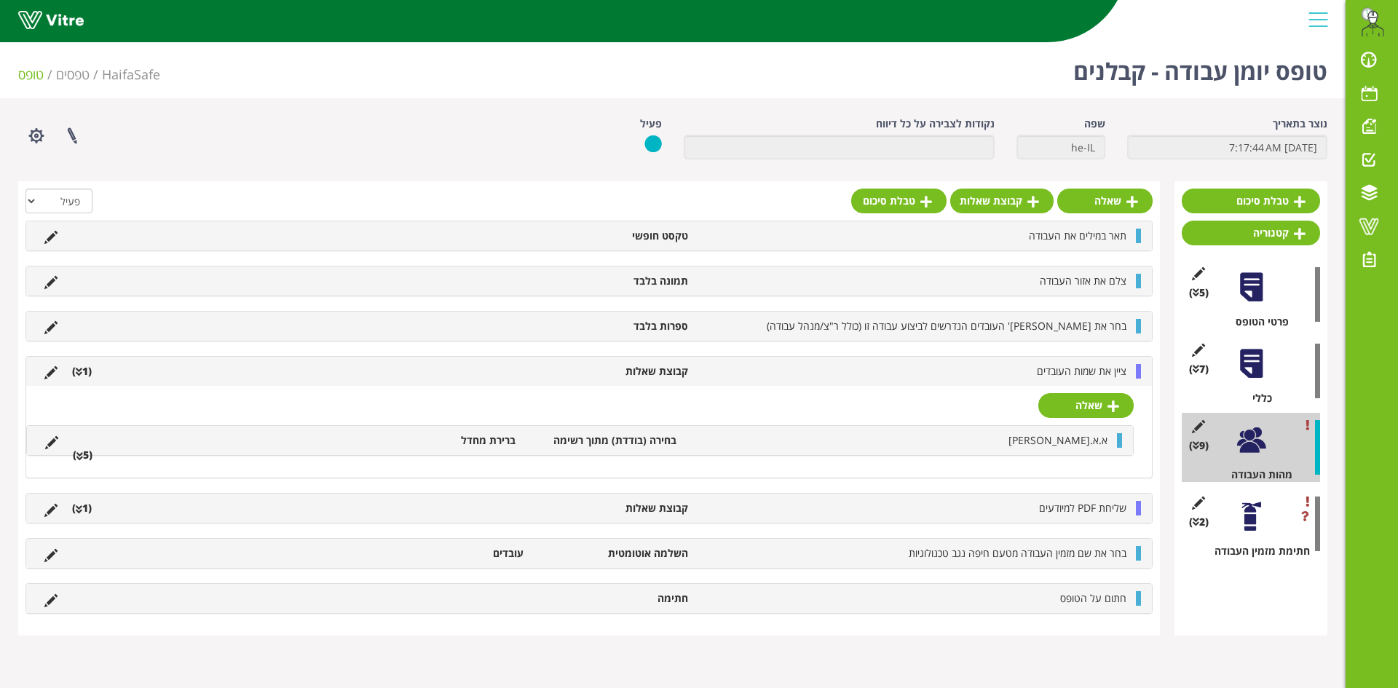
click at [82, 454] on icon at bounding box center [79, 456] width 7 height 10
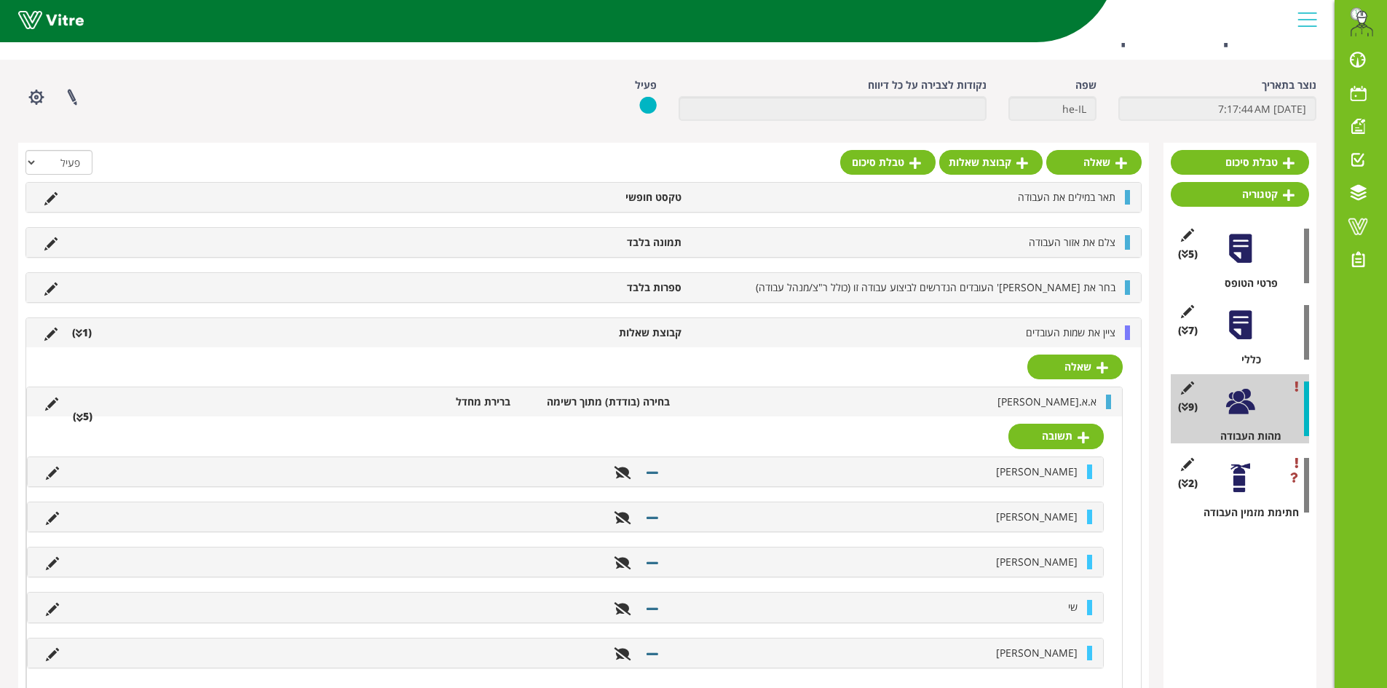
scroll to position [146, 0]
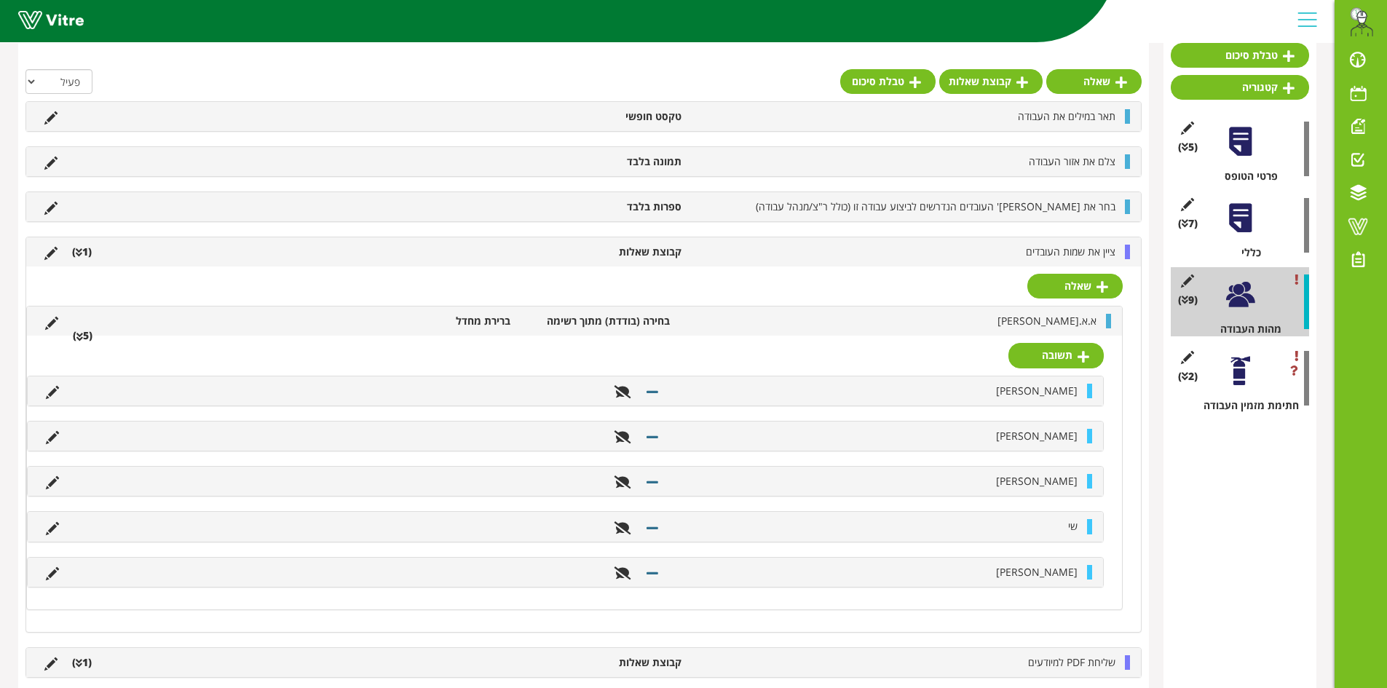
click at [724, 326] on li "א.א.אבוחצירה" at bounding box center [890, 321] width 427 height 15
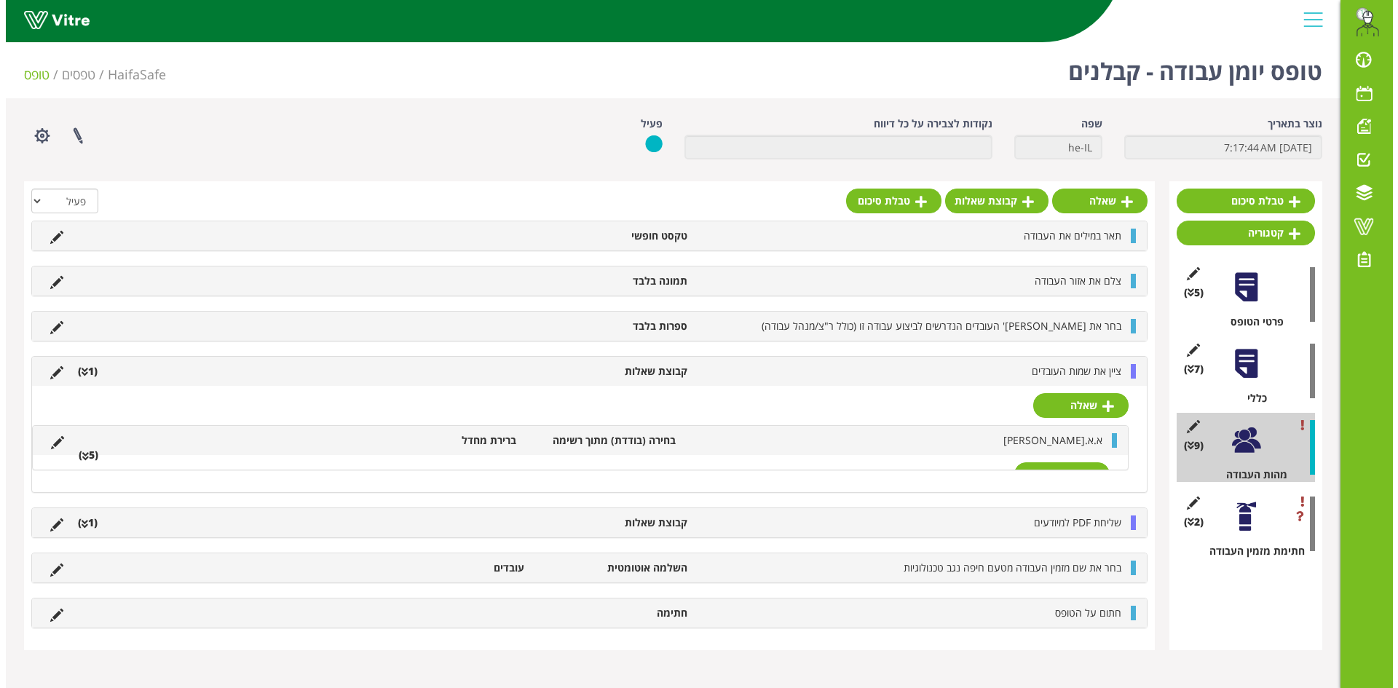
scroll to position [0, 0]
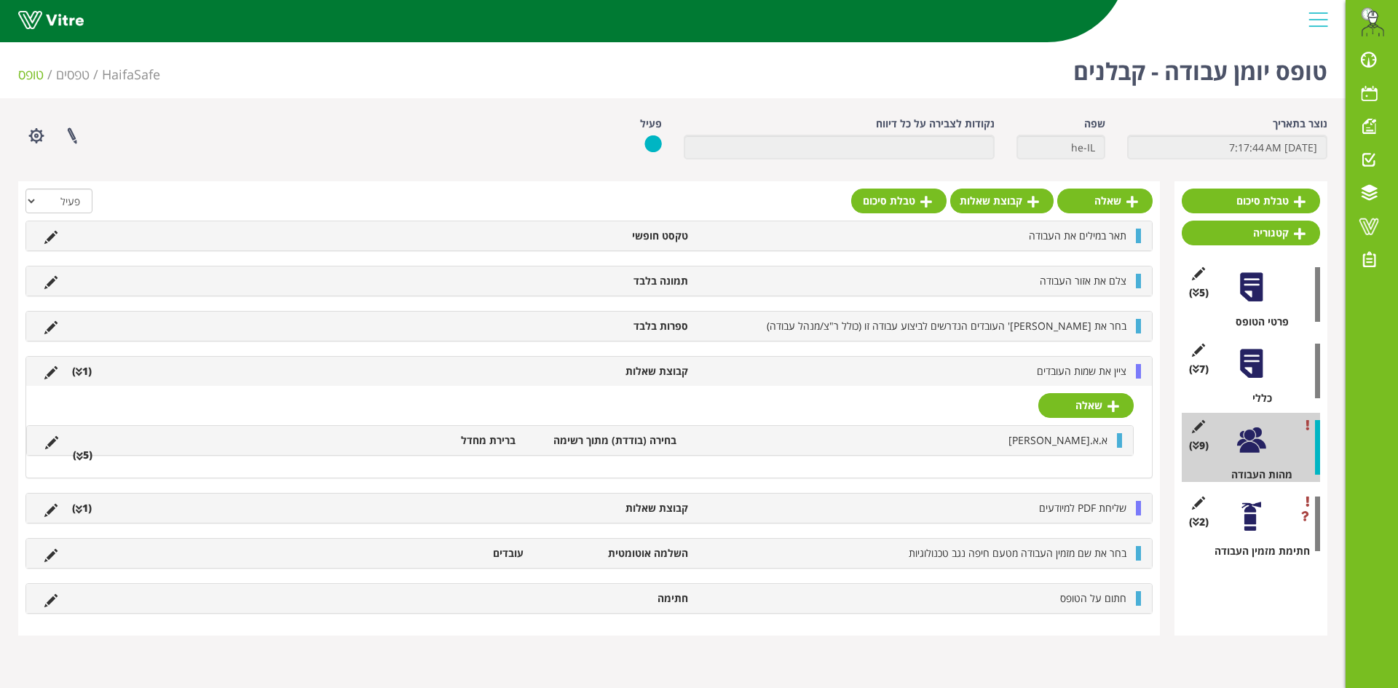
click at [87, 508] on li "(1 )" at bounding box center [82, 508] width 34 height 15
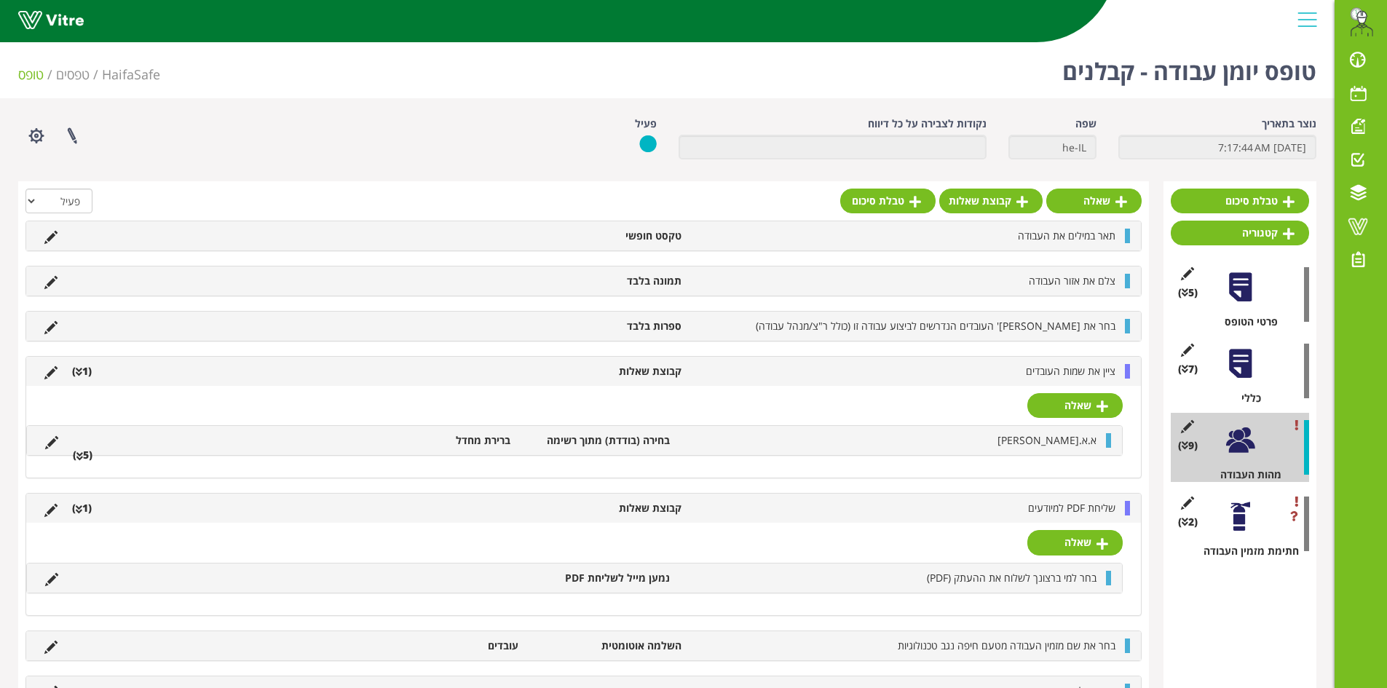
click at [648, 506] on li "קבוצת שאלות" at bounding box center [607, 508] width 163 height 15
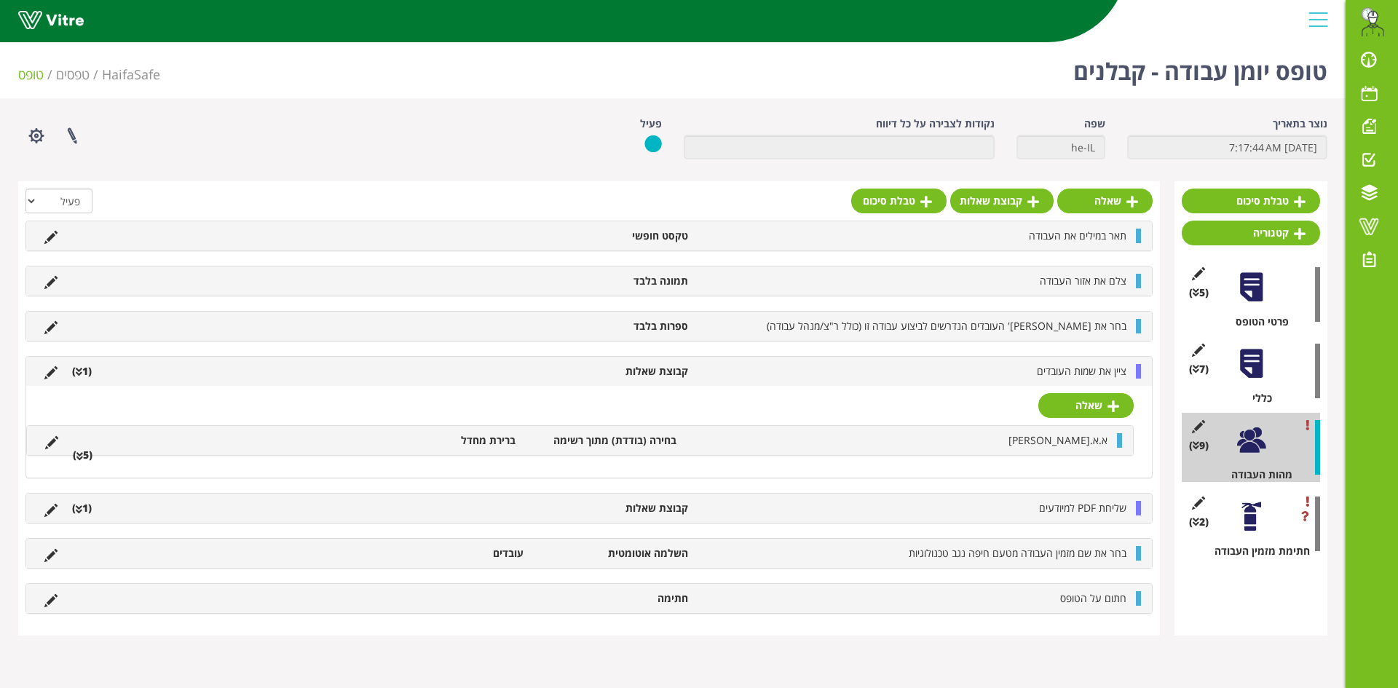
click at [79, 455] on icon at bounding box center [79, 456] width 7 height 10
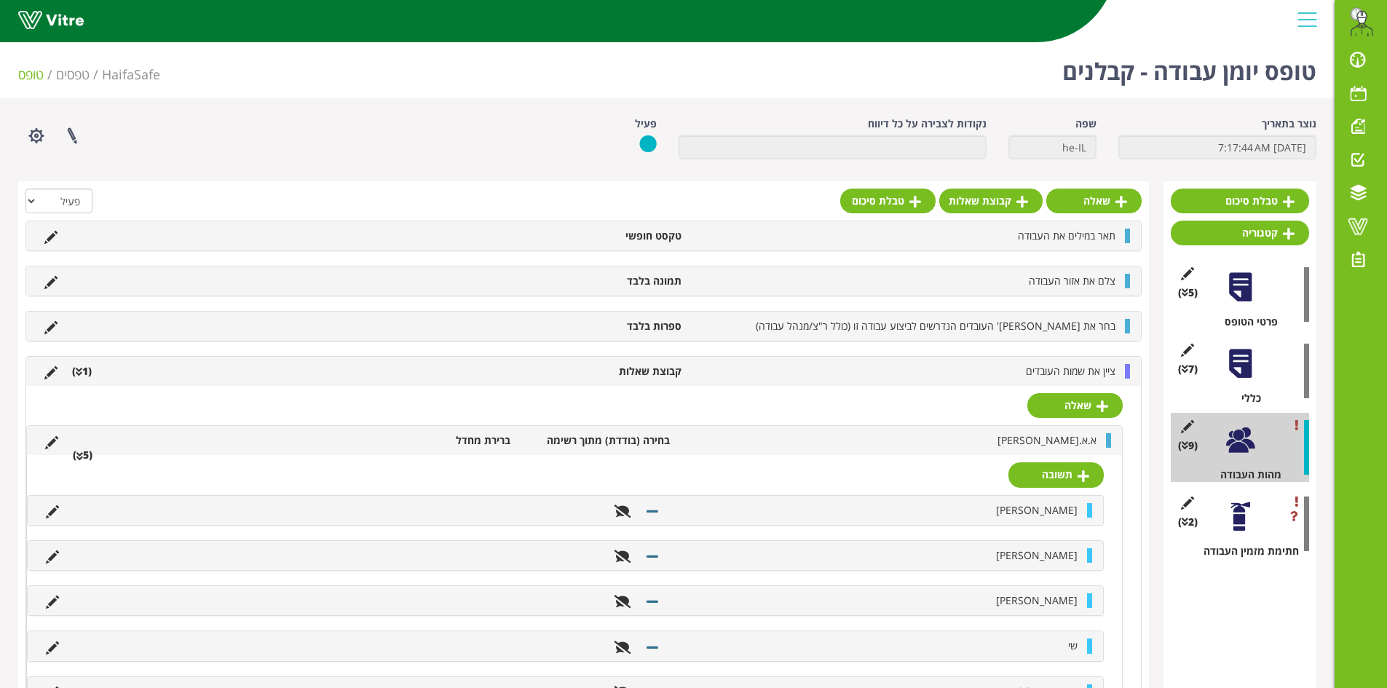
click at [79, 455] on icon at bounding box center [79, 456] width 7 height 10
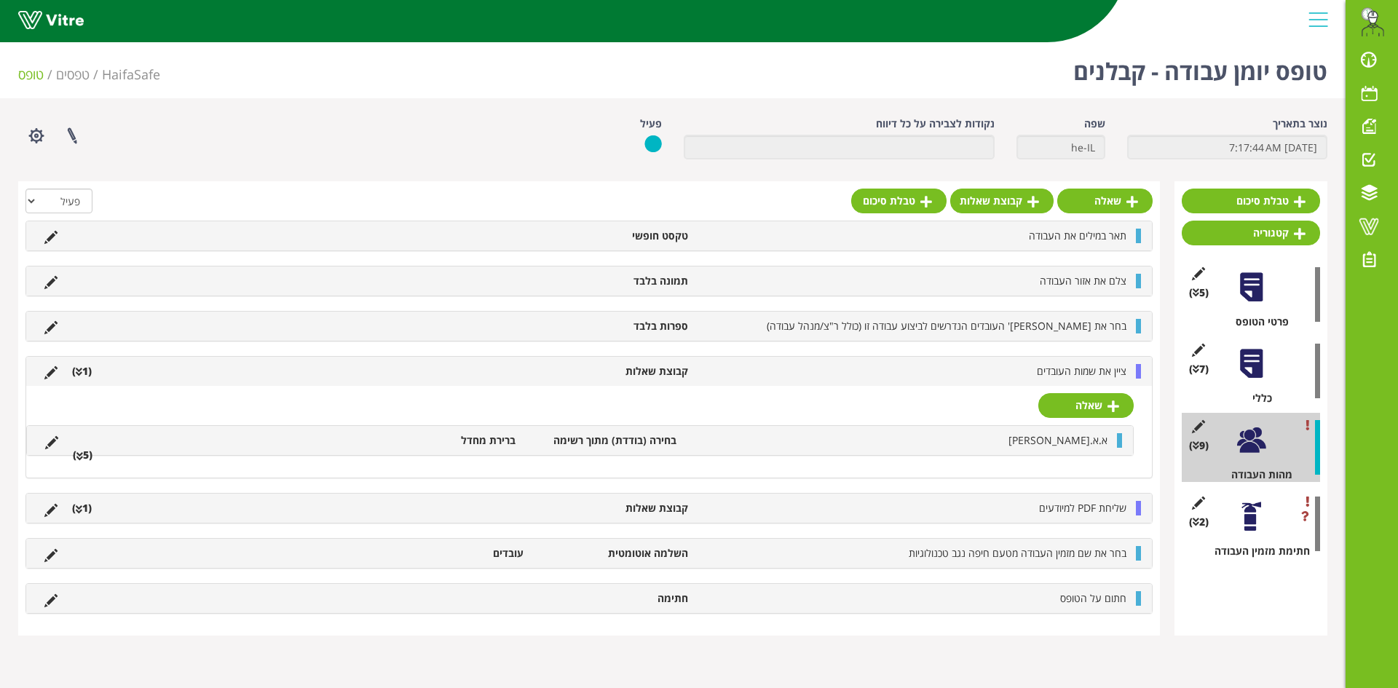
click at [970, 443] on li "א.א.אבוחצירה" at bounding box center [899, 440] width 431 height 15
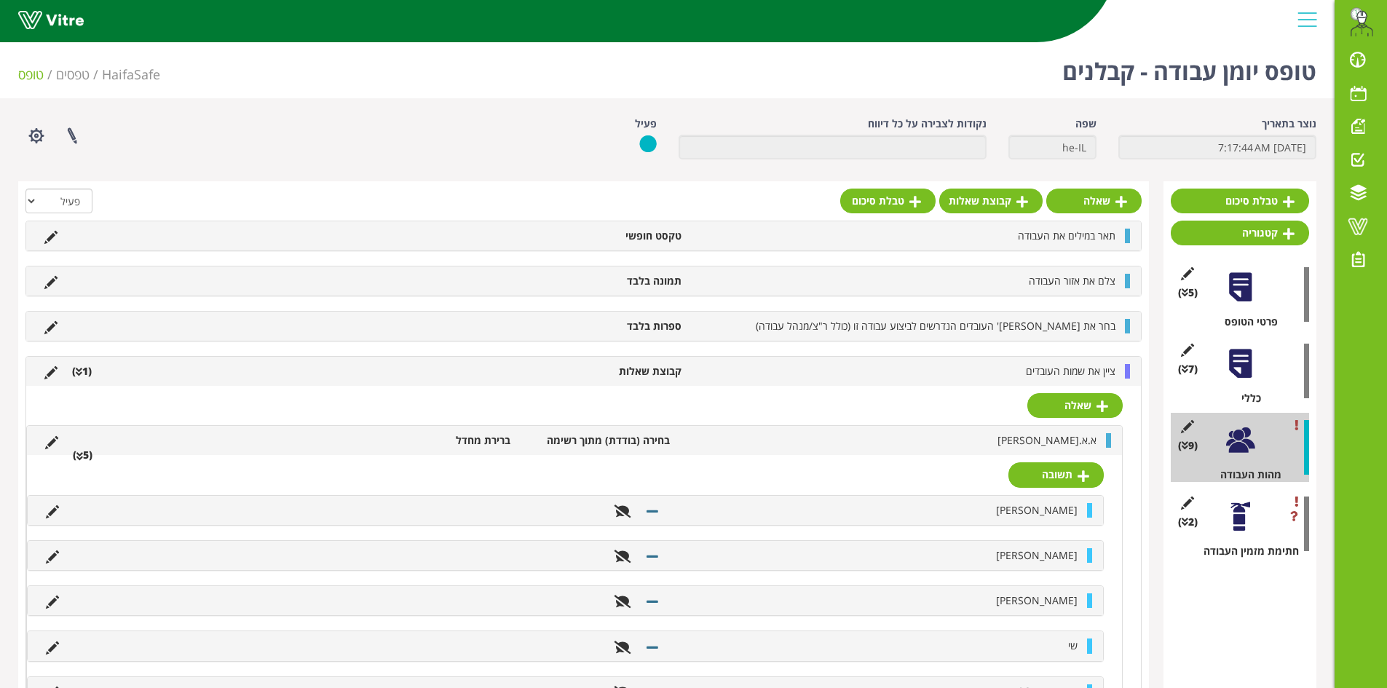
click at [957, 439] on li "א.א.אבוחצירה" at bounding box center [890, 440] width 427 height 15
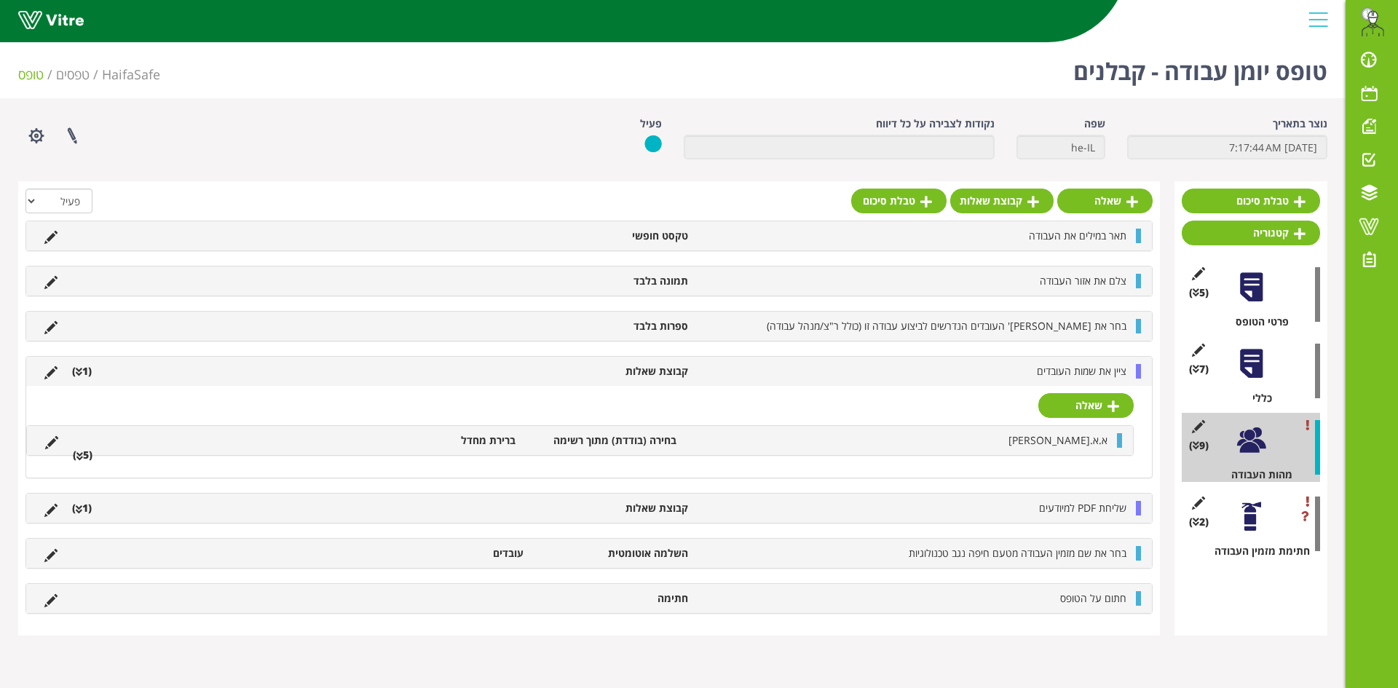
click at [515, 373] on ul "ציין את שמות העובדים קבוצת שאלות (1 )" at bounding box center [585, 371] width 1096 height 15
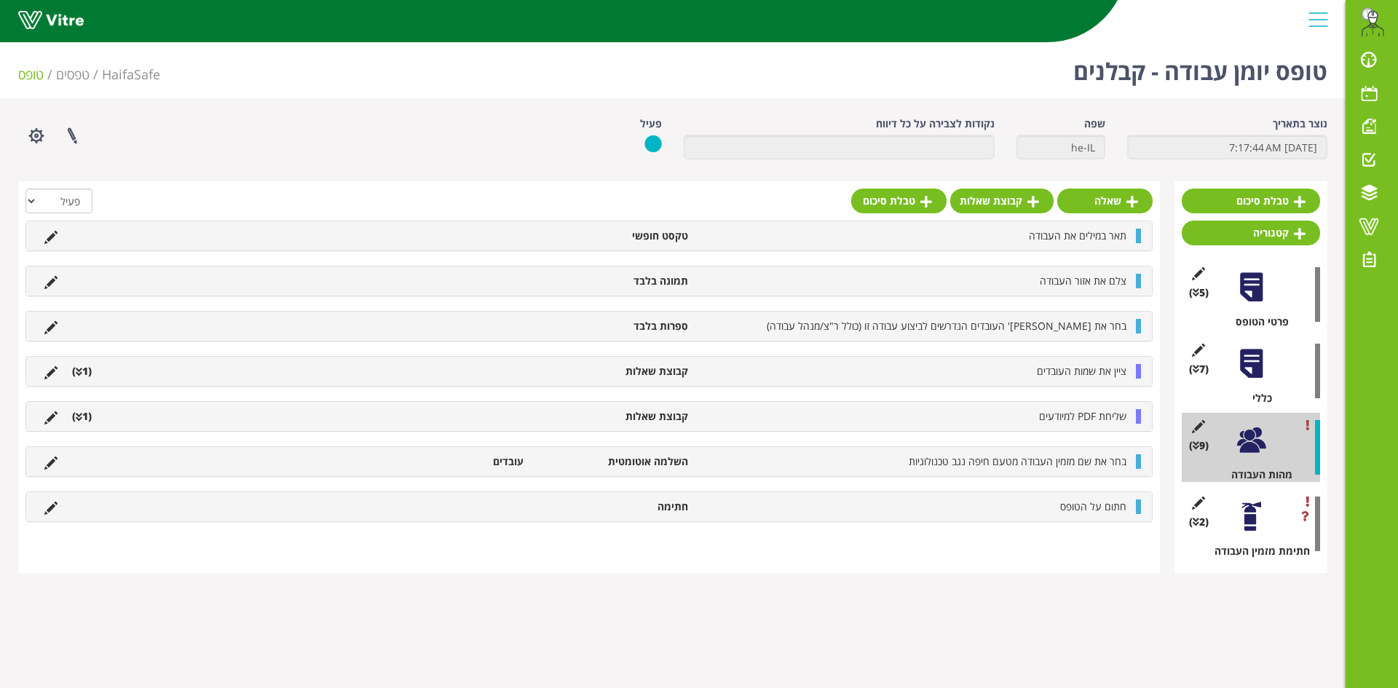
click at [84, 419] on li "(1 )" at bounding box center [82, 416] width 34 height 15
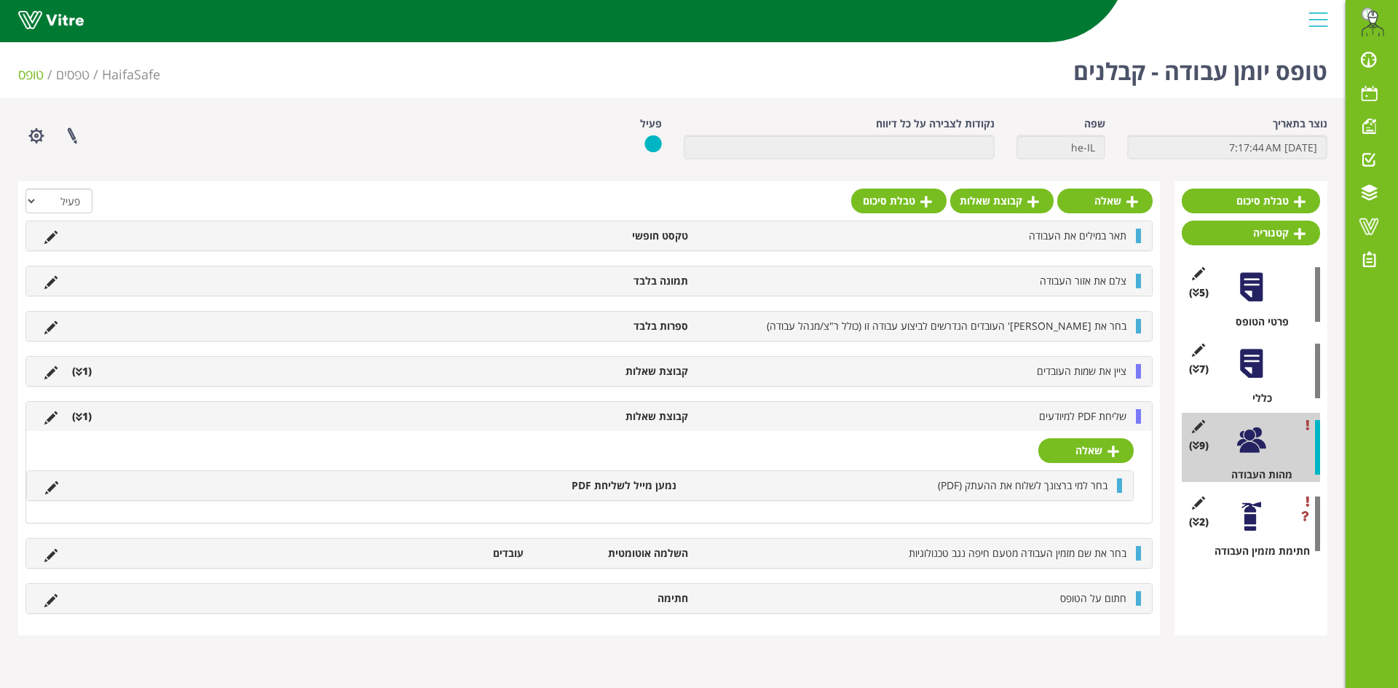
click at [1242, 528] on div at bounding box center [1251, 516] width 33 height 33
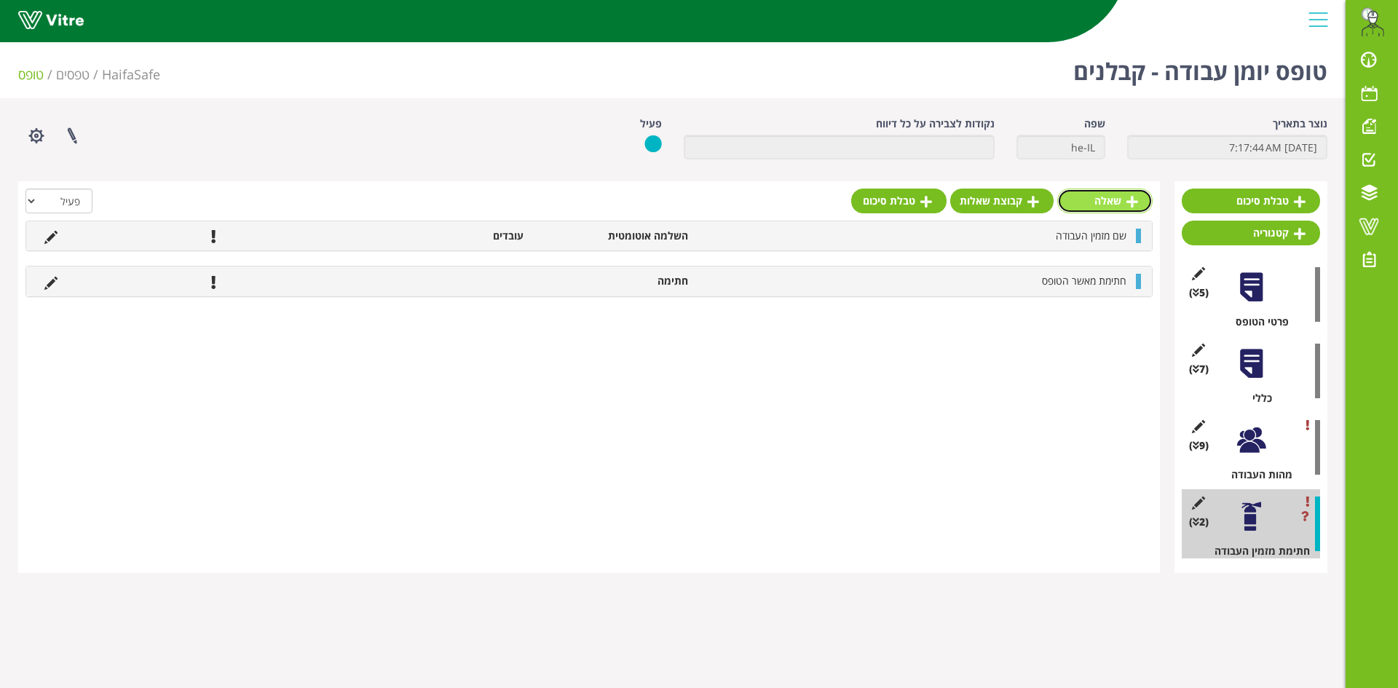
click at [1104, 202] on link "שאלה" at bounding box center [1104, 201] width 95 height 25
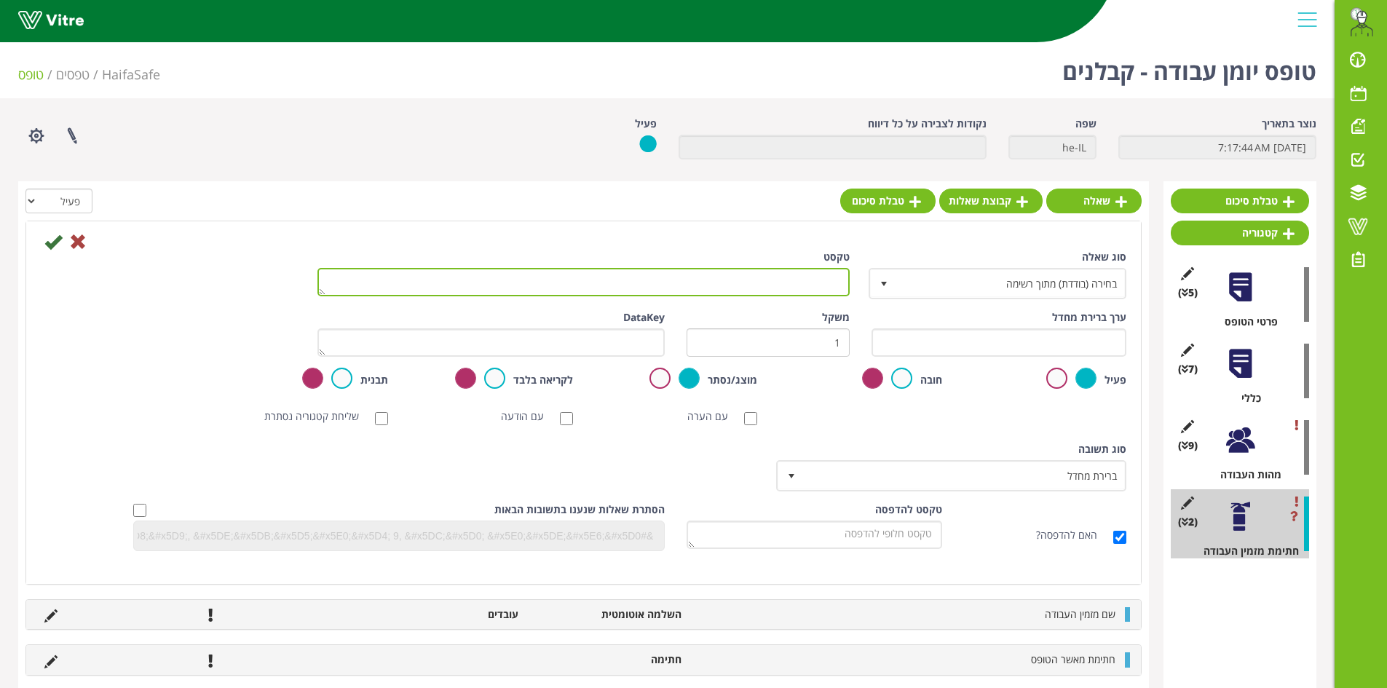
click at [812, 278] on textarea "טקסט" at bounding box center [583, 282] width 532 height 28
type textarea "ש"
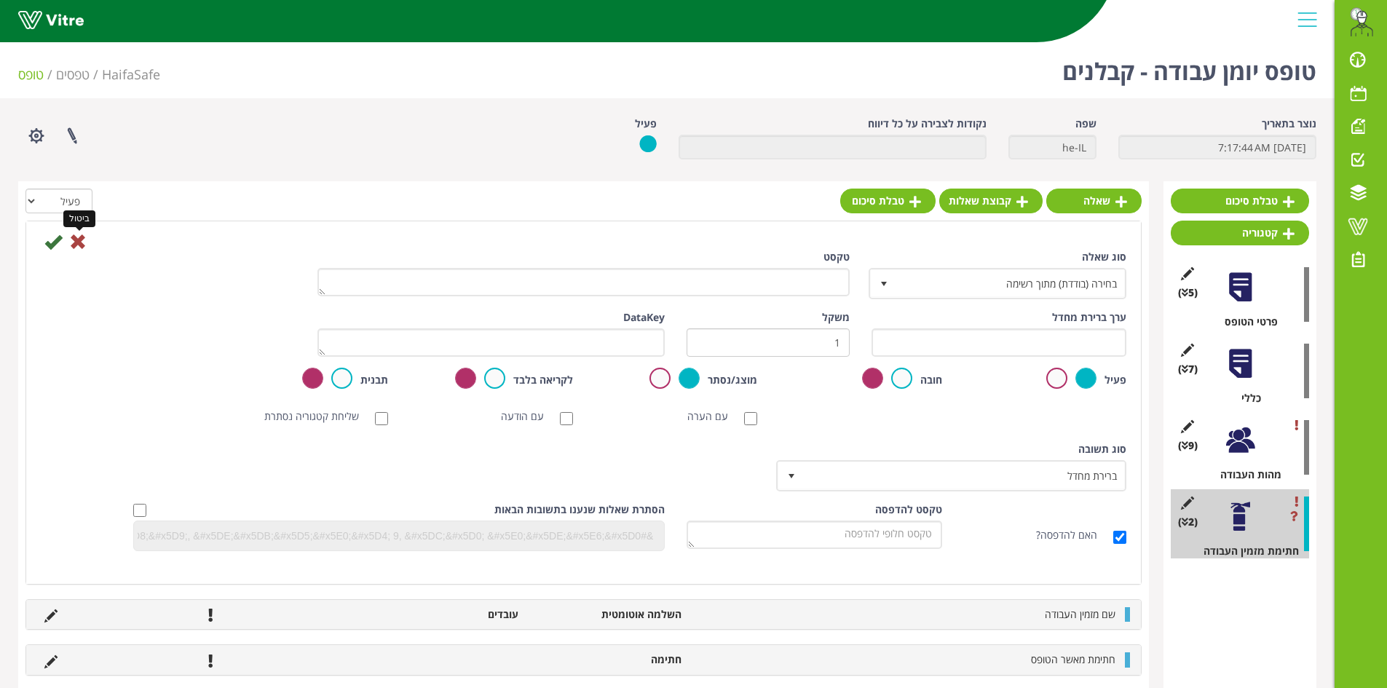
click at [79, 249] on icon at bounding box center [77, 241] width 17 height 17
